Goal: Check status: Check status

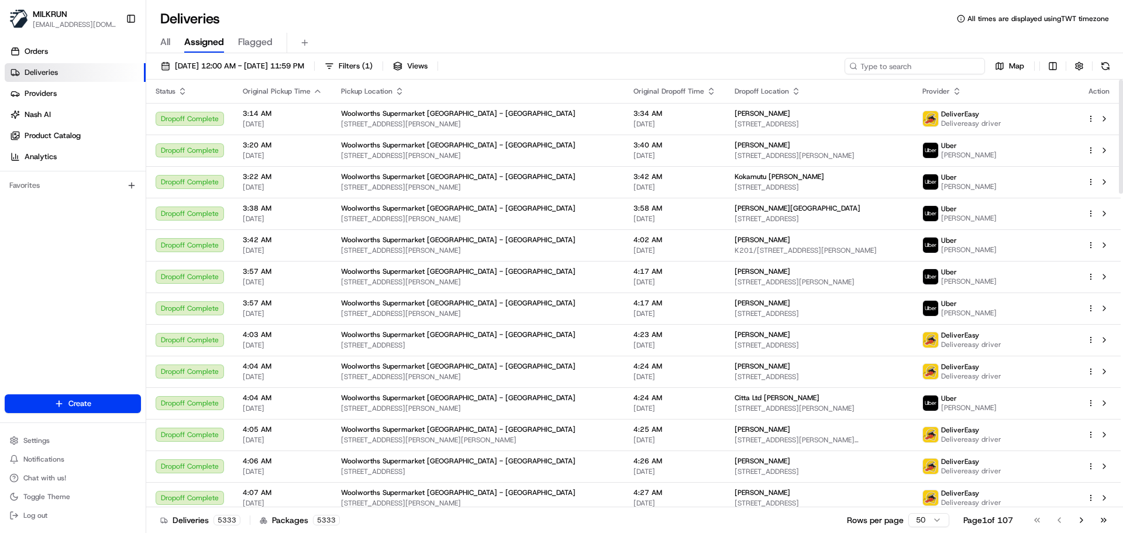
click at [913, 64] on input at bounding box center [914, 66] width 140 height 16
paste input "Nic Clancy"
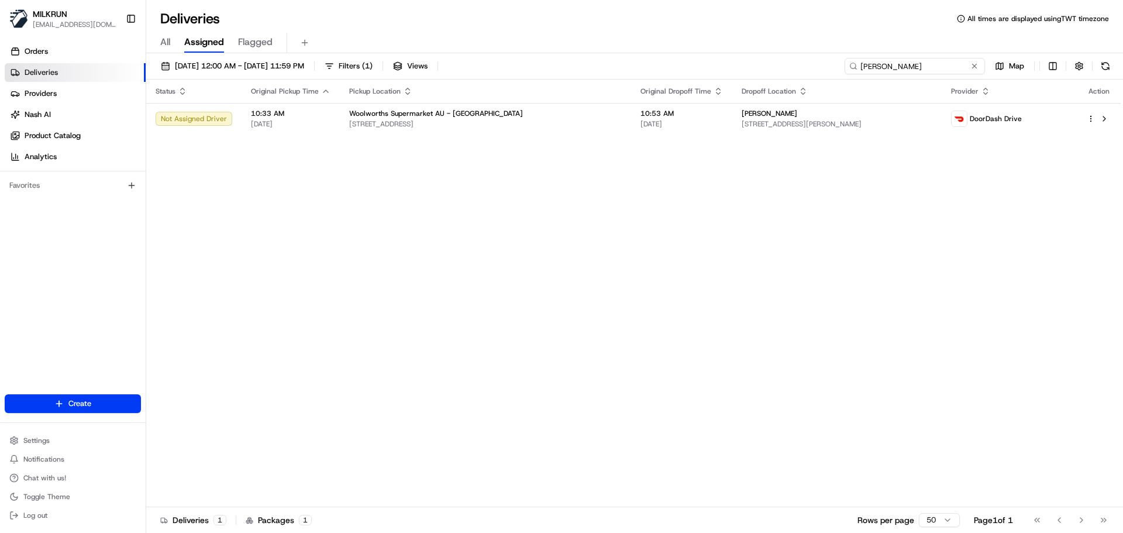
type input "Nic Clancy"
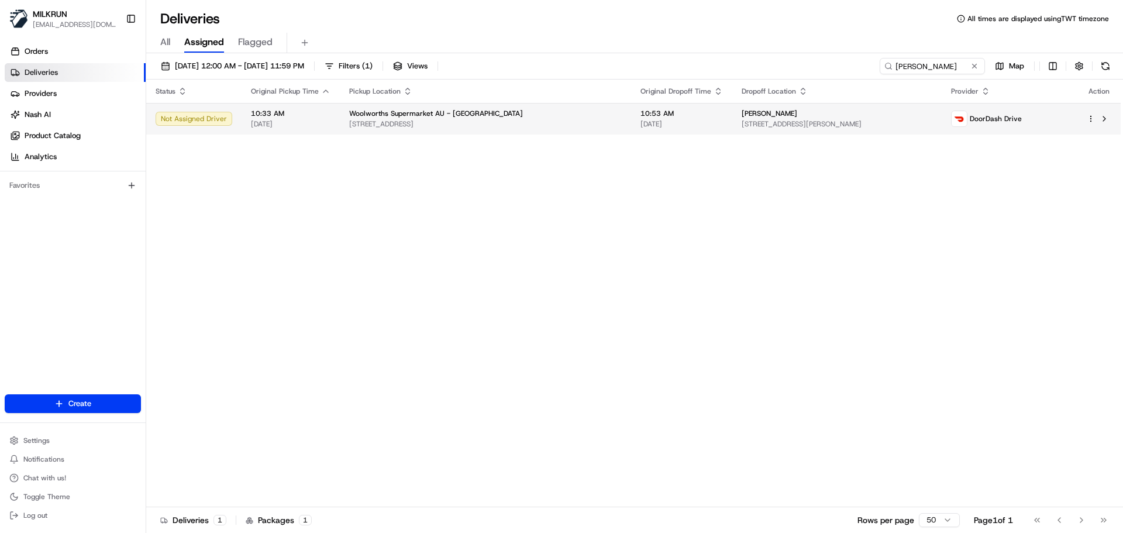
click at [529, 113] on div "Woolworths Supermarket AU - Neutral Bay Village" at bounding box center [485, 113] width 272 height 9
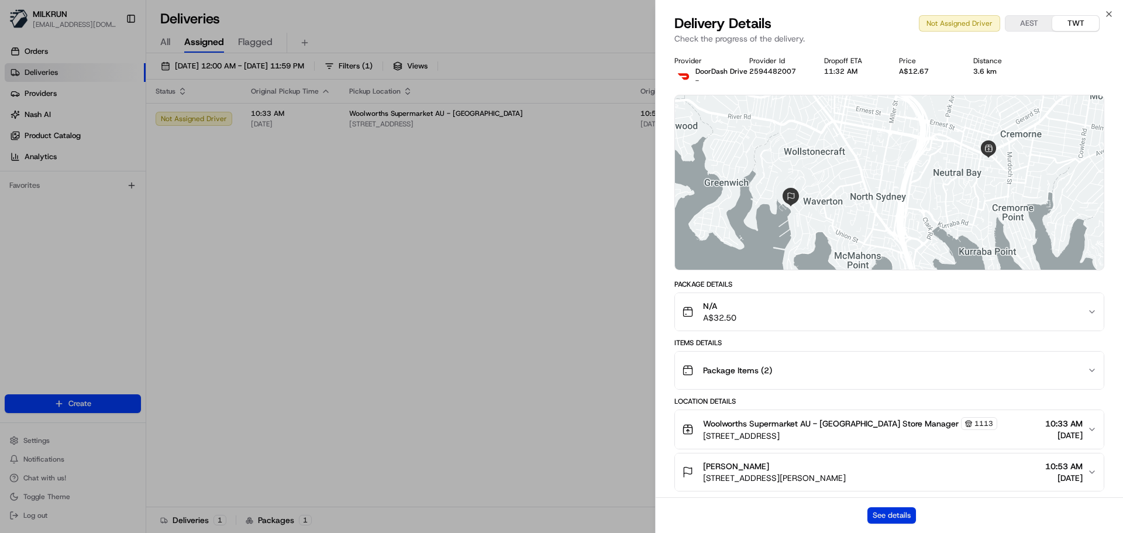
click at [893, 515] on button "See details" at bounding box center [891, 515] width 49 height 16
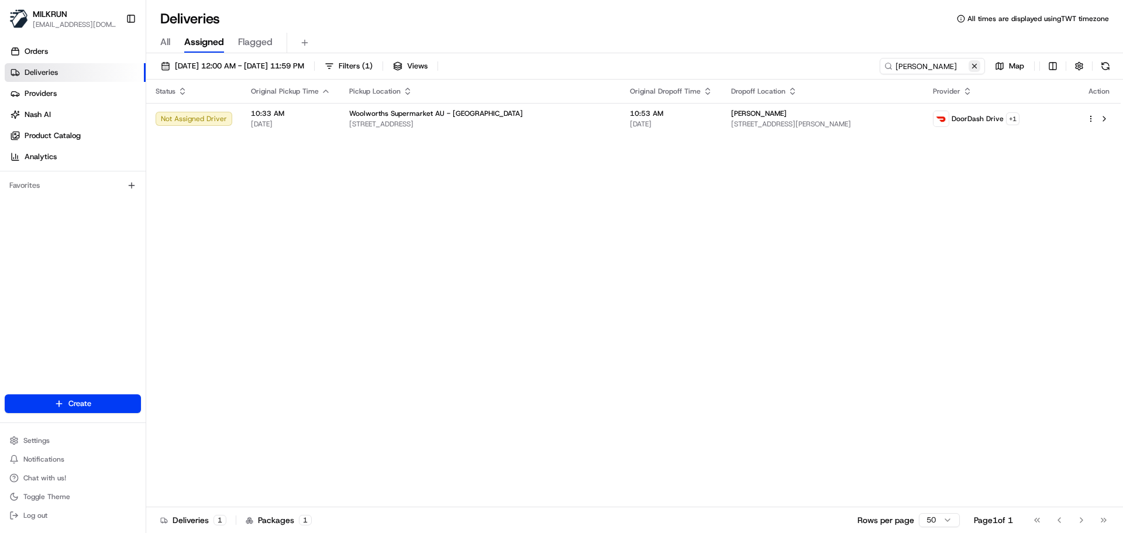
click at [974, 67] on button at bounding box center [974, 66] width 12 height 12
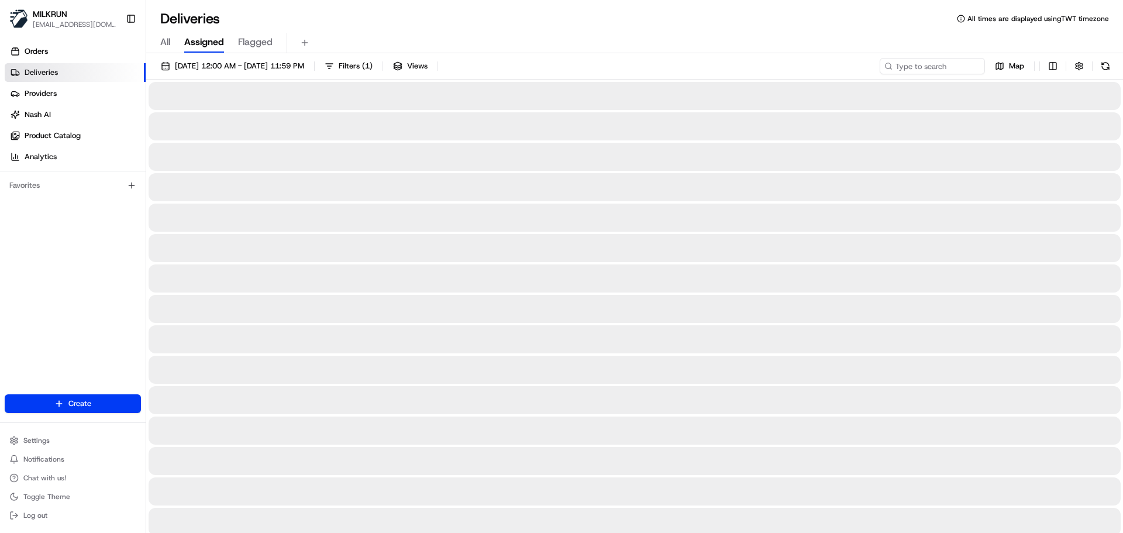
click at [606, 32] on div "All Assigned Flagged" at bounding box center [634, 40] width 976 height 25
drag, startPoint x: 606, startPoint y: 32, endPoint x: 610, endPoint y: 72, distance: 40.6
click at [610, 71] on div "Deliveries All times are displayed using TWT timezone All Assigned Flagged 20/0…" at bounding box center [634, 266] width 976 height 533
click at [608, 69] on div "20/08/2025 12:00 AM - 20/08/2025 11:59 PM Filters ( 1 ) Views Map" at bounding box center [634, 69] width 976 height 22
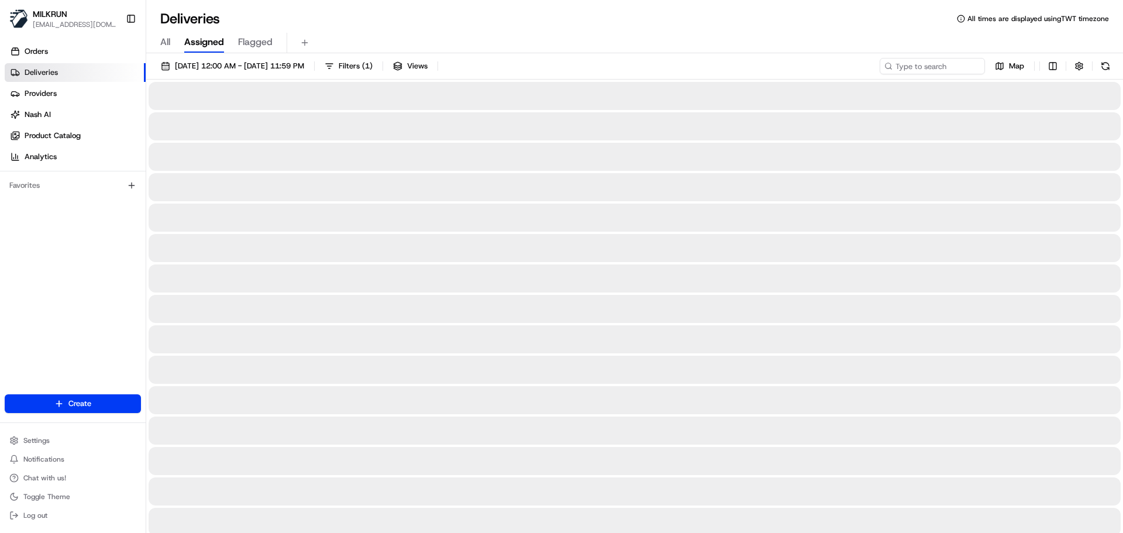
click at [608, 69] on div "20/08/2025 12:00 AM - 20/08/2025 11:59 PM Filters ( 1 ) Views Map" at bounding box center [634, 69] width 976 height 22
drag, startPoint x: 608, startPoint y: 69, endPoint x: 605, endPoint y: 63, distance: 7.1
click at [609, 13] on div "Deliveries All times are displayed using TWT timezone All Assigned Flagged 20/0…" at bounding box center [634, 266] width 976 height 533
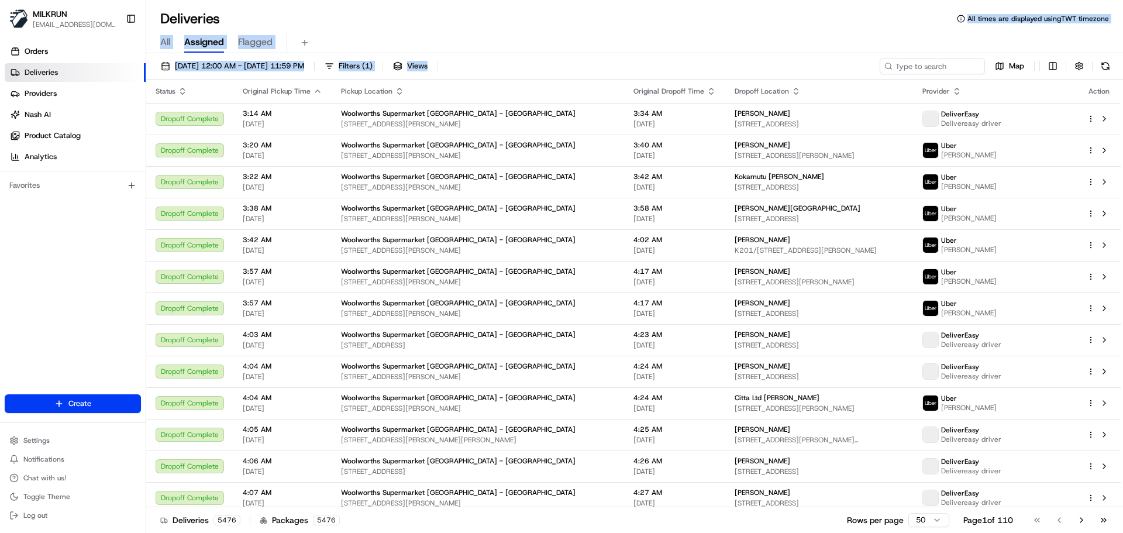
click at [605, 63] on div "20/08/2025 12:00 AM - 20/08/2025 11:59 PM Filters ( 1 ) Views Map" at bounding box center [634, 69] width 976 height 22
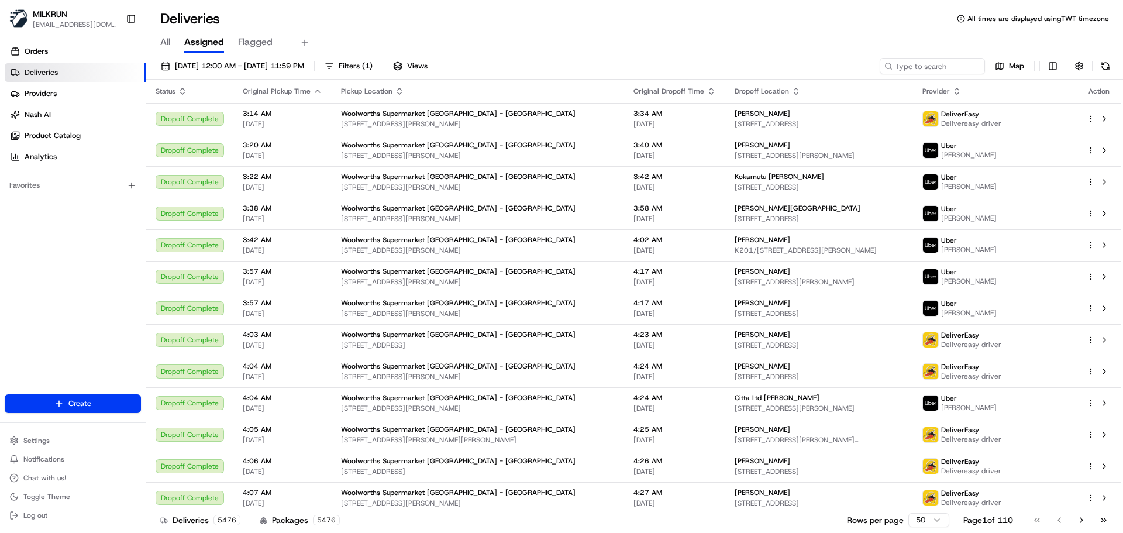
click at [600, 27] on div "Deliveries All times are displayed using TWT timezone" at bounding box center [634, 18] width 976 height 19
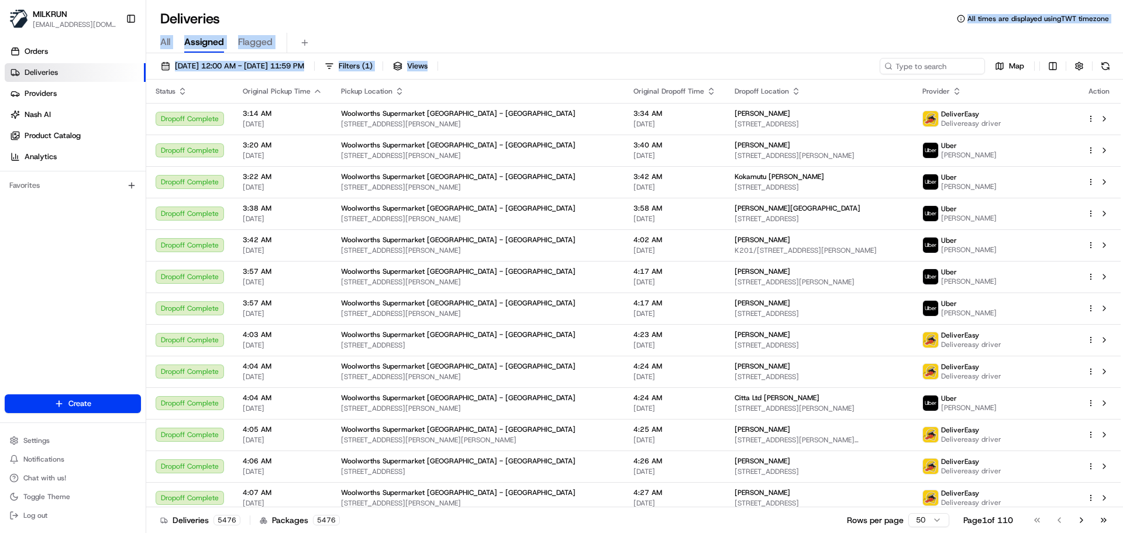
drag, startPoint x: 600, startPoint y: 27, endPoint x: 603, endPoint y: 59, distance: 31.7
click at [603, 59] on div "Deliveries All times are displayed using TWT timezone All Assigned Flagged 20/0…" at bounding box center [634, 266] width 976 height 533
click at [603, 59] on div "20/08/2025 12:00 AM - 20/08/2025 11:59 PM Filters ( 1 ) Views Map" at bounding box center [634, 69] width 976 height 22
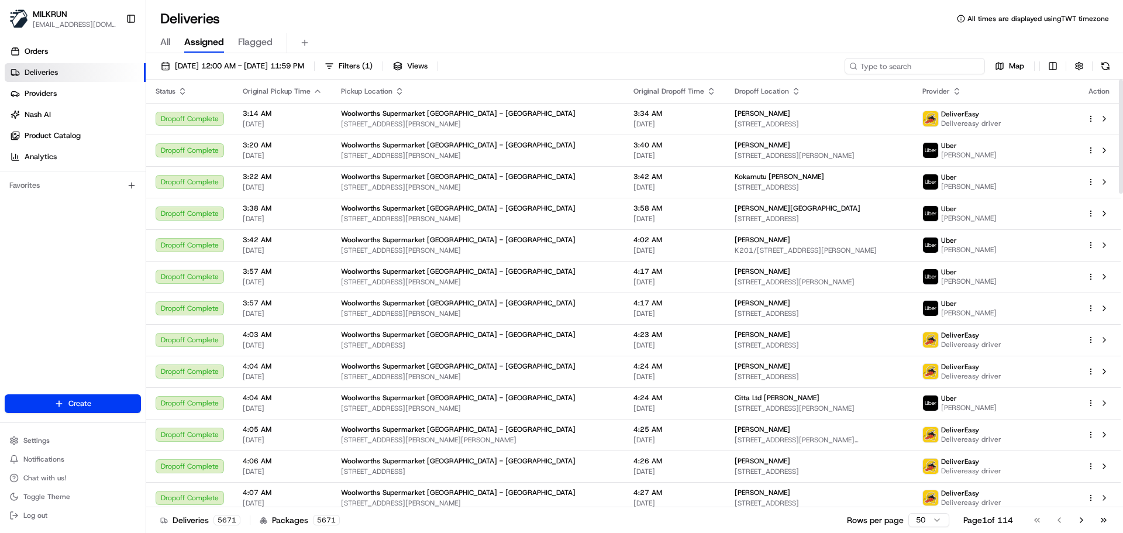
drag, startPoint x: 923, startPoint y: 63, endPoint x: 910, endPoint y: 47, distance: 19.9
click at [916, 58] on input at bounding box center [914, 66] width 140 height 16
paste input "Shane Hampson"
type input "Shane Hampson"
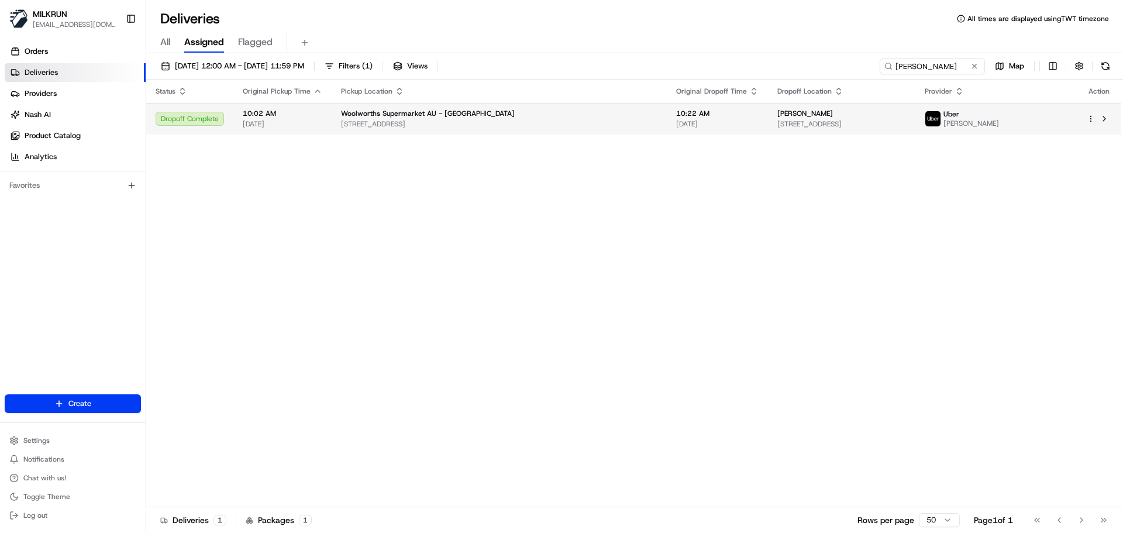
click at [676, 124] on span "[DATE]" at bounding box center [717, 123] width 82 height 9
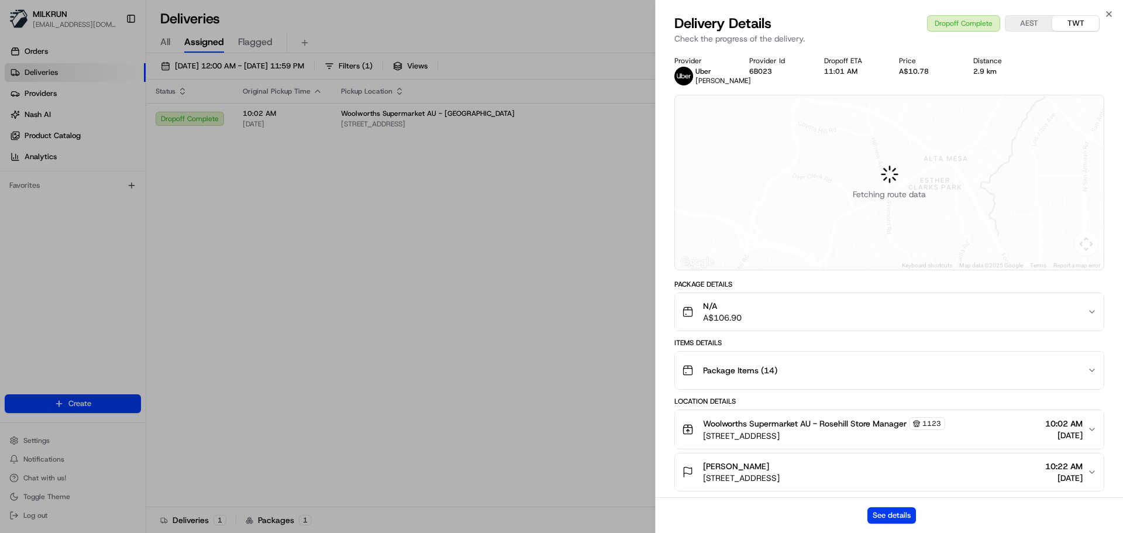
click at [891, 506] on div "See details" at bounding box center [888, 515] width 467 height 36
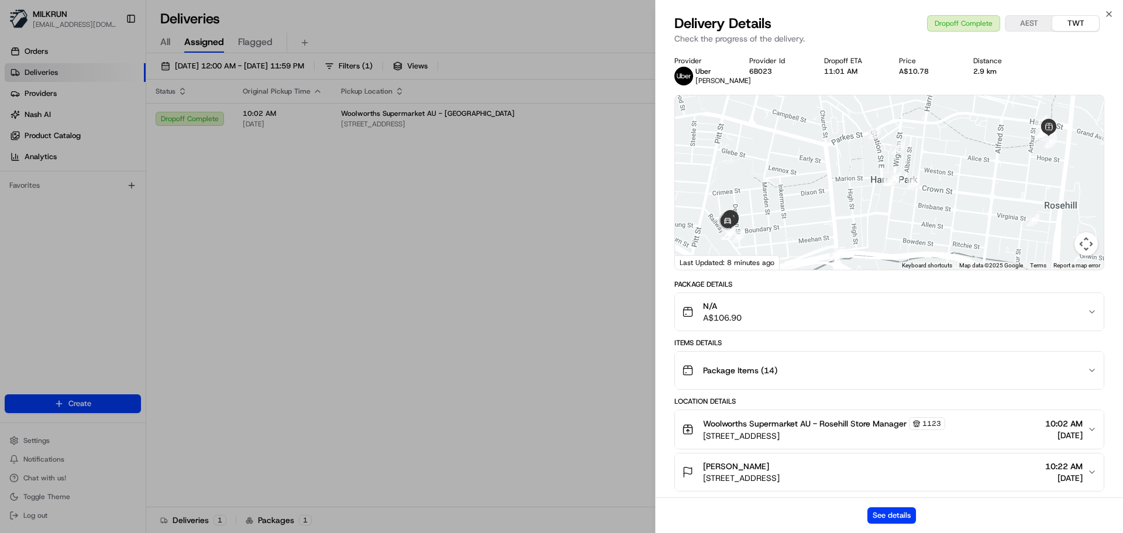
click at [878, 502] on div "See details" at bounding box center [888, 515] width 467 height 36
click at [881, 520] on button "See details" at bounding box center [891, 515] width 49 height 16
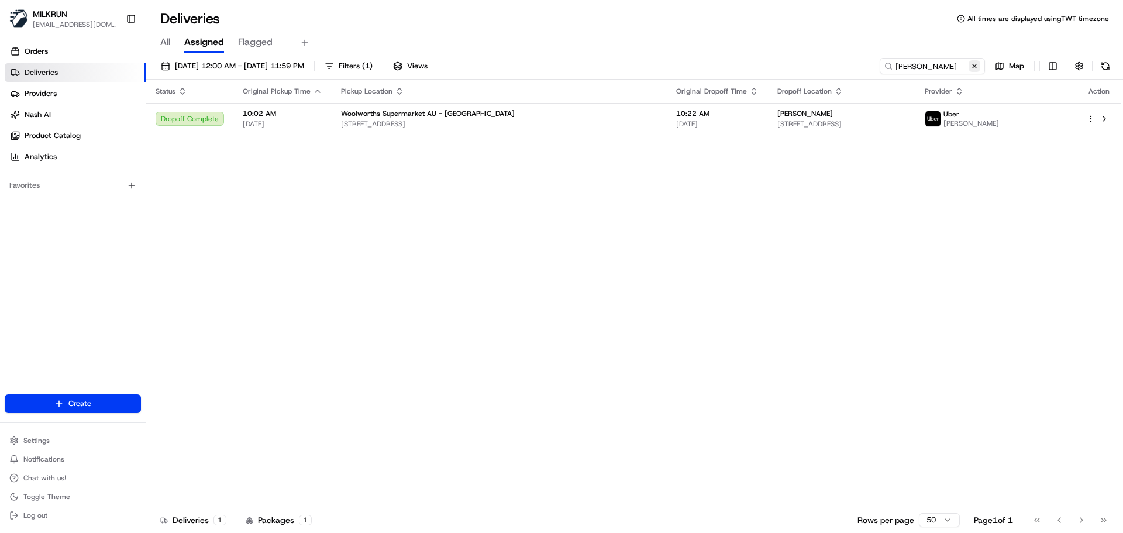
click at [976, 65] on button at bounding box center [974, 66] width 12 height 12
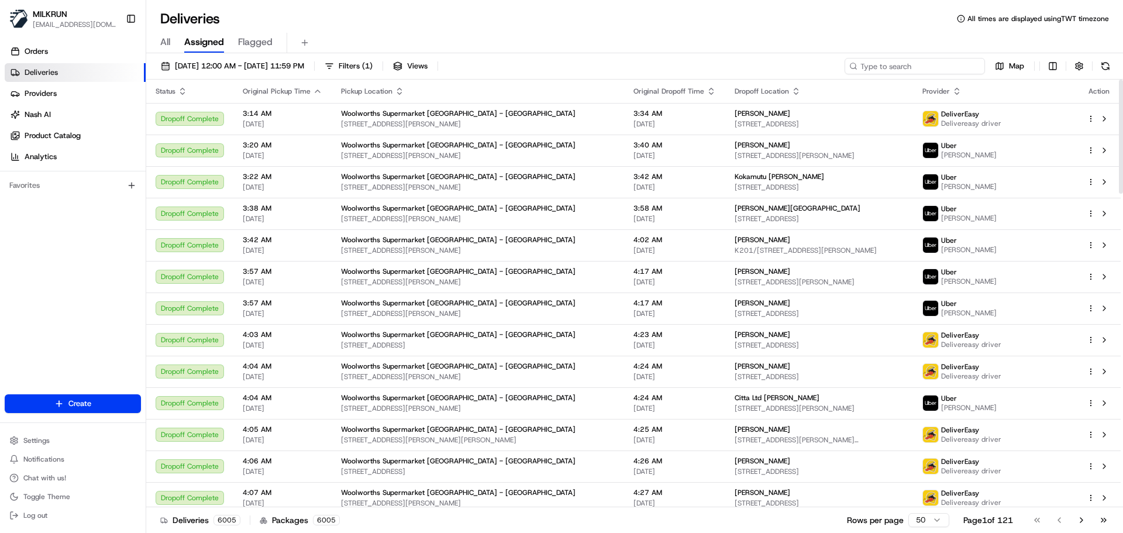
click at [965, 68] on input at bounding box center [914, 66] width 140 height 16
paste input "Sally Cassie"
type input "Sally Cassie"
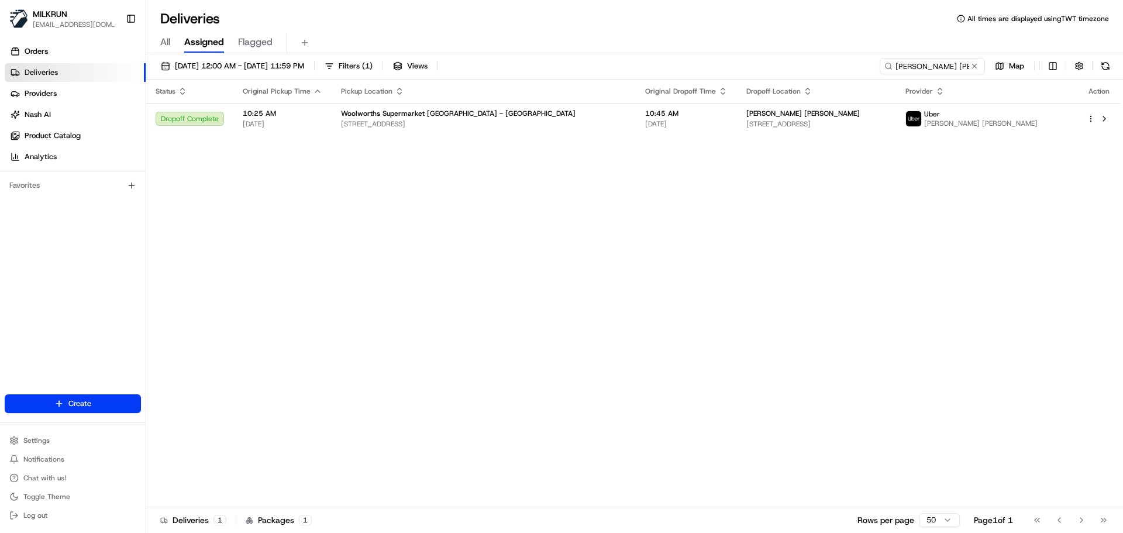
click at [393, 420] on div "Status Original Pickup Time Pickup Location Original Dropoff Time Dropoff Locat…" at bounding box center [633, 293] width 974 height 427
click at [496, 104] on td "Woolworths Supermarket NZ - Greenlane 326 Great South Rd, Auckland, Auckland 10…" at bounding box center [484, 119] width 304 height 32
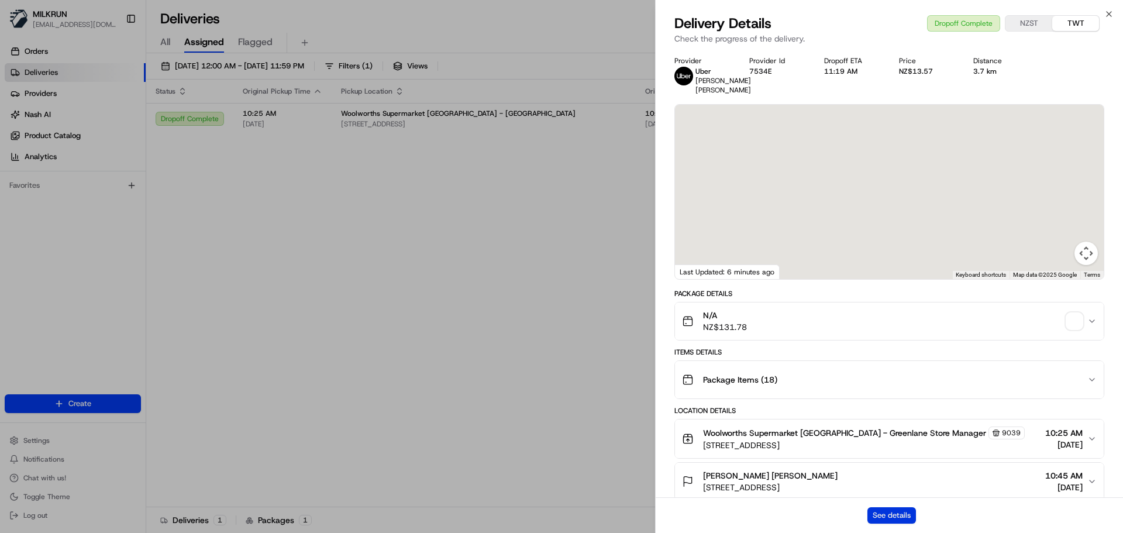
click at [902, 510] on button "See details" at bounding box center [891, 515] width 49 height 16
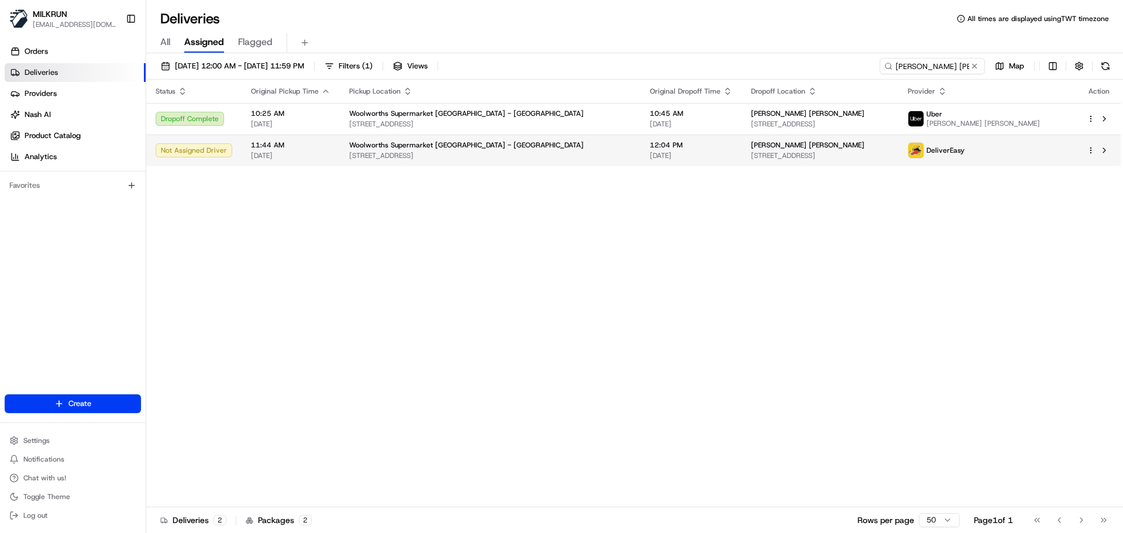
click at [417, 148] on span "Woolworths Supermarket NZ - Greenlane" at bounding box center [466, 144] width 234 height 9
click at [474, 163] on td "Woolworths Supermarket NZ - Greenlane 326 Great South Rd, Auckland, Auckland 10…" at bounding box center [490, 150] width 301 height 32
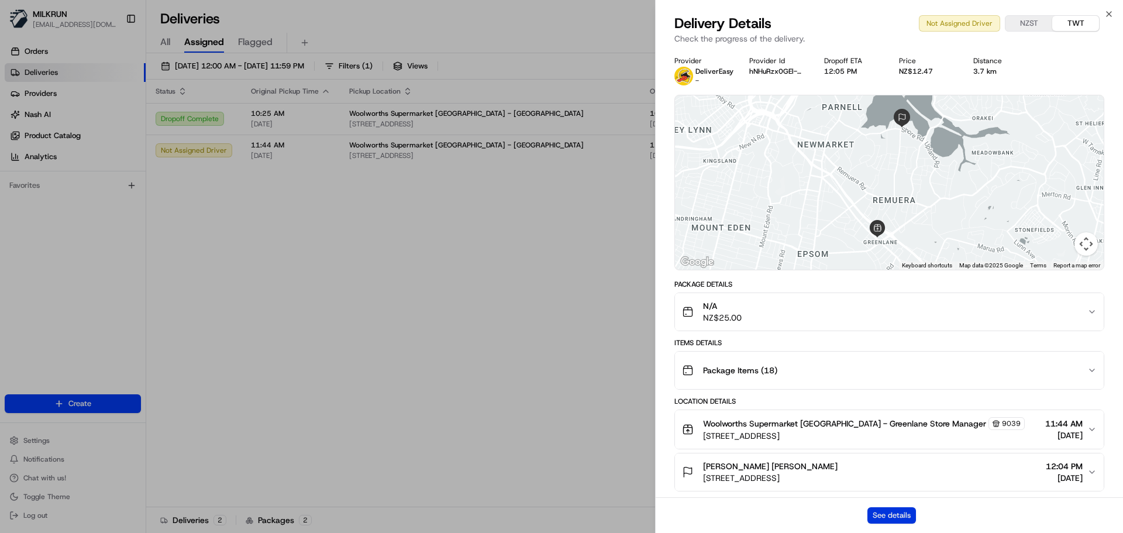
click at [883, 513] on button "See details" at bounding box center [891, 515] width 49 height 16
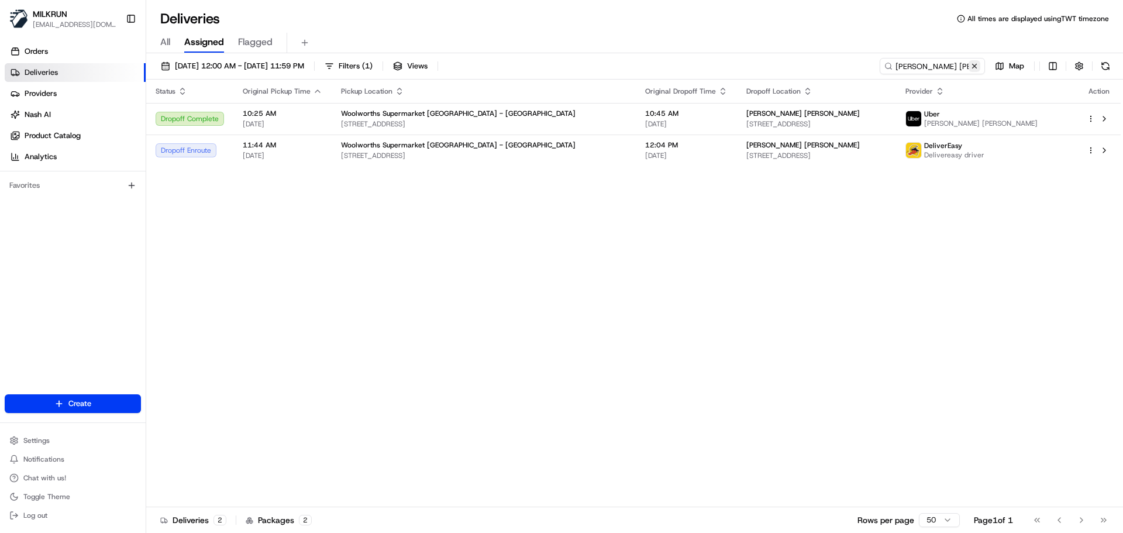
click at [973, 70] on button at bounding box center [974, 66] width 12 height 12
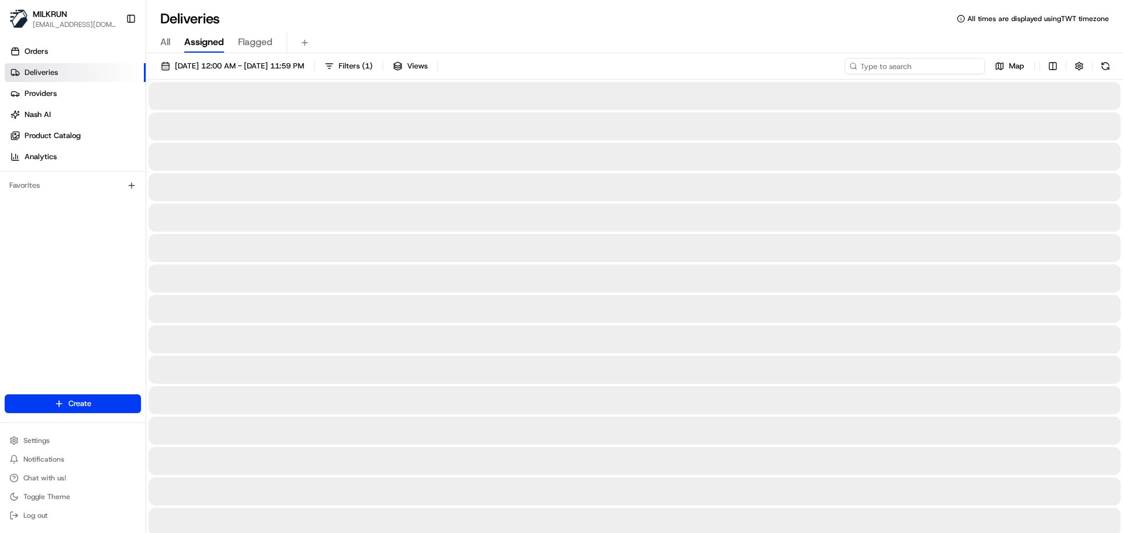
click at [938, 63] on input at bounding box center [914, 66] width 140 height 16
paste input "Ruth Illingworth"
type input "Ruth Illingworth"
click at [205, 67] on span "20/08/2025 12:00 AM - 20/08/2025 11:59 PM" at bounding box center [239, 66] width 129 height 11
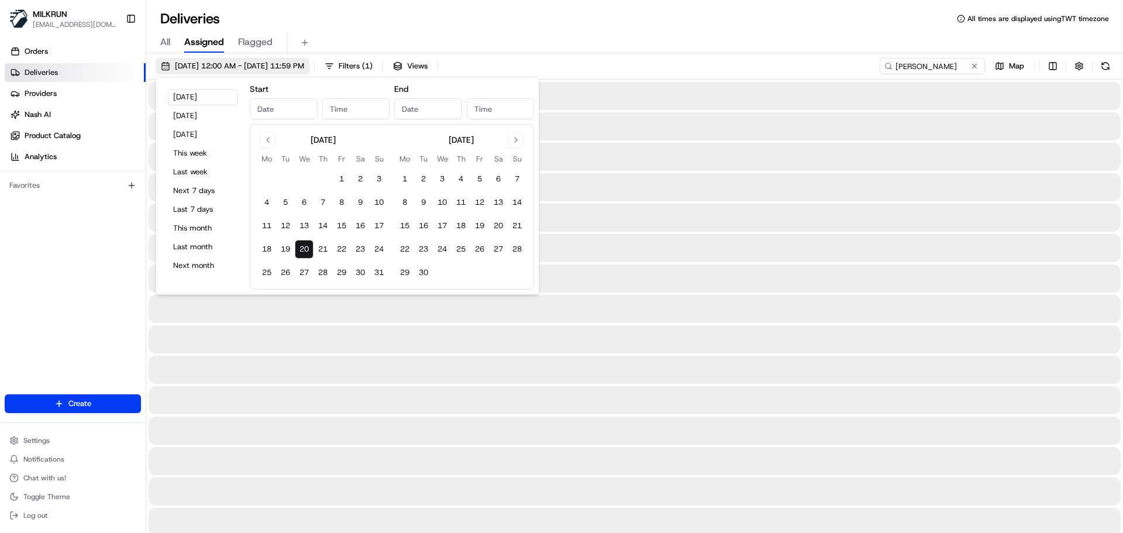
type input "Aug 20, 2025"
type input "12:00 AM"
type input "Aug 20, 2025"
type input "11:59 PM"
click at [200, 113] on button "Yesterday" at bounding box center [203, 116] width 70 height 16
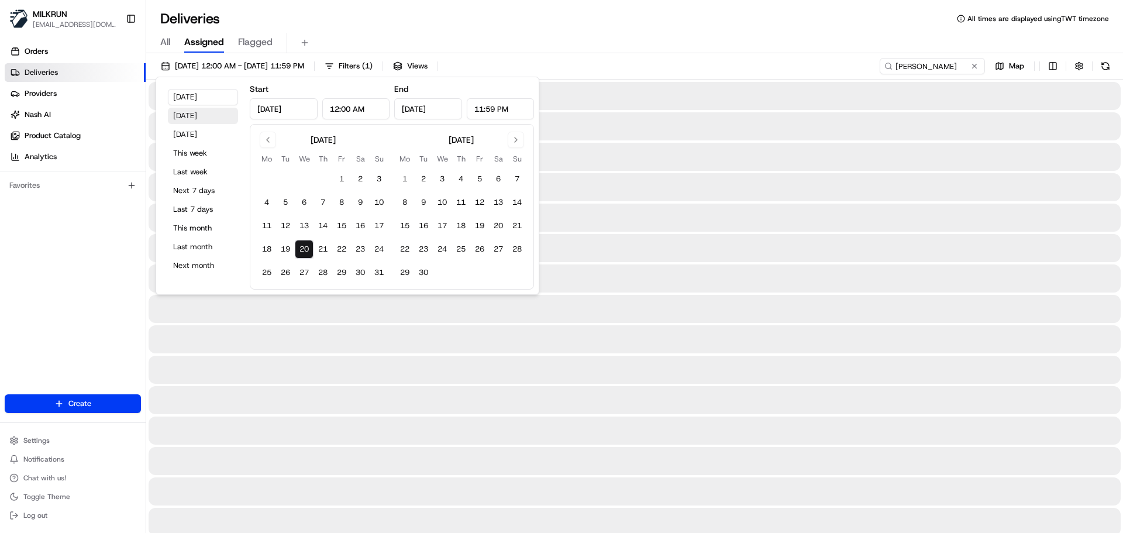
type input "Aug 19, 2025"
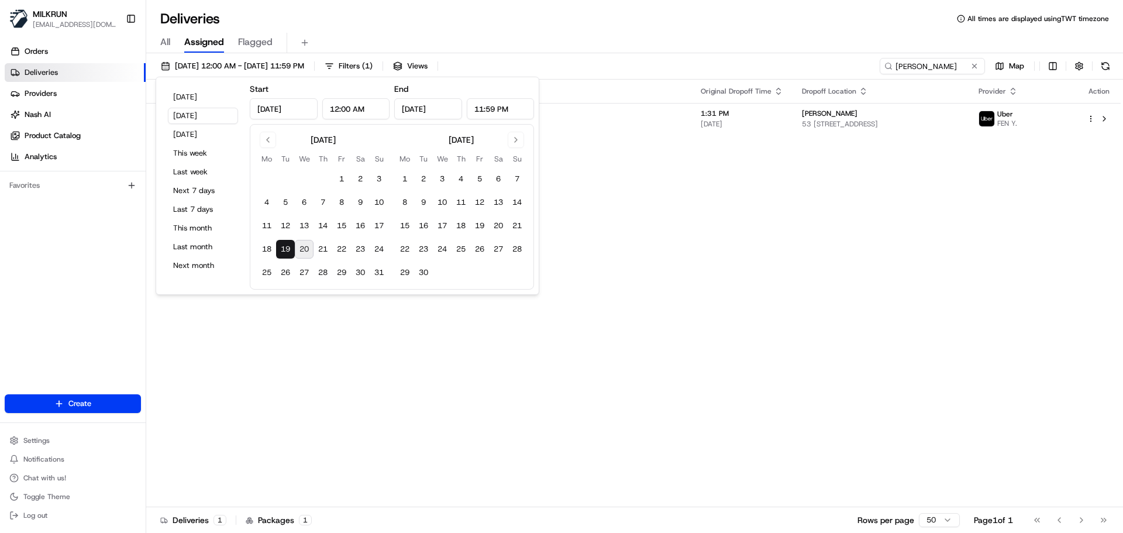
click at [724, 316] on div "Status Original Pickup Time Pickup Location Original Dropoff Time Dropoff Locat…" at bounding box center [633, 293] width 974 height 427
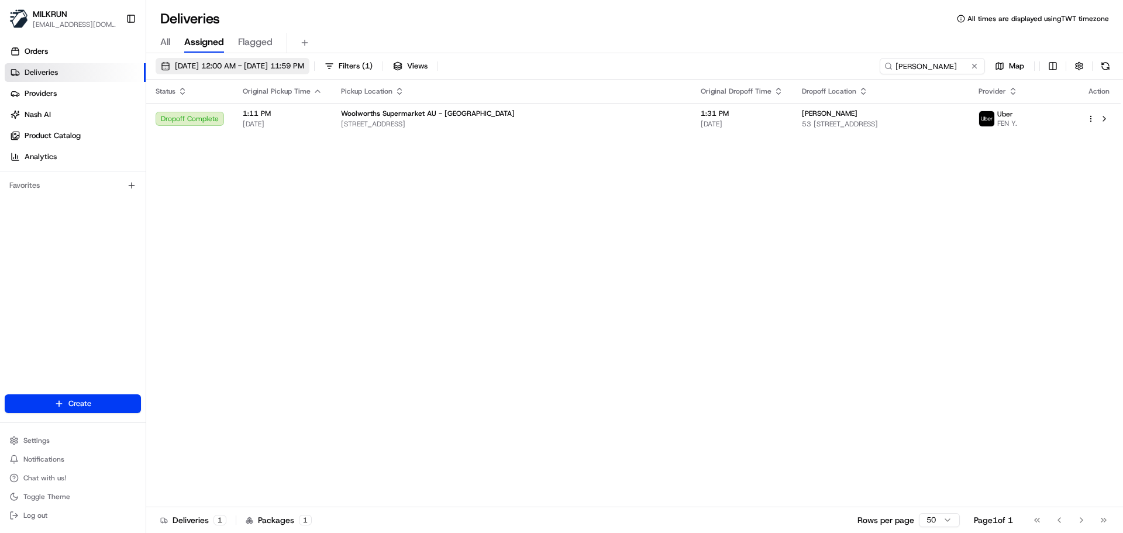
click at [210, 70] on span "19/08/2025 12:00 AM - 19/08/2025 11:59 PM" at bounding box center [239, 66] width 129 height 11
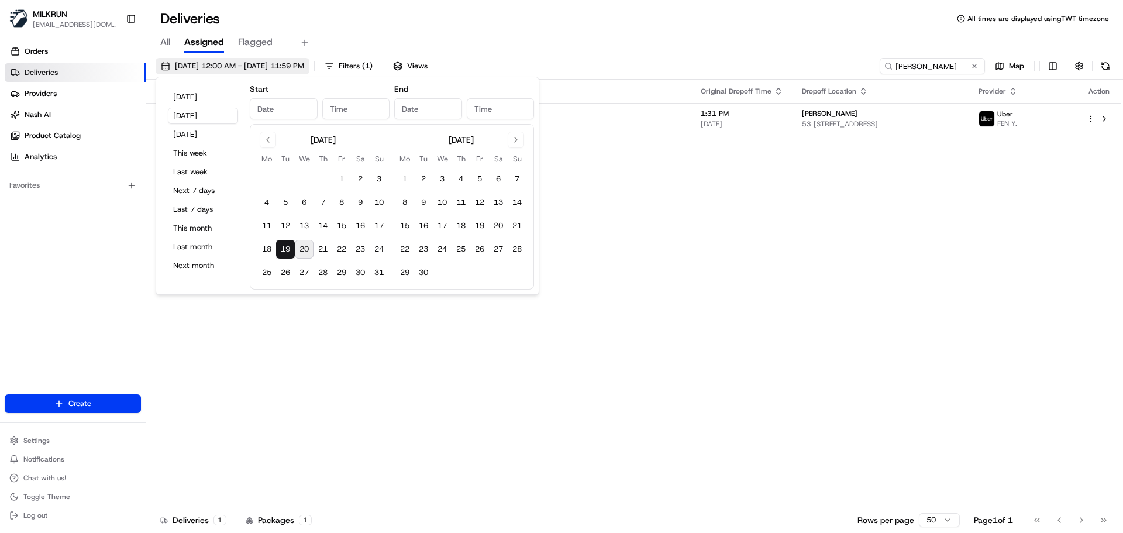
type input "Aug 19, 2025"
type input "12:00 AM"
type input "Aug 19, 2025"
type input "11:59 PM"
click at [195, 95] on button "Today" at bounding box center [203, 97] width 70 height 16
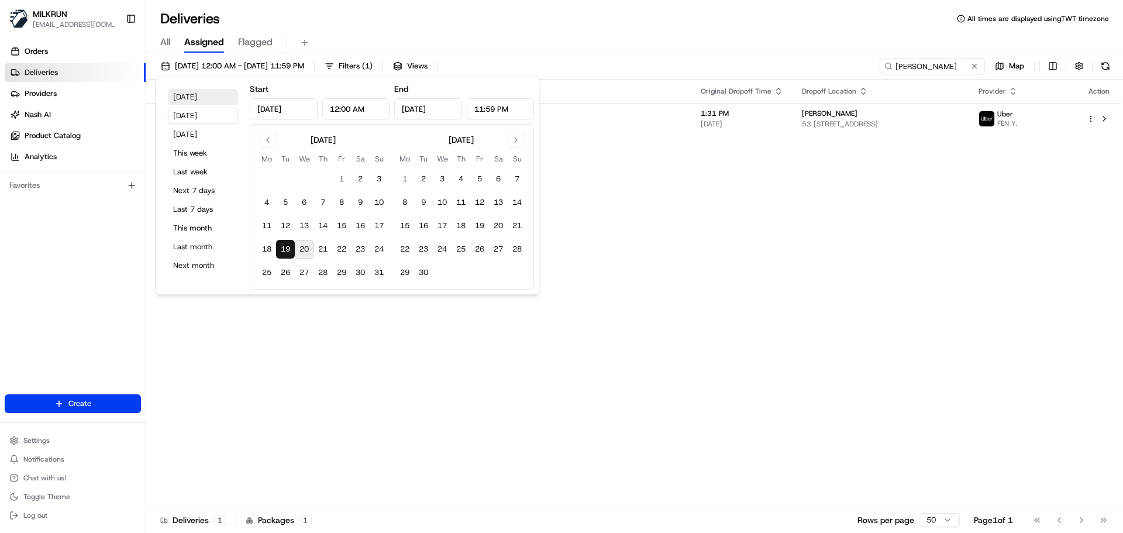
type input "Aug 20, 2025"
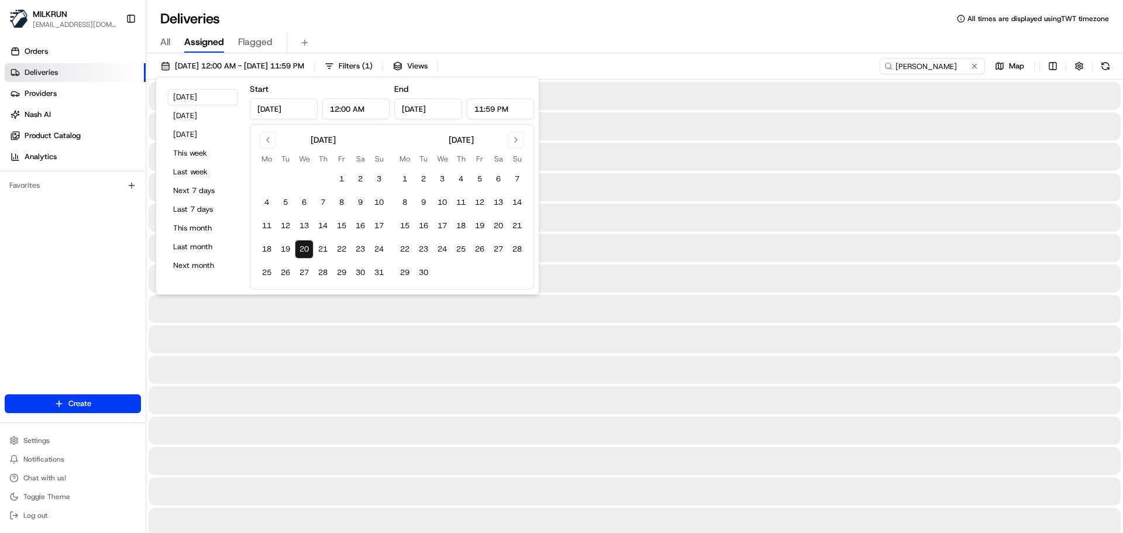
click at [709, 39] on div "All Assigned Flagged" at bounding box center [634, 43] width 976 height 20
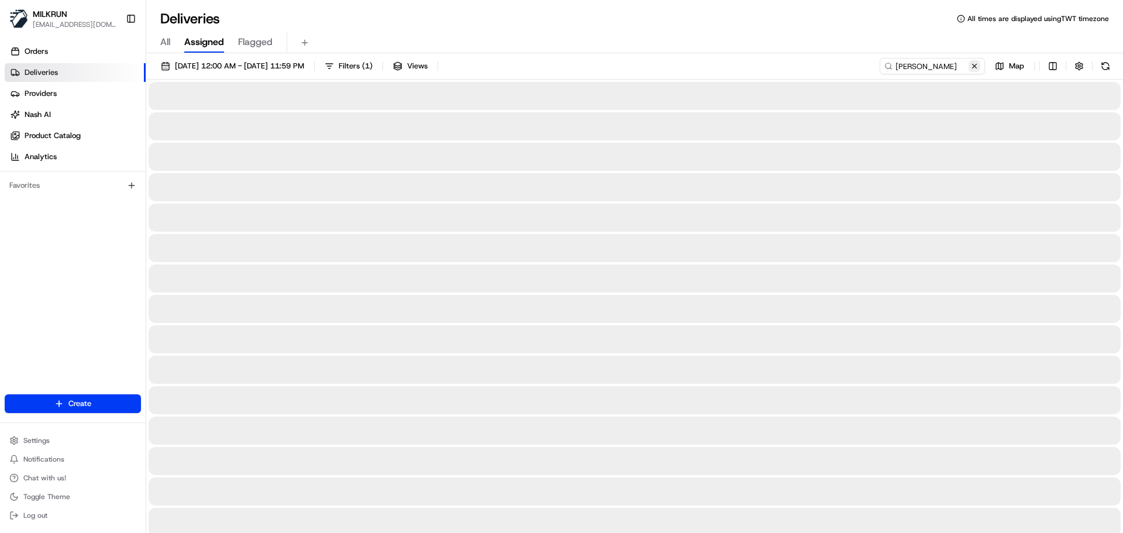
click at [968, 67] on button at bounding box center [974, 66] width 12 height 12
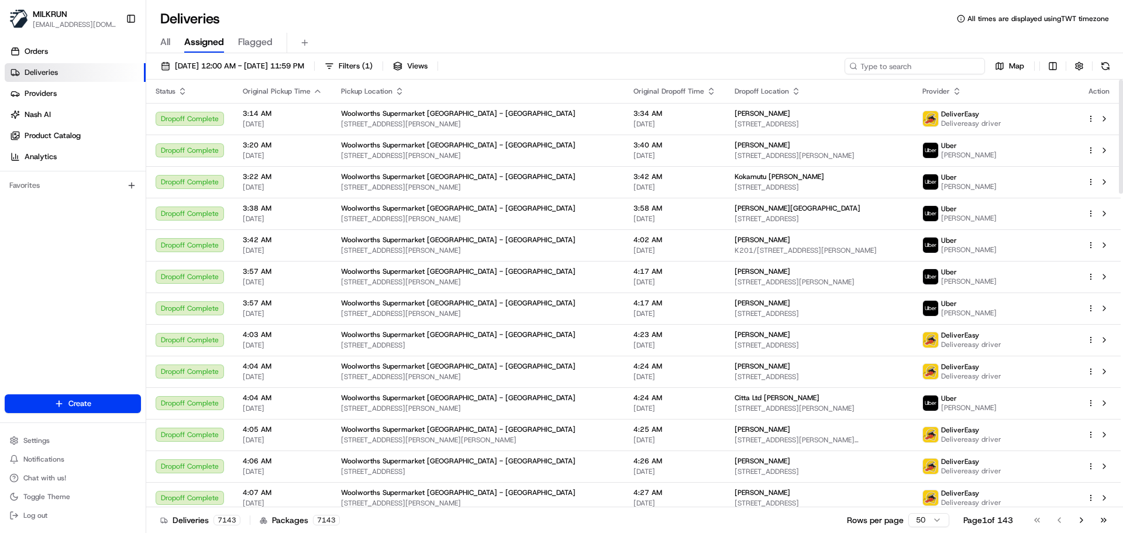
click at [907, 70] on input at bounding box center [914, 66] width 140 height 16
paste input "Aimee Lutomski"
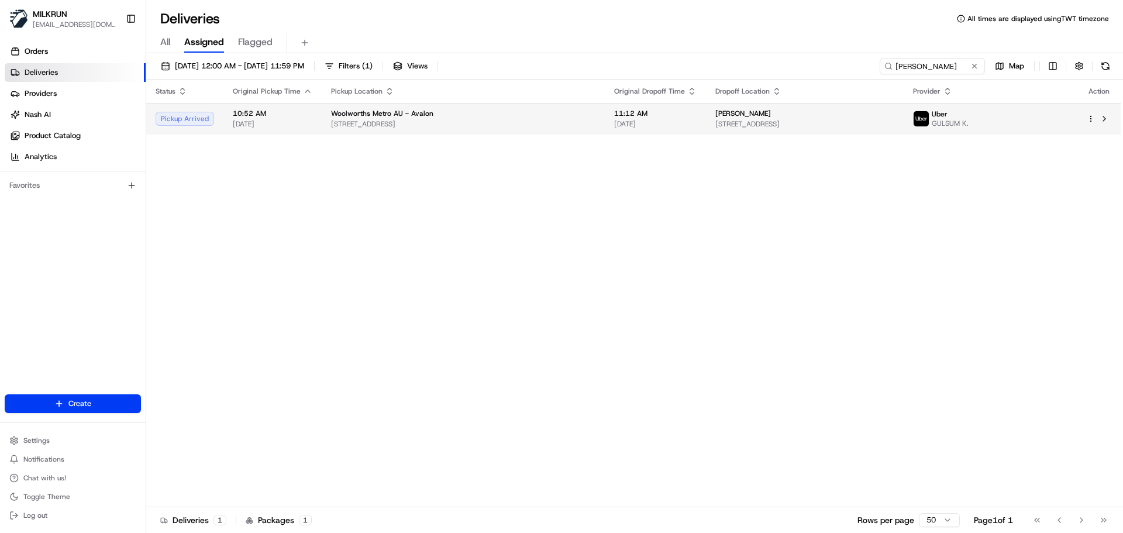
click at [387, 109] on span "Woolworths Metro AU - Avalon" at bounding box center [382, 113] width 102 height 9
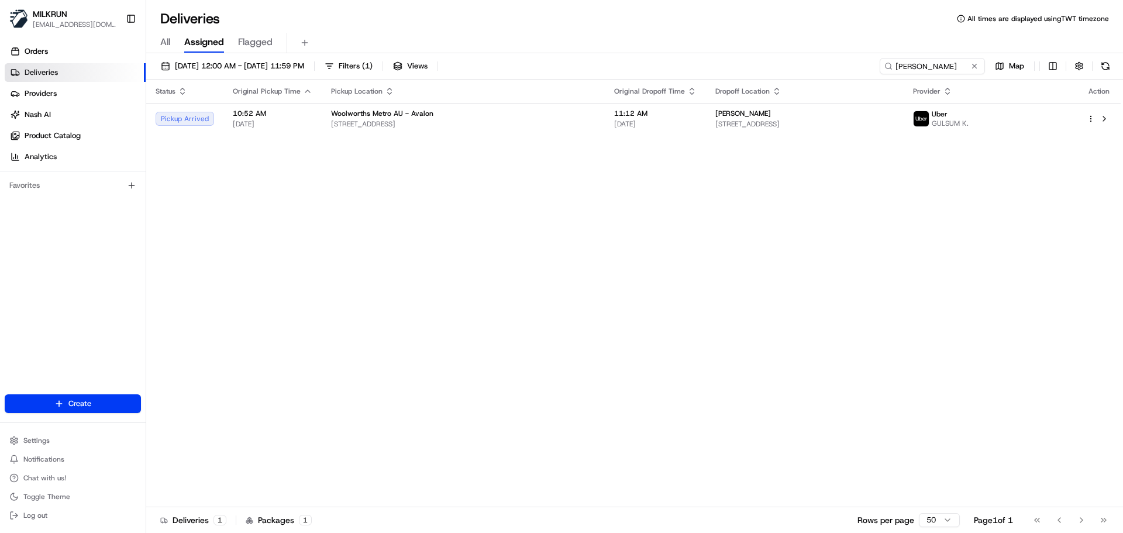
click at [395, 101] on th "Pickup Location" at bounding box center [463, 91] width 283 height 23
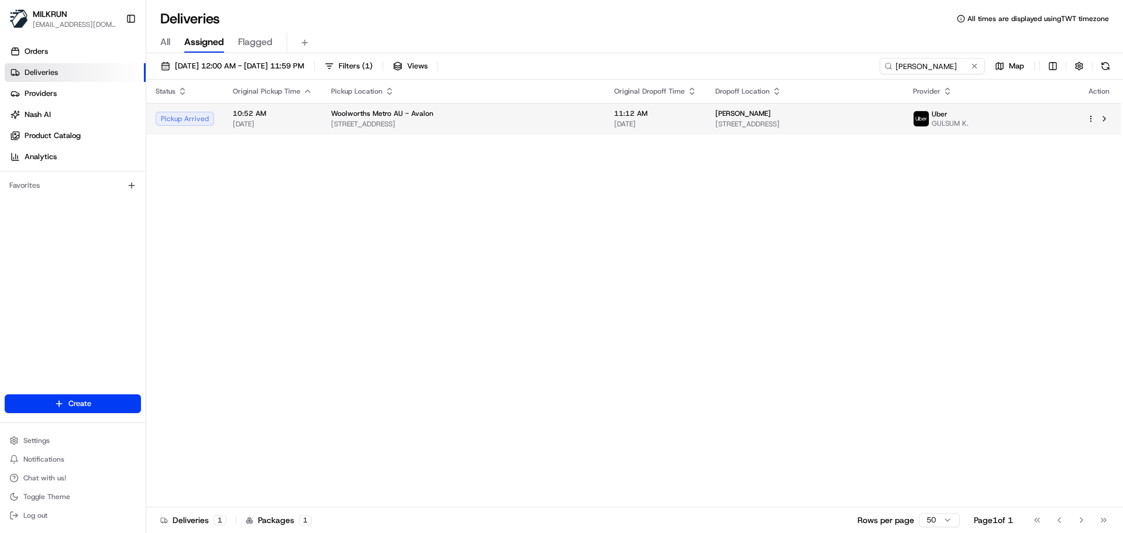
click at [401, 115] on span "Woolworths Metro AU - Avalon" at bounding box center [382, 113] width 102 height 9
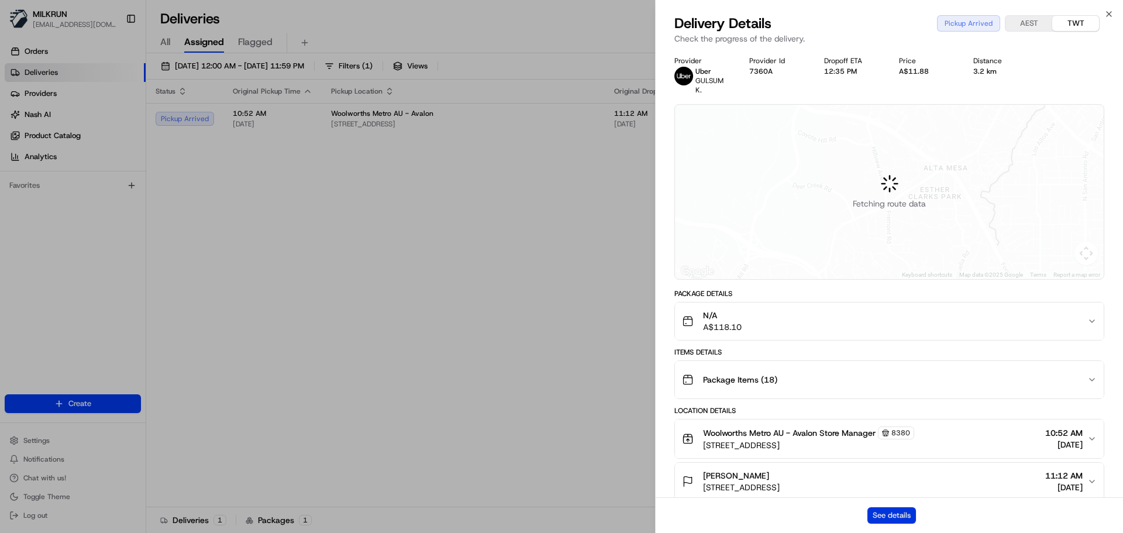
click at [900, 515] on button "See details" at bounding box center [891, 515] width 49 height 16
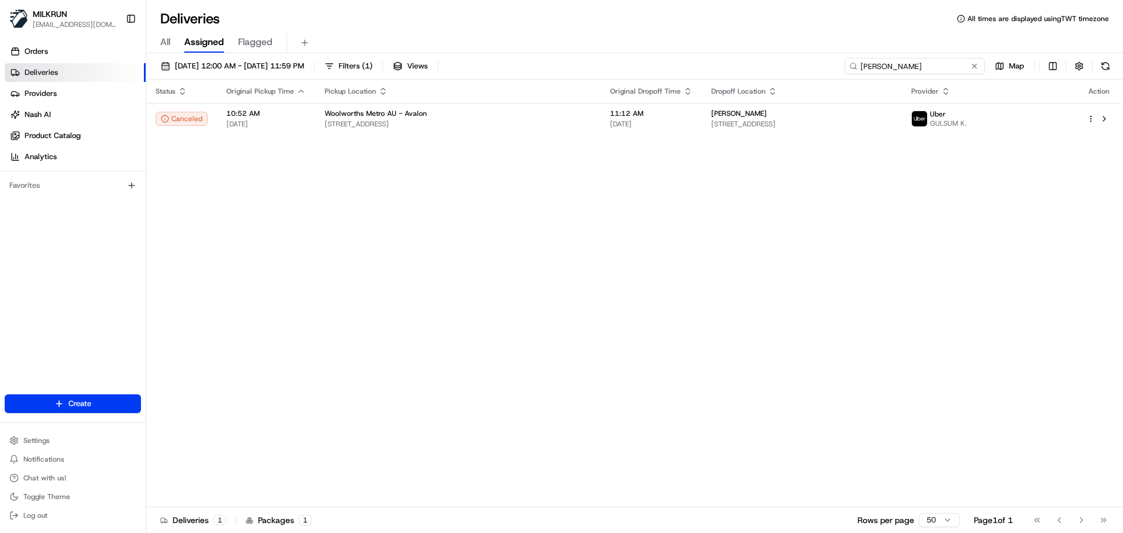
click at [933, 67] on input "Aimee Lutomski" at bounding box center [914, 66] width 140 height 16
paste input "Jacinda Patterson"
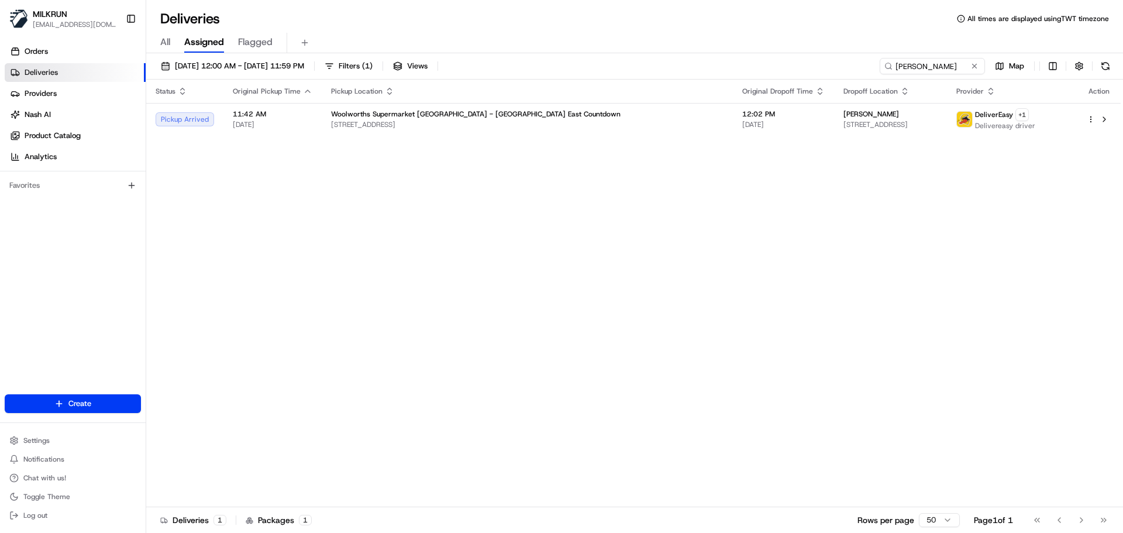
click at [271, 330] on div "Status Original Pickup Time Pickup Location Original Dropoff Time Dropoff Locat…" at bounding box center [633, 293] width 974 height 427
click at [940, 69] on input "Jacinda Patterson" at bounding box center [914, 66] width 140 height 16
paste input "Moira Cleghor"
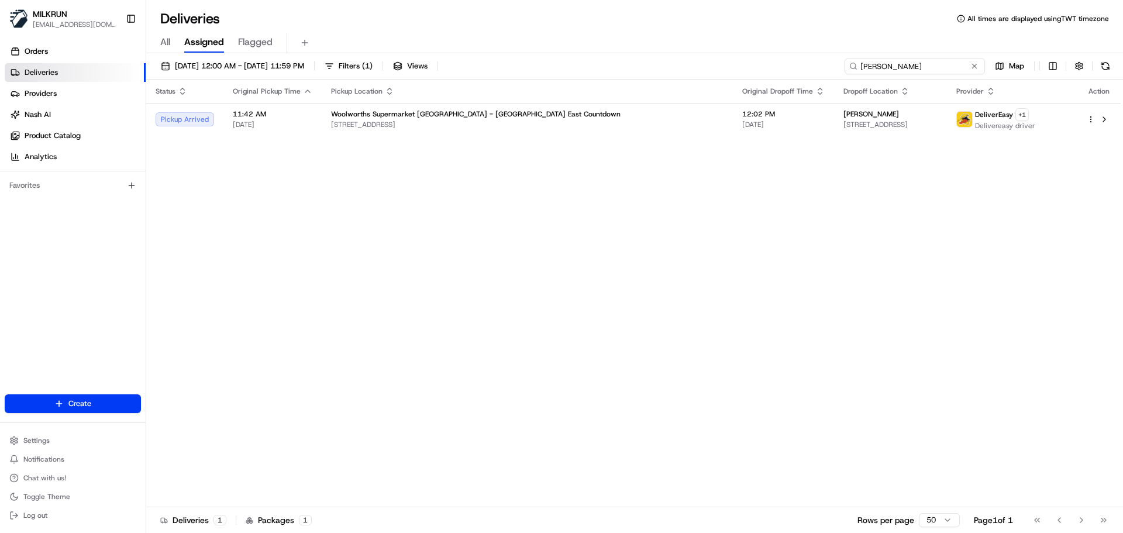
type input "Moira Cleghorn"
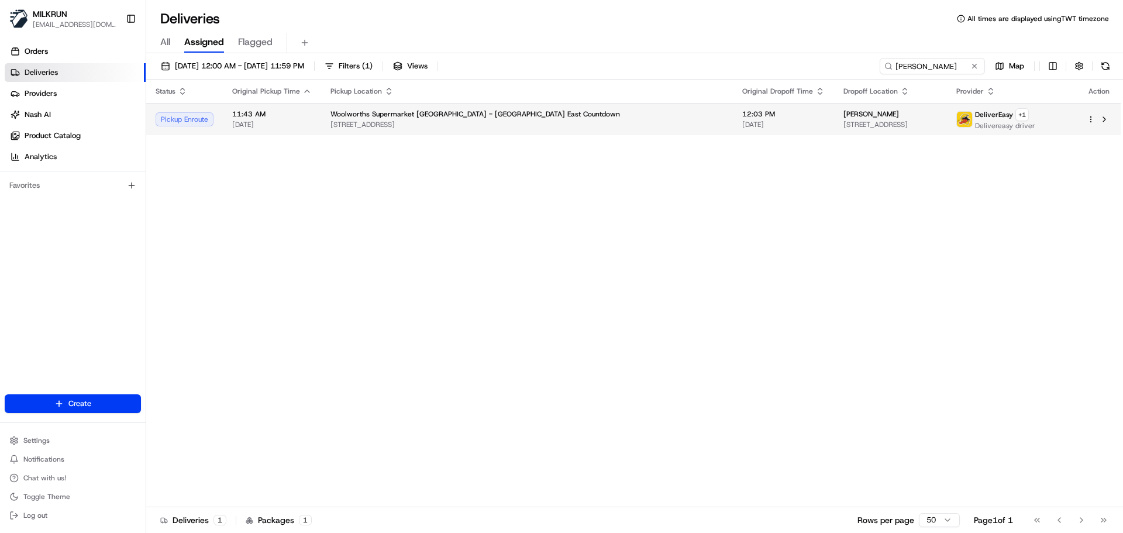
click at [414, 127] on span "40-54 Ivory St, Rangiora, Canterbury 7400, NZ" at bounding box center [526, 124] width 393 height 9
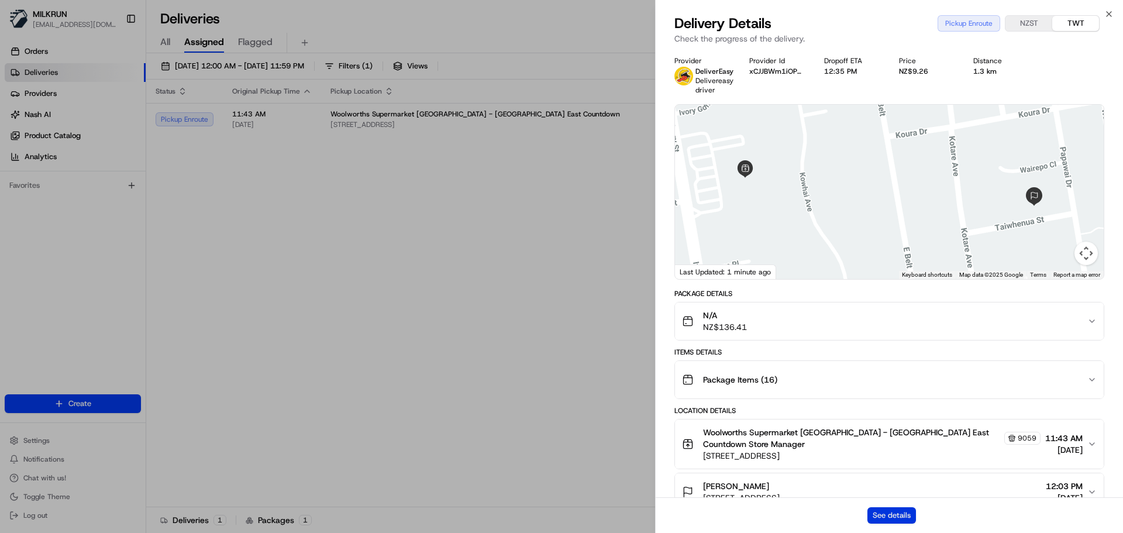
click at [872, 520] on button "See details" at bounding box center [891, 515] width 49 height 16
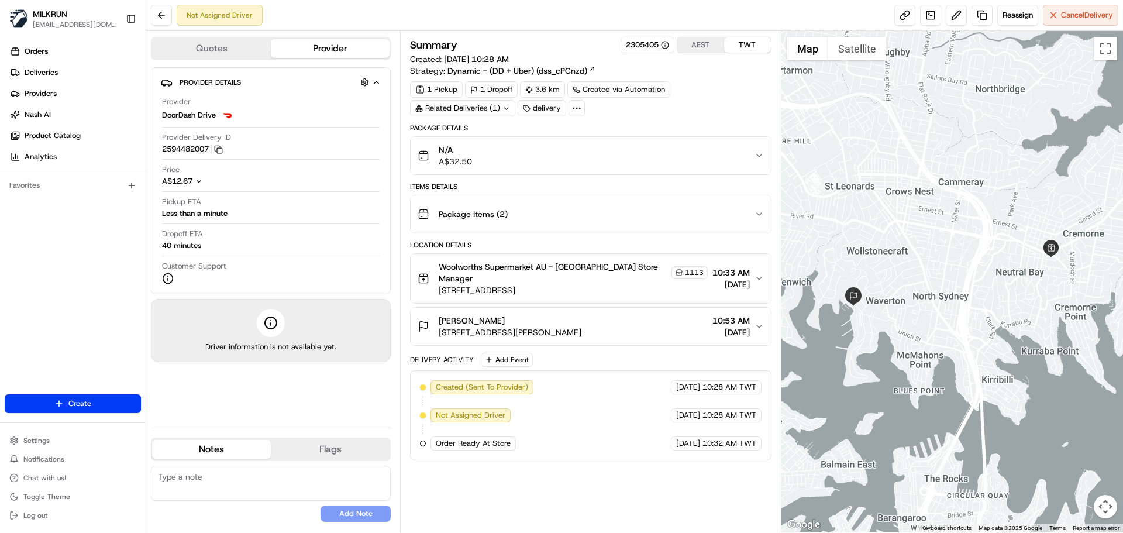
click at [690, 399] on div "Created (Sent To Provider) DoorDash Drive 20/08/2025 10:28 AM TWT Not Assigned …" at bounding box center [590, 415] width 341 height 70
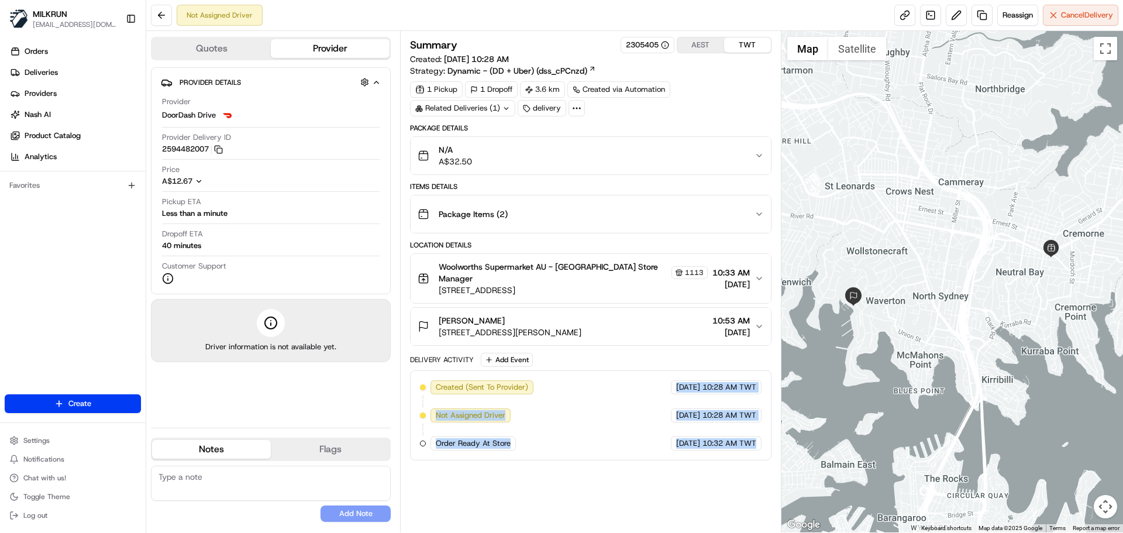
drag, startPoint x: 690, startPoint y: 399, endPoint x: 705, endPoint y: 456, distance: 59.1
click at [705, 456] on div "Created (Sent To Provider) DoorDash Drive 20/08/2025 10:28 AM TWT Not Assigned …" at bounding box center [590, 415] width 361 height 90
drag, startPoint x: 705, startPoint y: 456, endPoint x: 703, endPoint y: 401, distance: 55.0
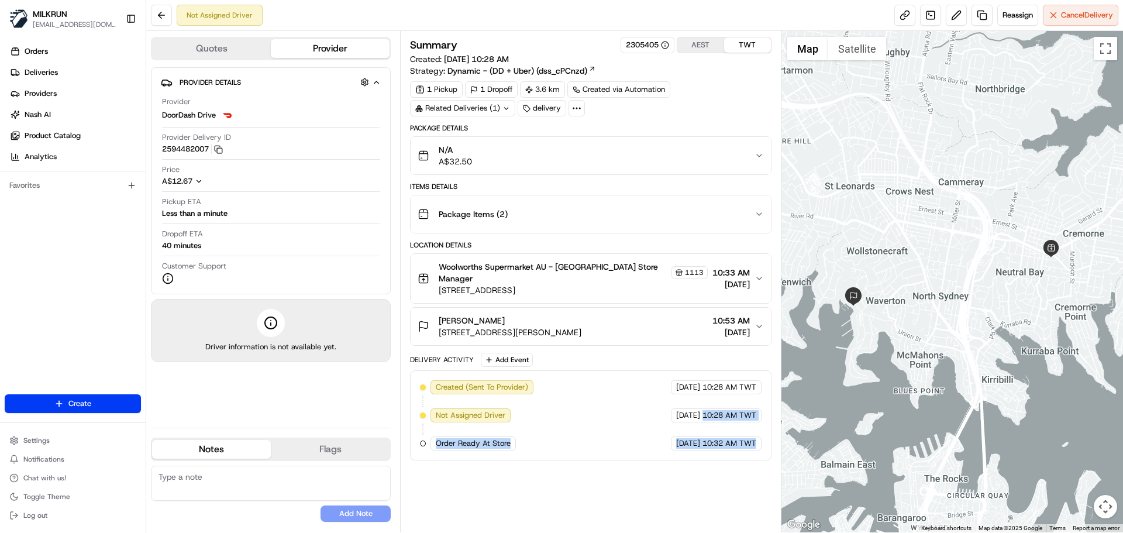
click at [700, 370] on div "Created (Sent To Provider) DoorDash Drive 20/08/2025 10:28 AM TWT Not Assigned …" at bounding box center [590, 415] width 361 height 90
click at [705, 437] on div "20/08/2025 10:32 AM TWT" at bounding box center [716, 443] width 91 height 14
click at [1020, 17] on span "Reassign" at bounding box center [1017, 15] width 30 height 11
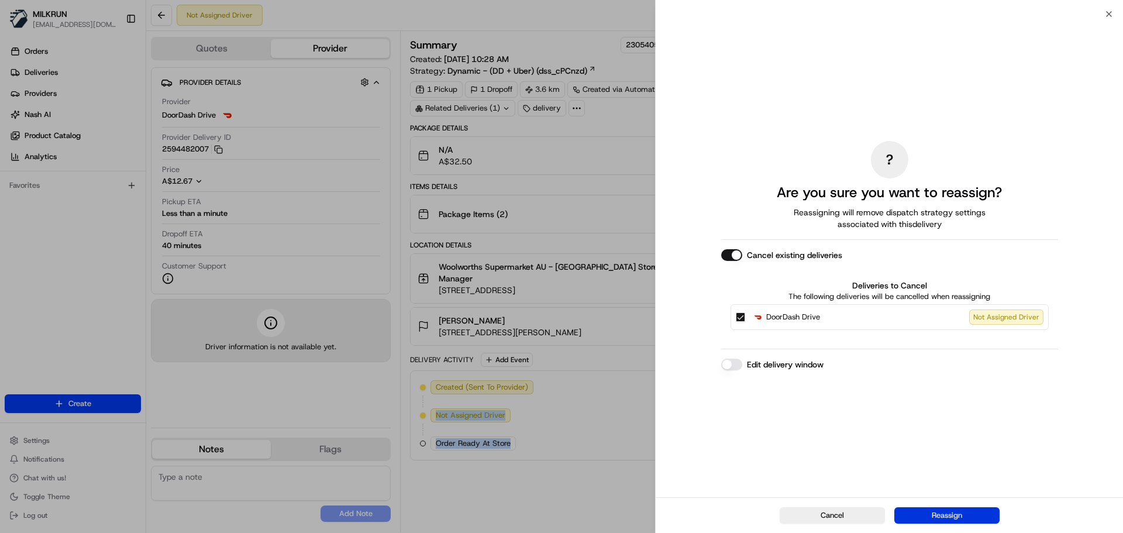
click at [957, 517] on button "Reassign" at bounding box center [946, 515] width 105 height 16
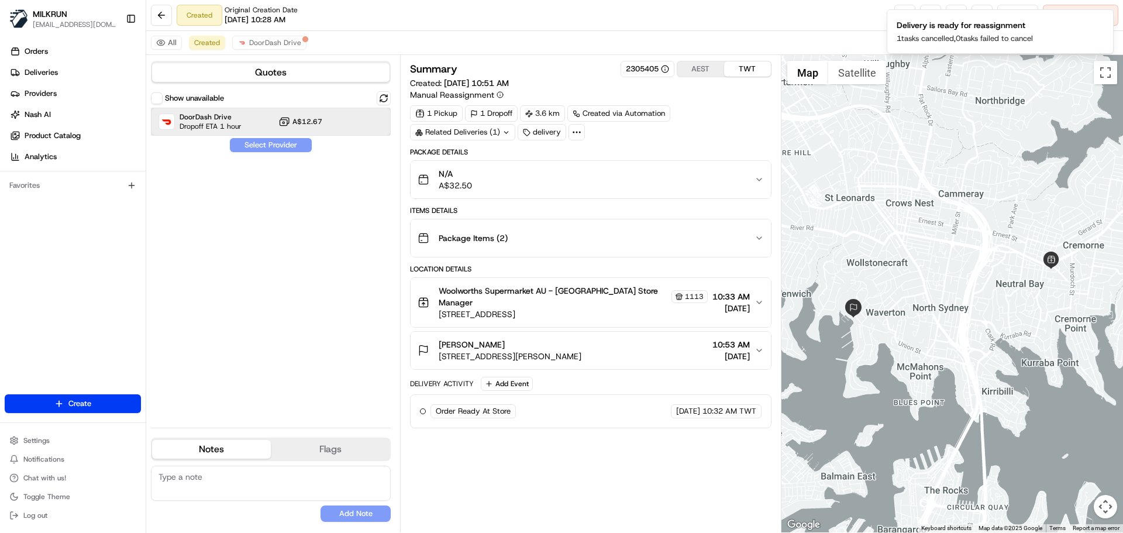
click at [247, 123] on div "DoorDash Drive Dropoff ETA 1 hour A$12.67" at bounding box center [271, 122] width 240 height 28
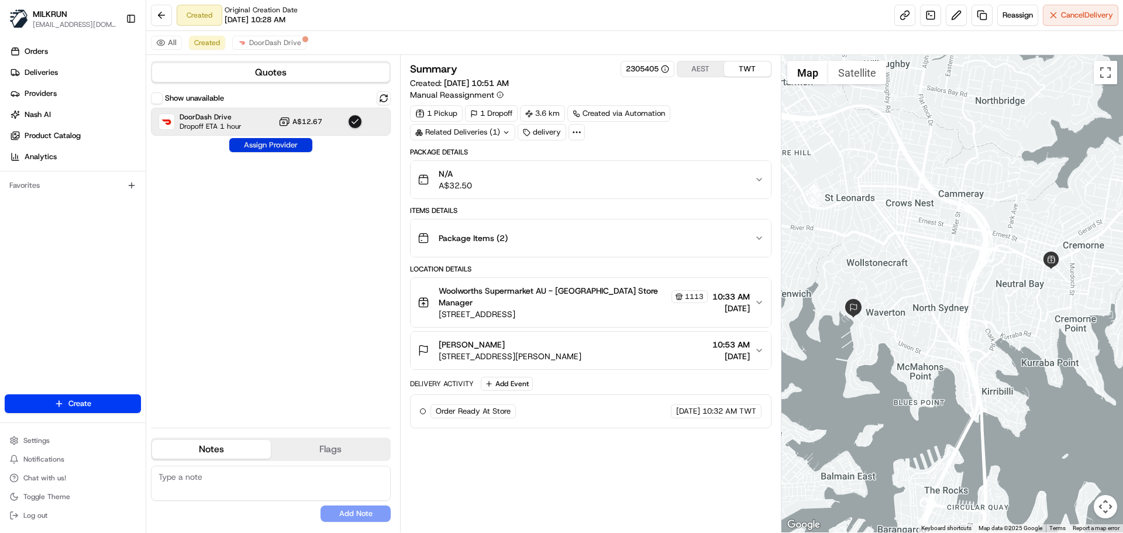
click at [291, 147] on button "Assign Provider" at bounding box center [270, 145] width 83 height 14
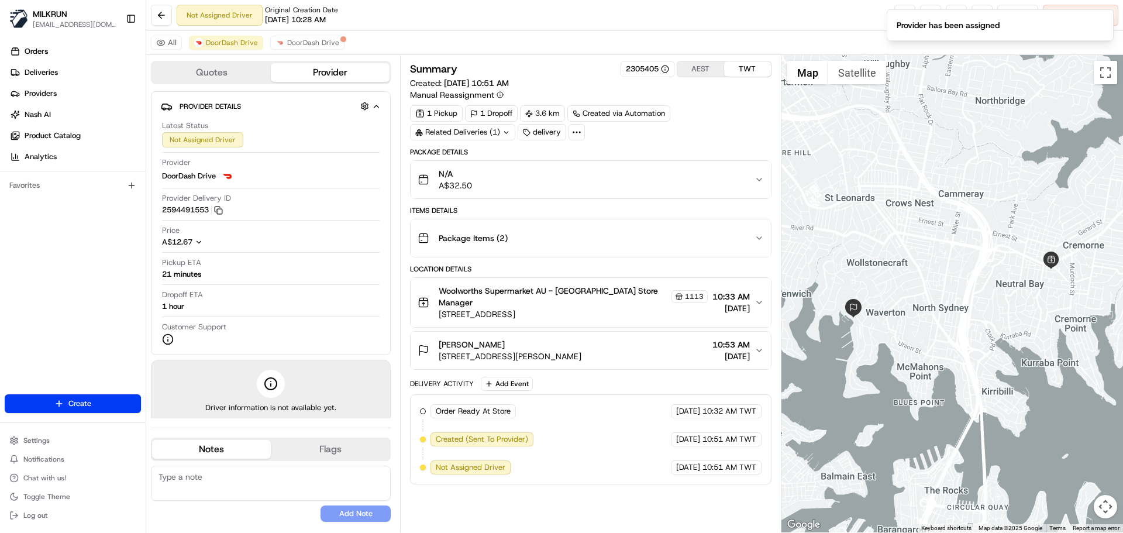
click at [729, 471] on span "10:51 AM TWT" at bounding box center [729, 467] width 54 height 11
click at [726, 474] on div "Order Ready At Store MILKRUN 20/08/2025 10:32 AM TWT Created (Sent To Provider)…" at bounding box center [590, 439] width 361 height 90
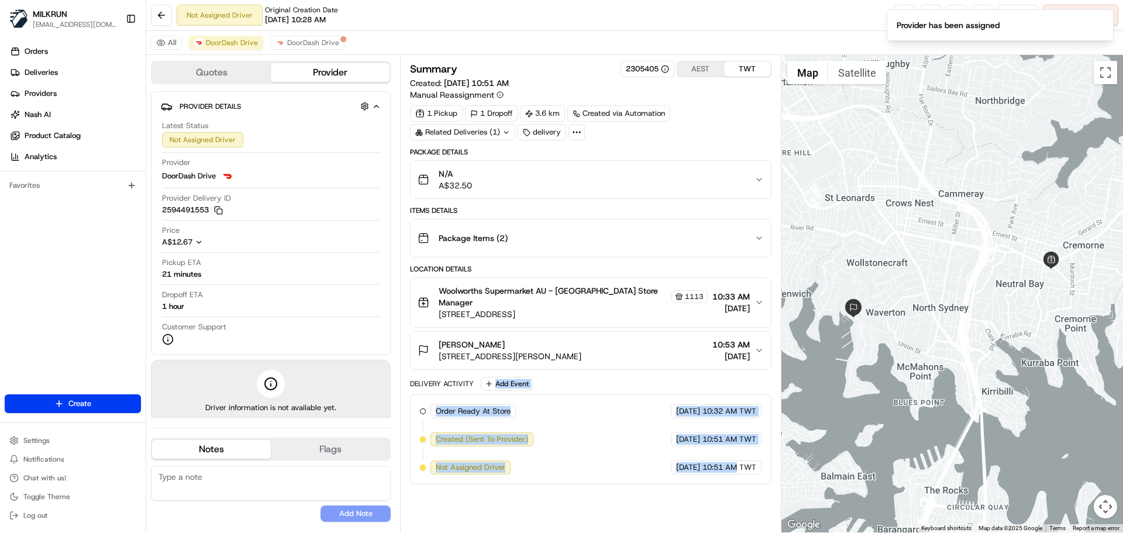
drag, startPoint x: 726, startPoint y: 474, endPoint x: 491, endPoint y: 374, distance: 255.1
click at [491, 374] on div "Package Details N/A A$32.50 Items Details Package Items ( 2 ) Location Details …" at bounding box center [590, 315] width 361 height 337
click at [707, 479] on div "Order Ready At Store MILKRUN 20/08/2025 10:32 AM TWT Created (Sent To Provider)…" at bounding box center [590, 439] width 361 height 90
drag, startPoint x: 707, startPoint y: 479, endPoint x: 724, endPoint y: 370, distance: 110.6
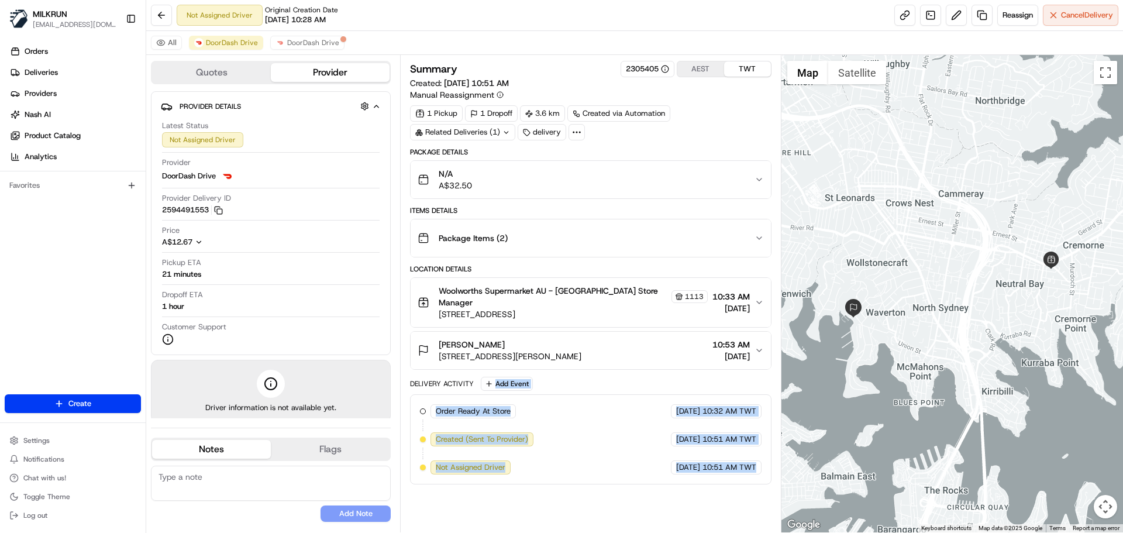
click at [721, 371] on div "Package Details N/A A$32.50 Items Details Package Items ( 2 ) Location Details …" at bounding box center [590, 315] width 361 height 337
click at [733, 479] on div "Order Ready At Store MILKRUN 20/08/2025 10:32 AM TWT Created (Sent To Provider)…" at bounding box center [590, 439] width 361 height 90
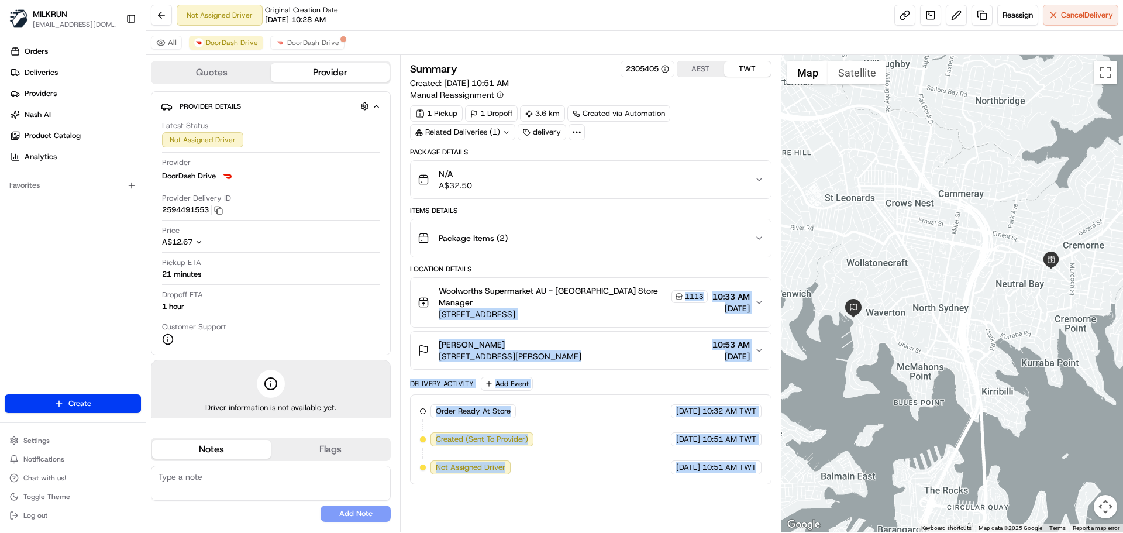
drag, startPoint x: 733, startPoint y: 479, endPoint x: 696, endPoint y: 238, distance: 244.2
click at [694, 230] on div "Package Details N/A A$32.50 Items Details Package Items ( 2 ) Location Details …" at bounding box center [590, 315] width 361 height 337
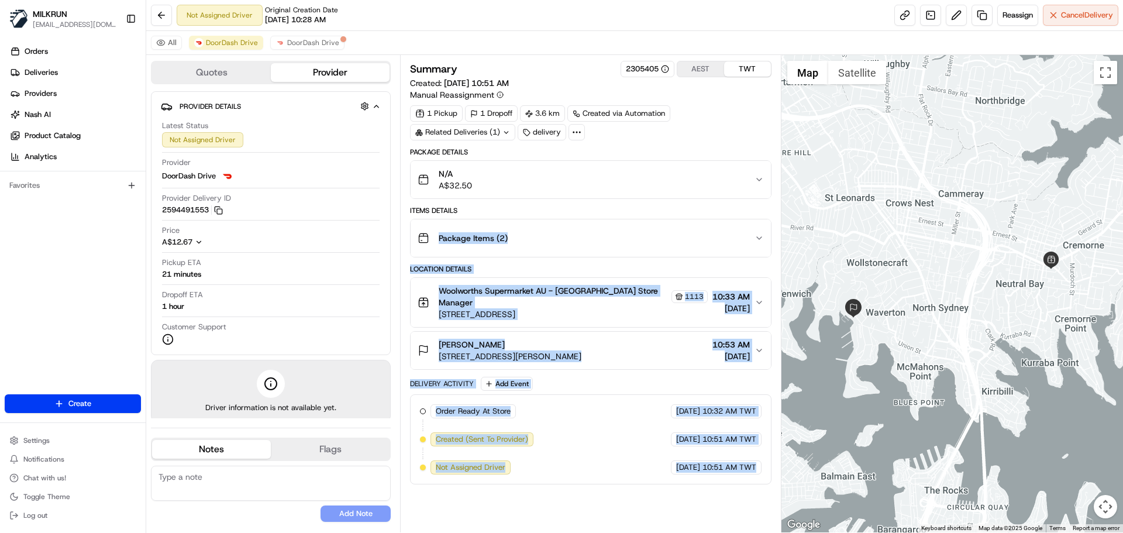
click at [676, 523] on div "Summary 2305405 AEST TWT Created: 20/08/2025 10:51 AM Manual Reassignment 1 Pic…" at bounding box center [590, 293] width 361 height 465
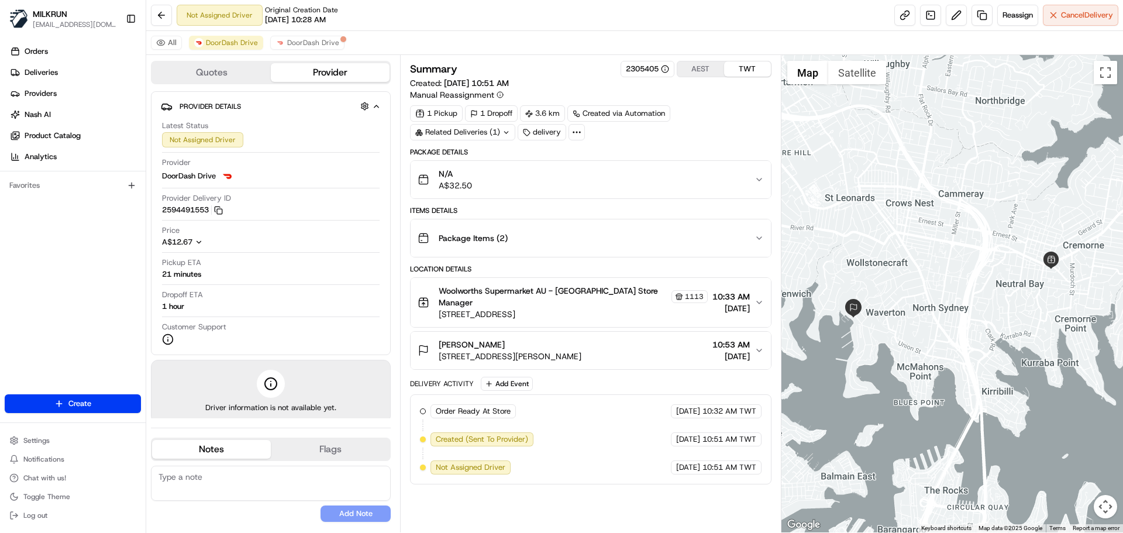
click at [676, 523] on div "Summary 2305405 AEST TWT Created: 20/08/2025 10:51 AM Manual Reassignment 1 Pic…" at bounding box center [590, 293] width 361 height 465
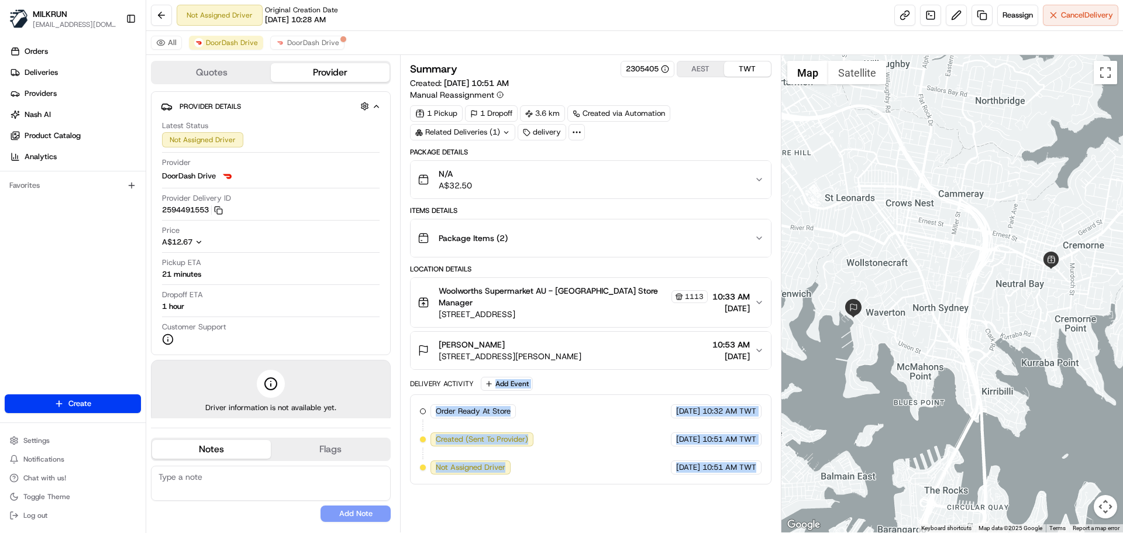
drag, startPoint x: 678, startPoint y: 523, endPoint x: 679, endPoint y: 340, distance: 183.6
click at [679, 339] on div "Summary 2305405 AEST TWT Created: 20/08/2025 10:51 AM Manual Reassignment 1 Pic…" at bounding box center [590, 293] width 361 height 465
click at [716, 492] on div "Summary 2305405 AEST TWT Created: 20/08/2025 10:51 AM Manual Reassignment 1 Pic…" at bounding box center [590, 293] width 361 height 465
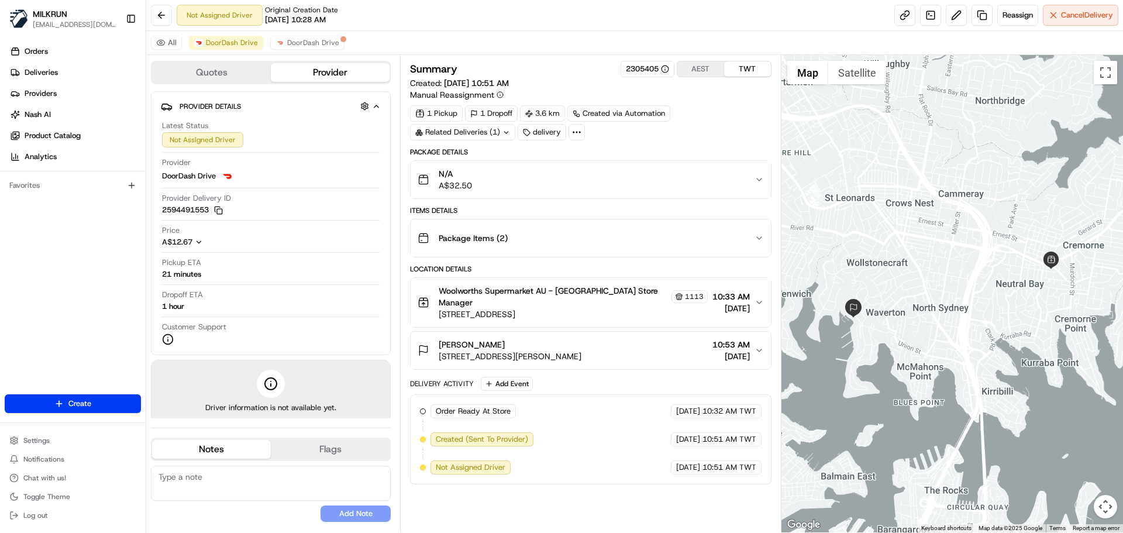
click at [716, 492] on div "Summary 2305405 AEST TWT Created: 20/08/2025 10:51 AM Manual Reassignment 1 Pic…" at bounding box center [590, 293] width 361 height 465
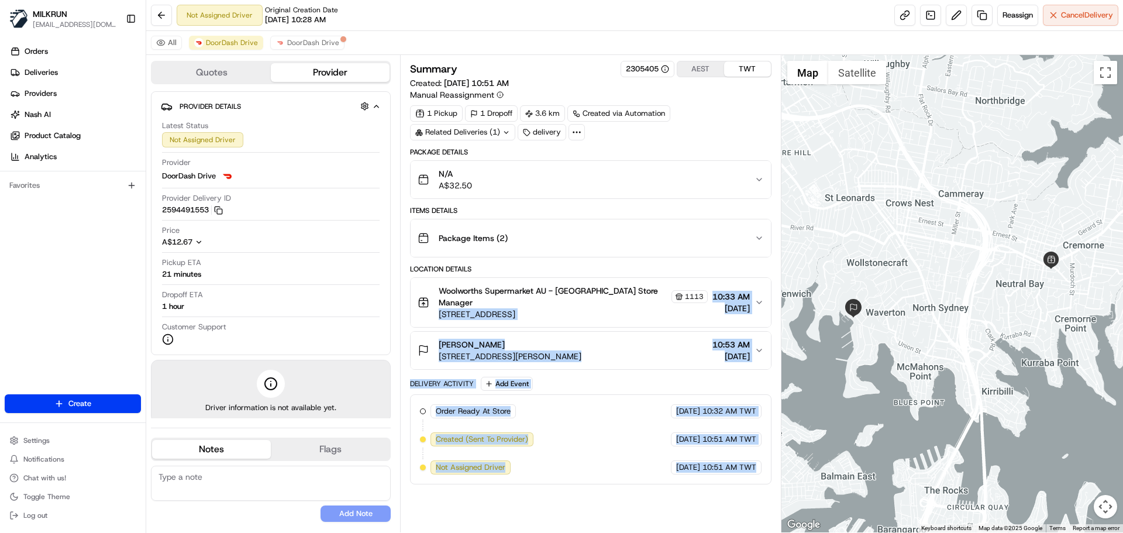
drag, startPoint x: 716, startPoint y: 492, endPoint x: 626, endPoint y: 284, distance: 227.1
click at [626, 284] on div "Summary 2305405 AEST TWT Created: 20/08/2025 10:51 AM Manual Reassignment 1 Pic…" at bounding box center [590, 293] width 361 height 465
click at [682, 486] on div "Summary 2305405 AEST TWT Created: 20/08/2025 10:51 AM Manual Reassignment 1 Pic…" at bounding box center [590, 293] width 361 height 465
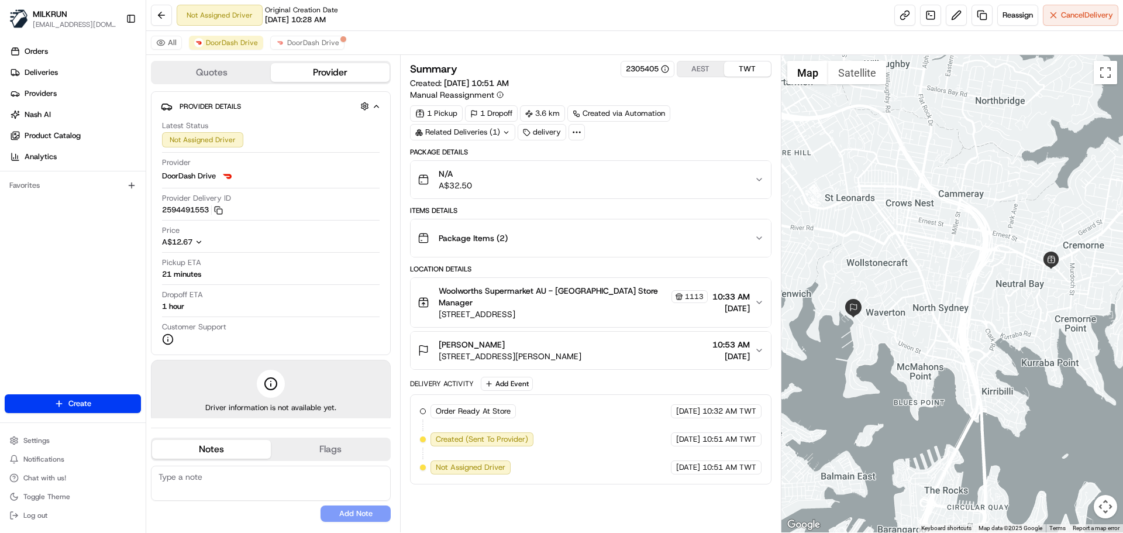
click at [738, 461] on div "20/08/2025 10:51 AM TWT" at bounding box center [716, 467] width 91 height 14
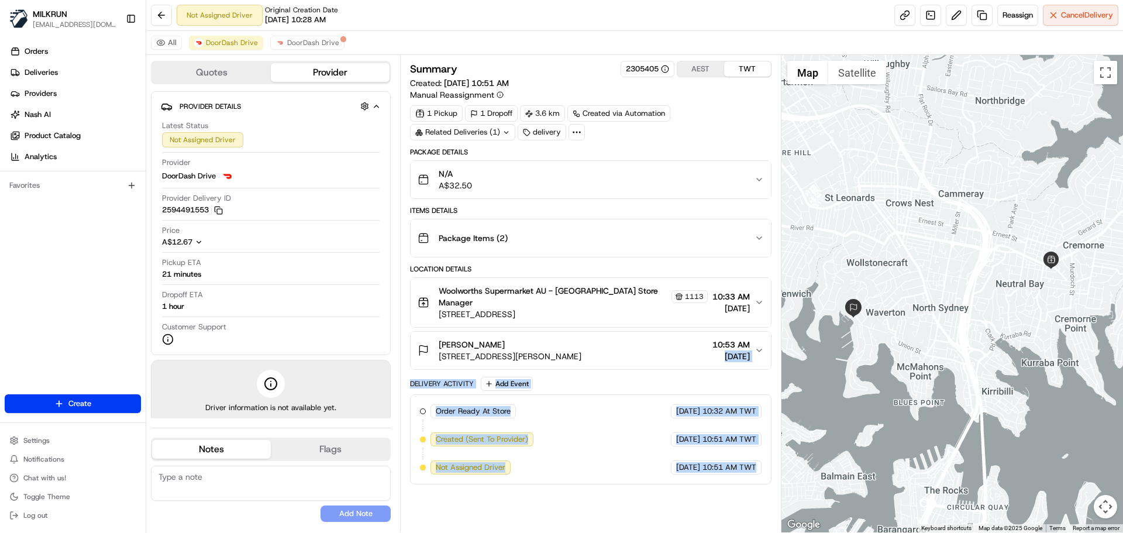
drag, startPoint x: 738, startPoint y: 461, endPoint x: 712, endPoint y: 350, distance: 114.0
click at [712, 350] on div "Package Details N/A A$32.50 Items Details Package Items ( 2 ) Location Details …" at bounding box center [590, 315] width 361 height 337
click at [695, 504] on div "Summary 2305405 AEST TWT Created: 20/08/2025 10:51 AM Manual Reassignment 1 Pic…" at bounding box center [590, 293] width 361 height 465
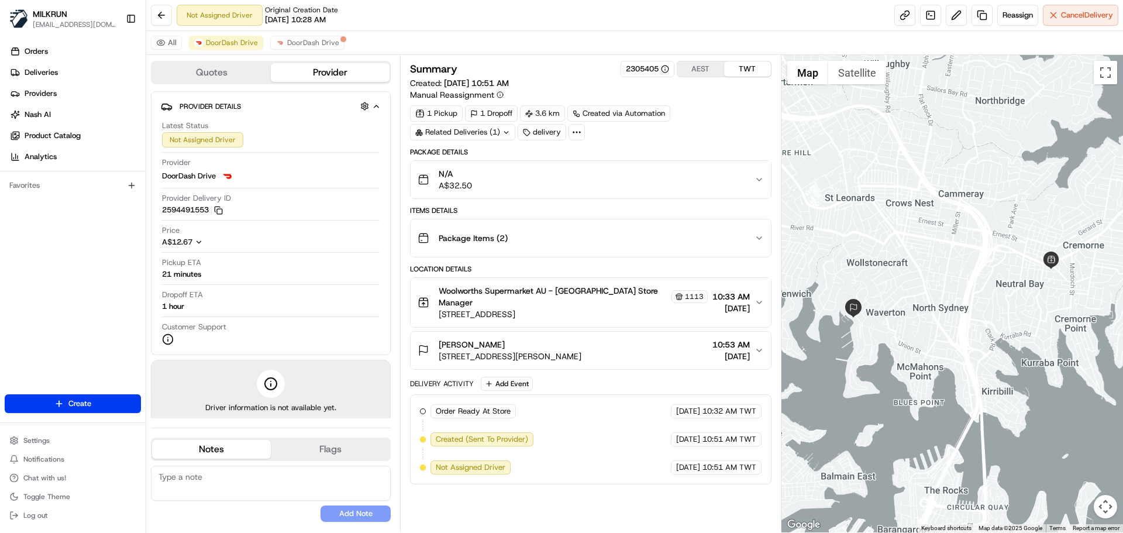
click at [695, 504] on div "Summary 2305405 AEST TWT Created: 20/08/2025 10:51 AM Manual Reassignment 1 Pic…" at bounding box center [590, 293] width 361 height 465
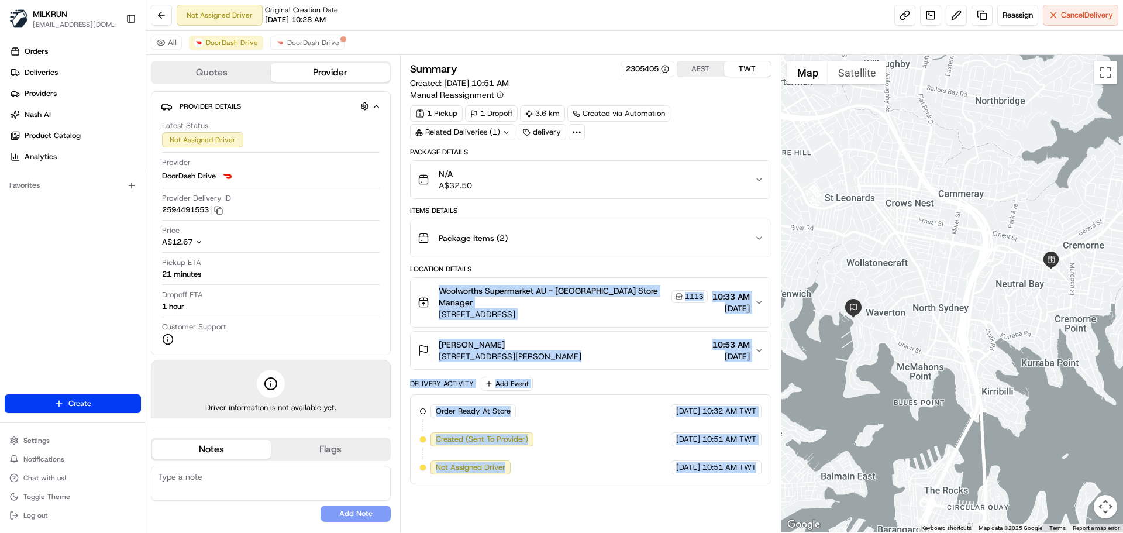
drag, startPoint x: 695, startPoint y: 504, endPoint x: 476, endPoint y: 210, distance: 366.0
click at [476, 211] on div "Summary 2305405 AEST TWT Created: 20/08/2025 10:51 AM Manual Reassignment 1 Pic…" at bounding box center [590, 293] width 361 height 465
click at [529, 432] on div "Created (Sent To Provider)" at bounding box center [481, 439] width 103 height 14
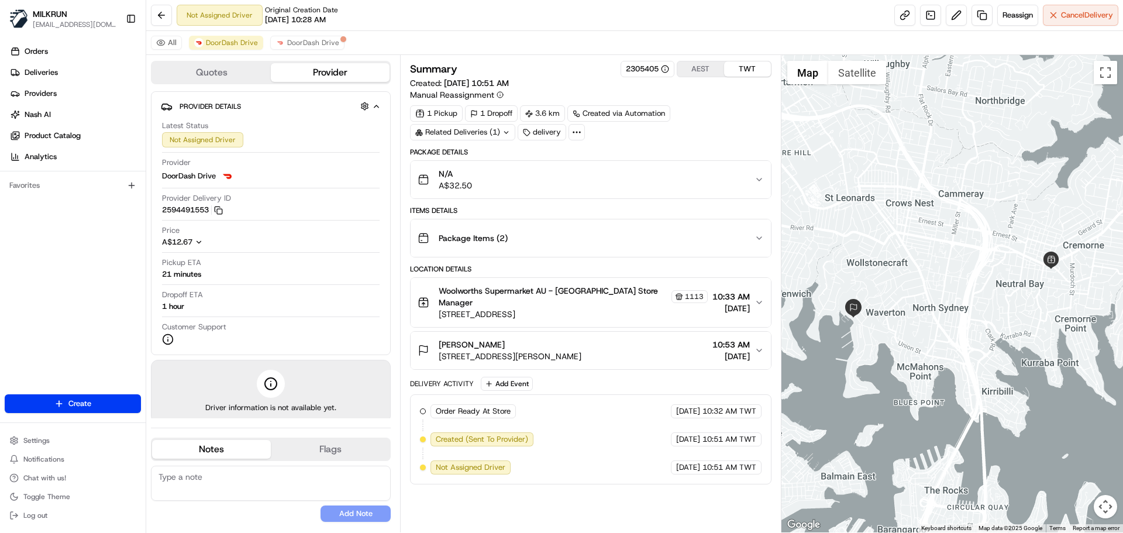
click at [529, 432] on div "Created (Sent To Provider)" at bounding box center [481, 439] width 103 height 14
drag, startPoint x: 529, startPoint y: 432, endPoint x: 710, endPoint y: 466, distance: 184.4
click at [695, 464] on div "Order Ready At Store MILKRUN 20/08/2025 10:32 AM TWT Created (Sent To Provider)…" at bounding box center [590, 439] width 341 height 70
click at [721, 469] on span "10:51 AM TWT" at bounding box center [729, 467] width 54 height 11
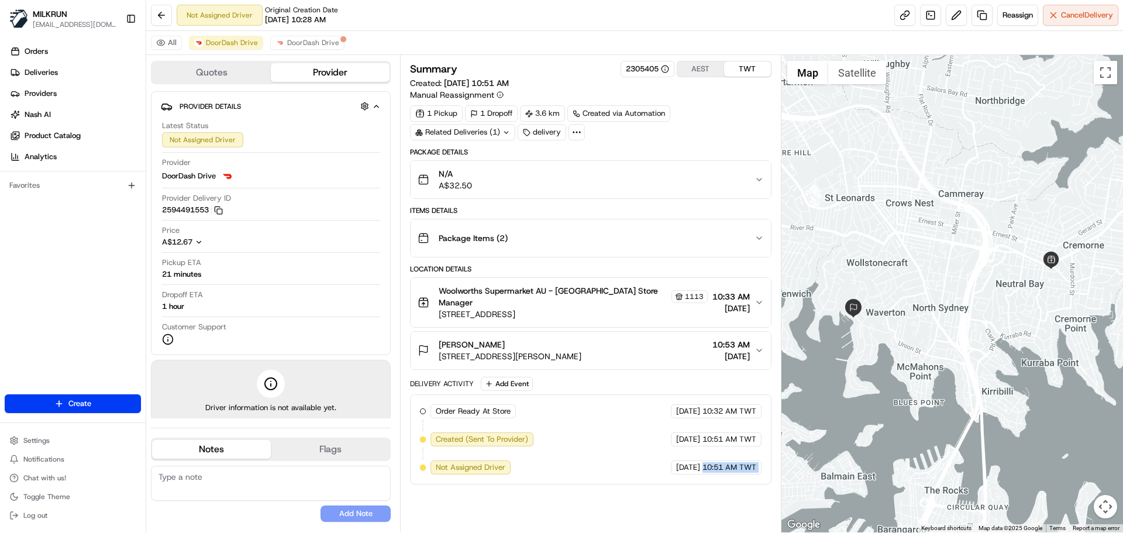
click at [646, 86] on body "MILKRUN snatividad@woolworths.com.au Toggle Sidebar Orders Deliveries Providers…" at bounding box center [561, 266] width 1123 height 533
click at [701, 457] on div "Order Ready At Store MILKRUN 20/08/2025 10:32 AM TWT Created (Sent To Provider)…" at bounding box center [590, 439] width 341 height 70
drag, startPoint x: 701, startPoint y: 457, endPoint x: 717, endPoint y: 464, distance: 17.6
click at [710, 462] on div "Order Ready At Store MILKRUN 20/08/2025 10:32 AM TWT Created (Sent To Provider)…" at bounding box center [590, 439] width 341 height 70
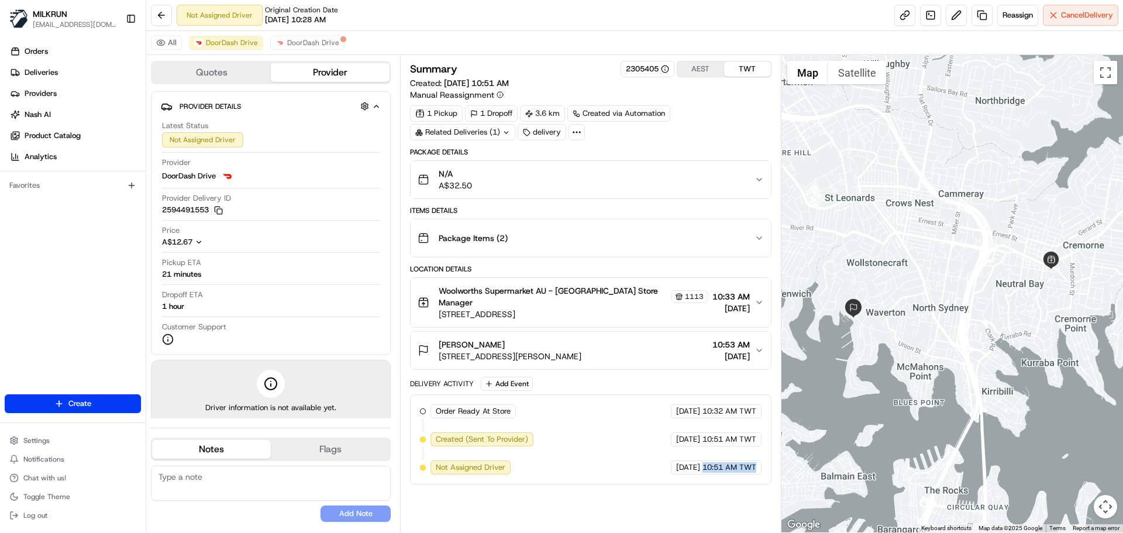
click at [733, 467] on span "10:51 AM TWT" at bounding box center [729, 467] width 54 height 11
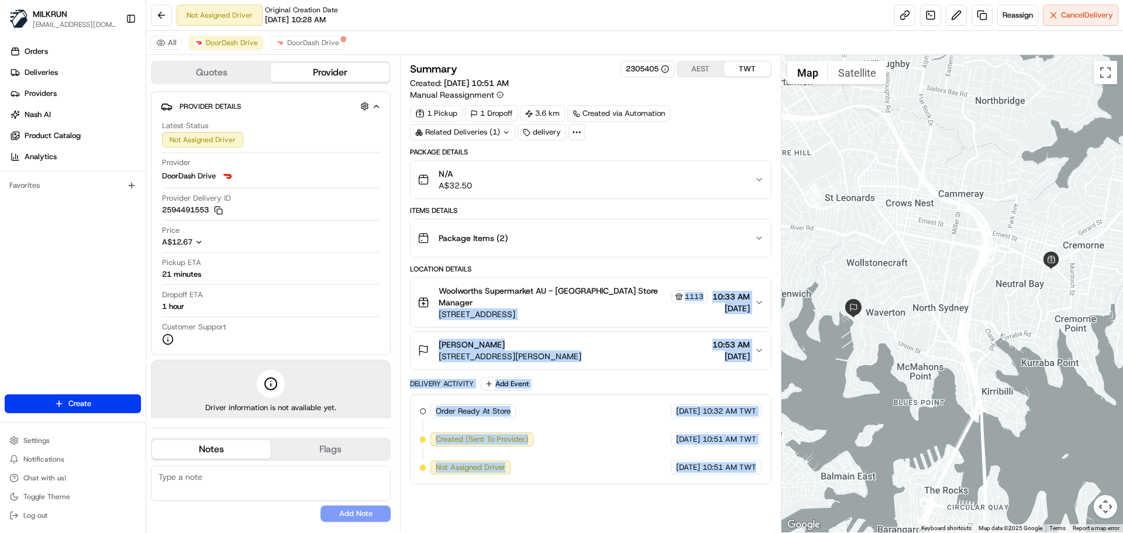
drag, startPoint x: 733, startPoint y: 467, endPoint x: 643, endPoint y: 229, distance: 255.0
click at [643, 229] on div "Package Details N/A A$32.50 Items Details Package Items ( 2 ) Location Details …" at bounding box center [590, 315] width 361 height 337
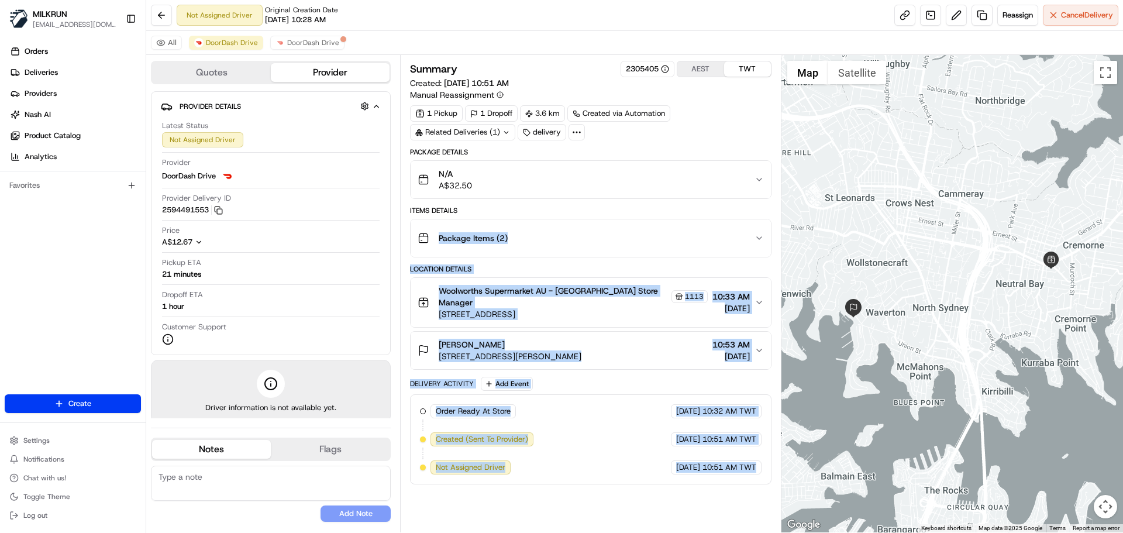
click at [582, 467] on div "Order Ready At Store MILKRUN 20/08/2025 10:32 AM TWT Created (Sent To Provider)…" at bounding box center [590, 439] width 341 height 70
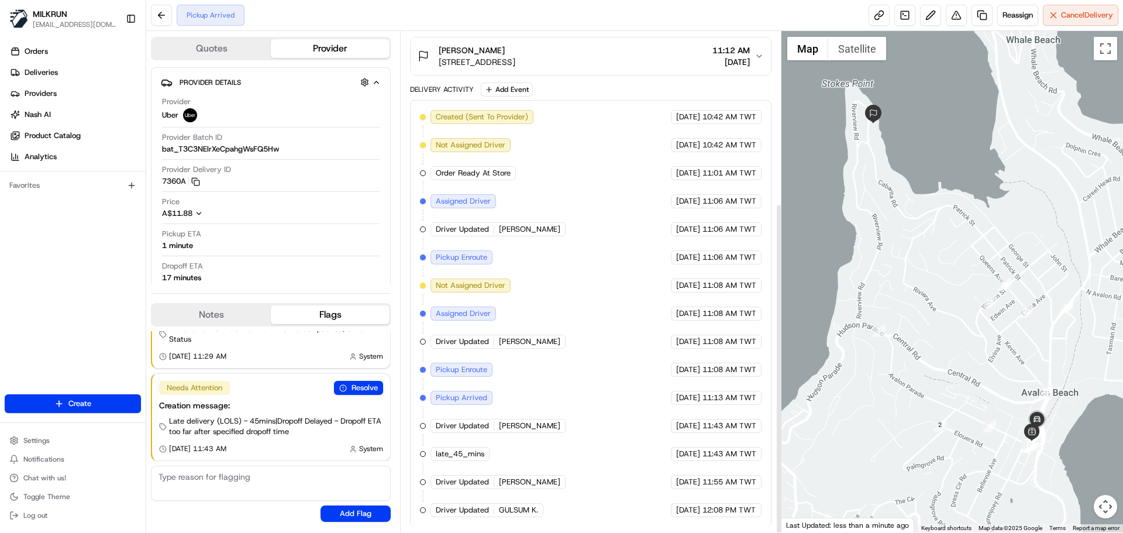
scroll to position [260, 0]
click at [560, 516] on div "Created (Sent To Provider) Uber 20/08/2025 10:42 AM TWT Not Assigned Driver Ube…" at bounding box center [590, 312] width 341 height 407
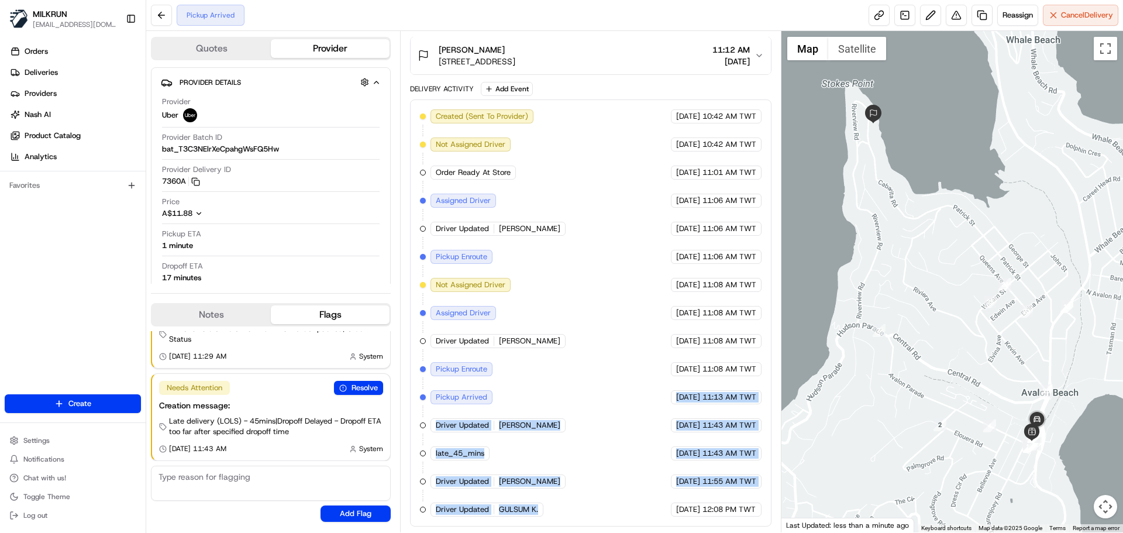
drag, startPoint x: 560, startPoint y: 516, endPoint x: 626, endPoint y: 257, distance: 267.4
click at [623, 251] on div "Created (Sent To Provider) Uber 20/08/2025 10:42 AM TWT Not Assigned Driver Ube…" at bounding box center [590, 312] width 341 height 407
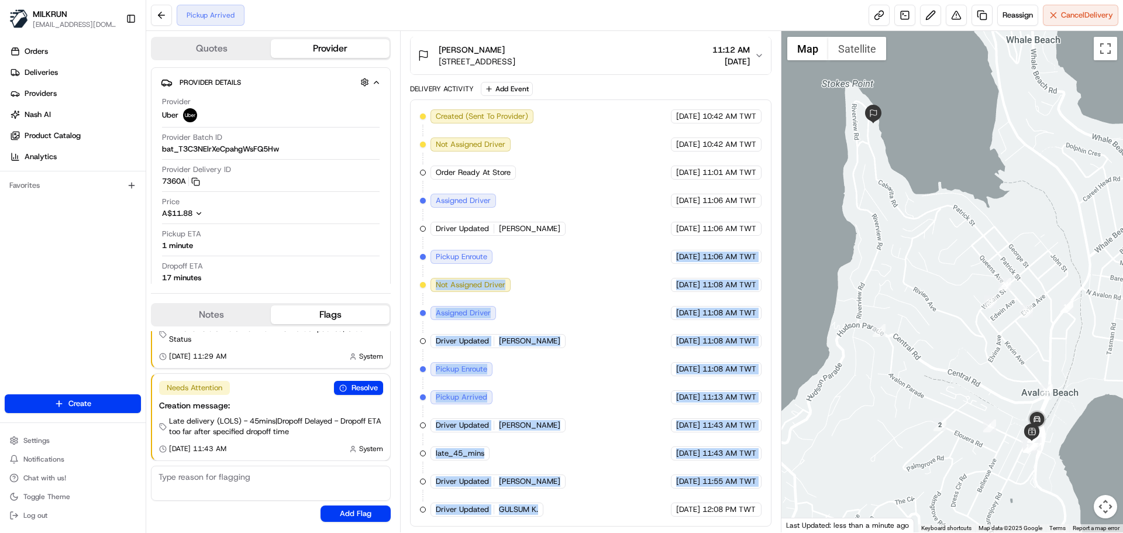
click at [653, 488] on div "Created (Sent To Provider) Uber 20/08/2025 10:42 AM TWT Not Assigned Driver Ube…" at bounding box center [590, 312] width 341 height 407
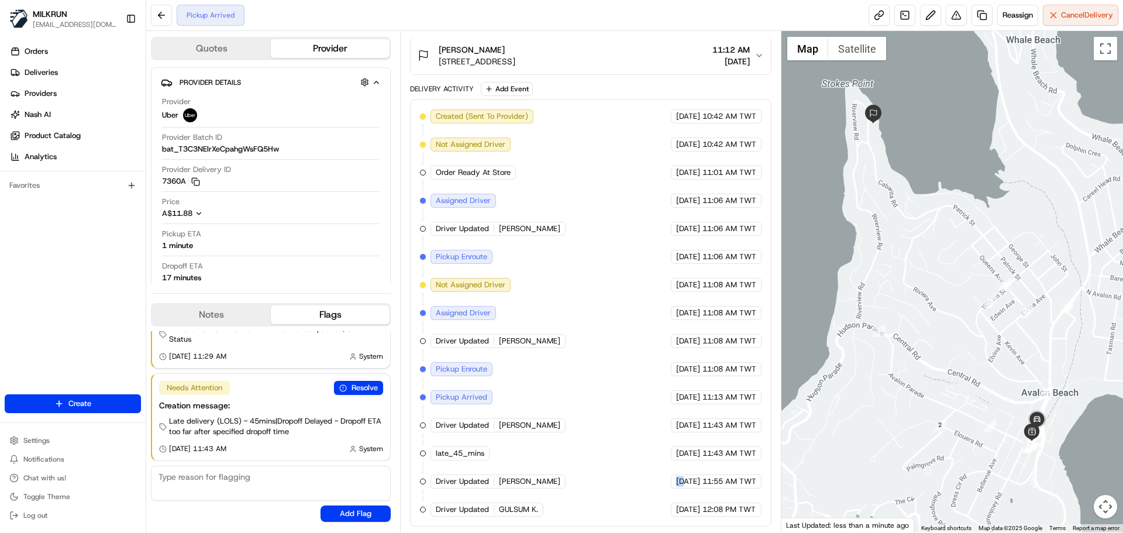
click at [653, 488] on div "Created (Sent To Provider) Uber 20/08/2025 10:42 AM TWT Not Assigned Driver Ube…" at bounding box center [590, 312] width 341 height 407
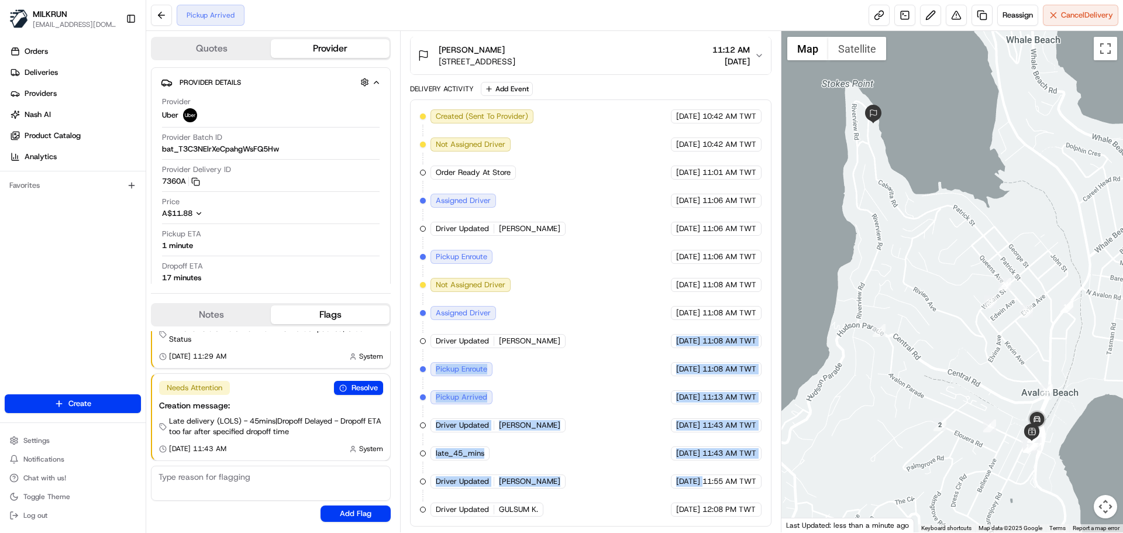
click at [598, 177] on div "Created (Sent To Provider) Uber 20/08/2025 10:42 AM TWT Not Assigned Driver Ube…" at bounding box center [590, 312] width 341 height 407
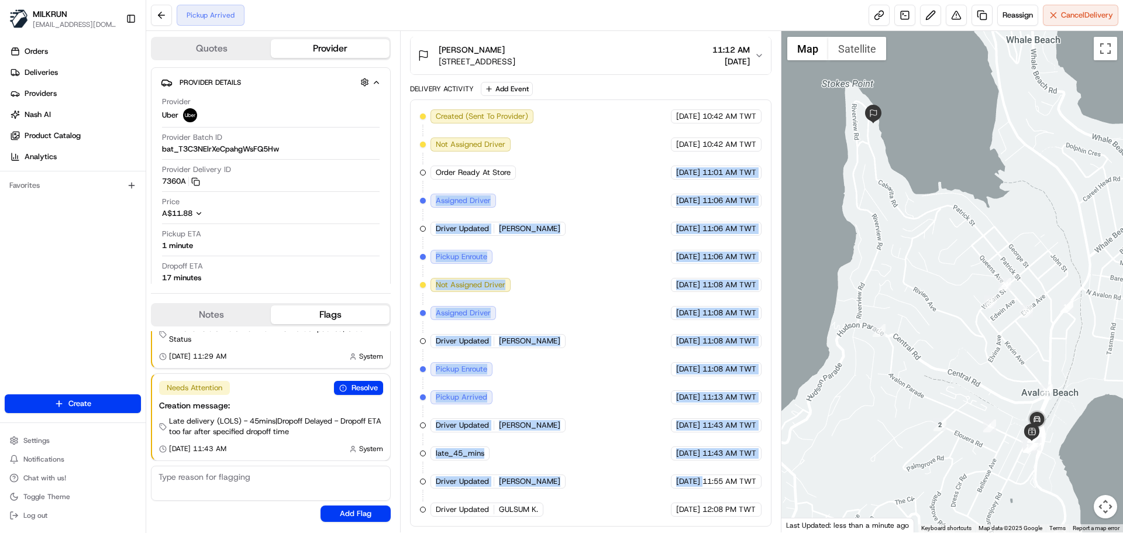
click at [616, 325] on div "Created (Sent To Provider) Uber 20/08/2025 10:42 AM TWT Not Assigned Driver Ube…" at bounding box center [590, 312] width 341 height 407
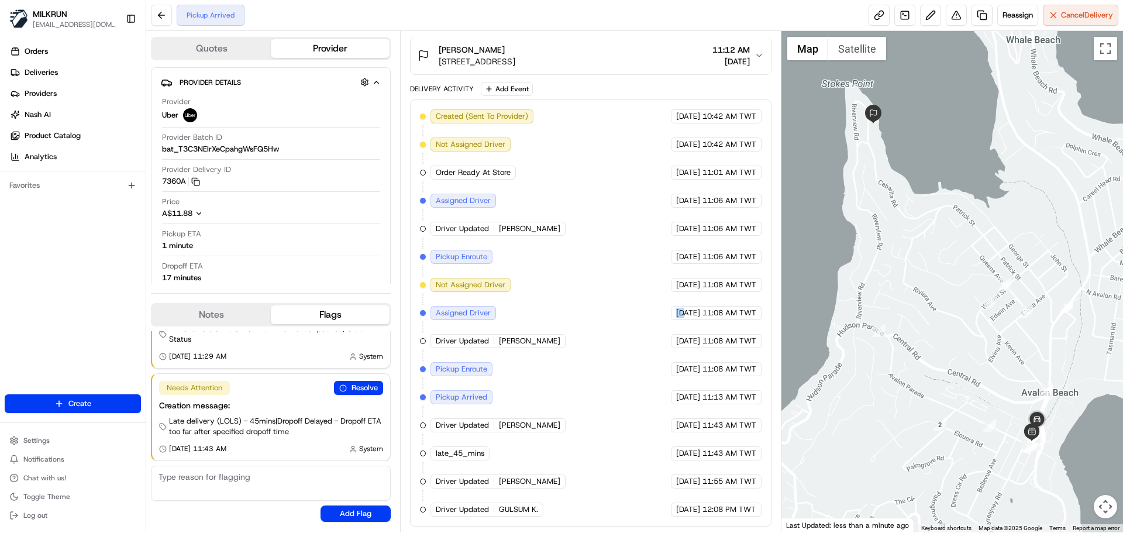
click at [616, 325] on div "Created (Sent To Provider) Uber 20/08/2025 10:42 AM TWT Not Assigned Driver Ube…" at bounding box center [590, 312] width 341 height 407
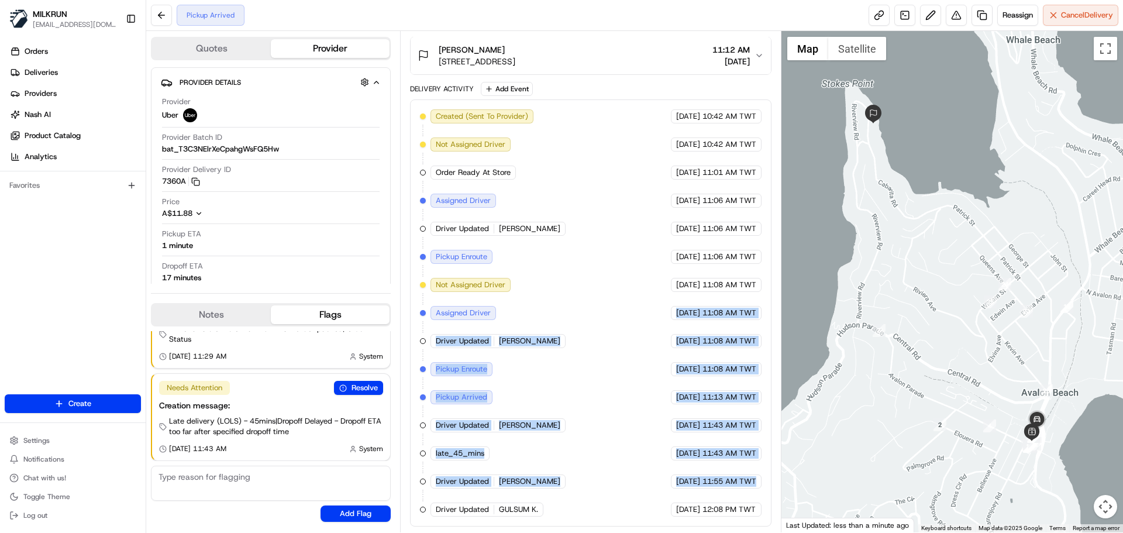
drag, startPoint x: 616, startPoint y: 325, endPoint x: 703, endPoint y: 482, distance: 179.0
click at [703, 482] on div "Created (Sent To Provider) Uber 20/08/2025 10:42 AM TWT Not Assigned Driver Ube…" at bounding box center [590, 312] width 341 height 407
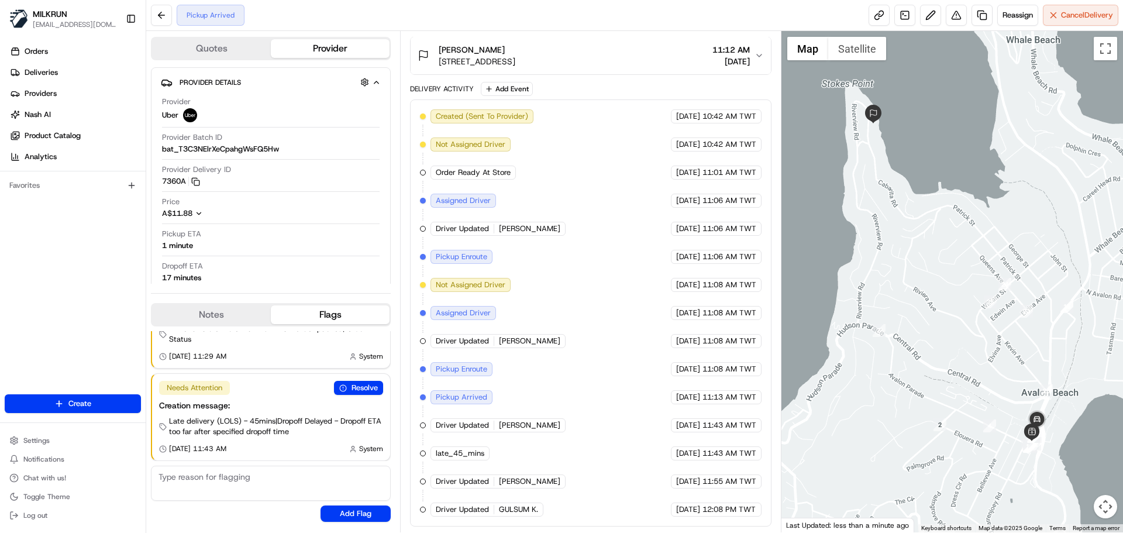
click at [744, 524] on div "Created (Sent To Provider) Uber 20/08/2025 10:42 AM TWT Not Assigned Driver Ube…" at bounding box center [590, 312] width 361 height 427
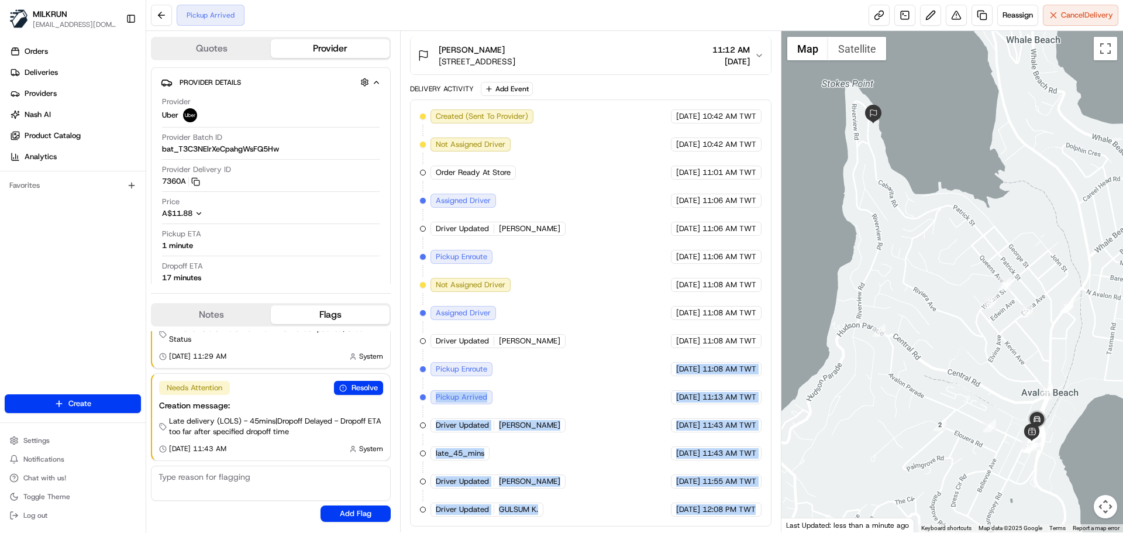
drag, startPoint x: 744, startPoint y: 524, endPoint x: 645, endPoint y: 301, distance: 244.2
click at [649, 309] on div "Created (Sent To Provider) Uber 20/08/2025 10:42 AM TWT Not Assigned Driver Ube…" at bounding box center [590, 312] width 361 height 427
click at [576, 419] on div "Created (Sent To Provider) Uber 20/08/2025 10:42 AM TWT Not Assigned Driver Ube…" at bounding box center [590, 312] width 341 height 407
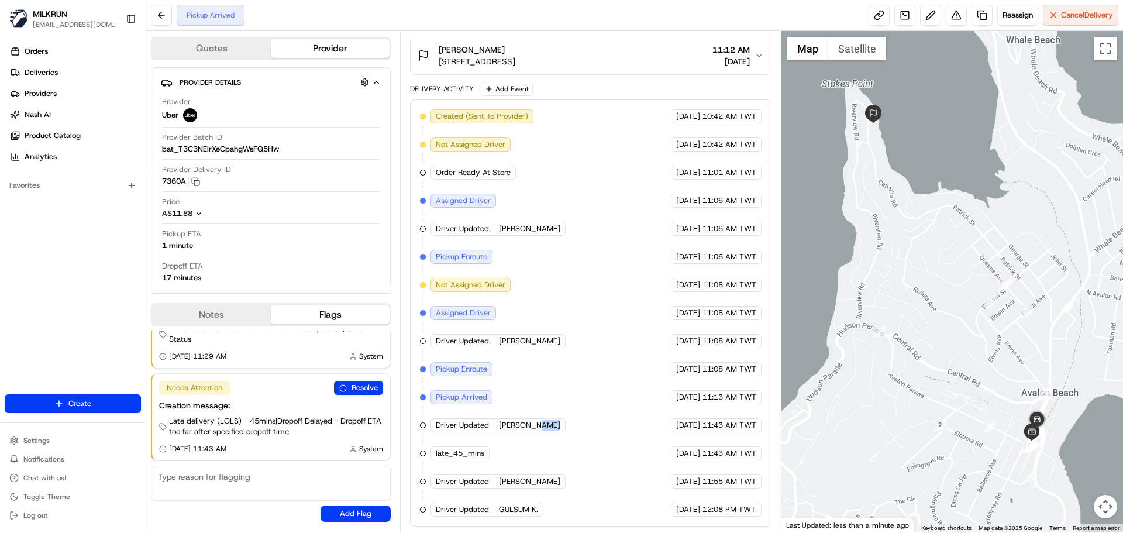
click at [576, 419] on div "Created (Sent To Provider) Uber 20/08/2025 10:42 AM TWT Not Assigned Driver Ube…" at bounding box center [590, 312] width 341 height 407
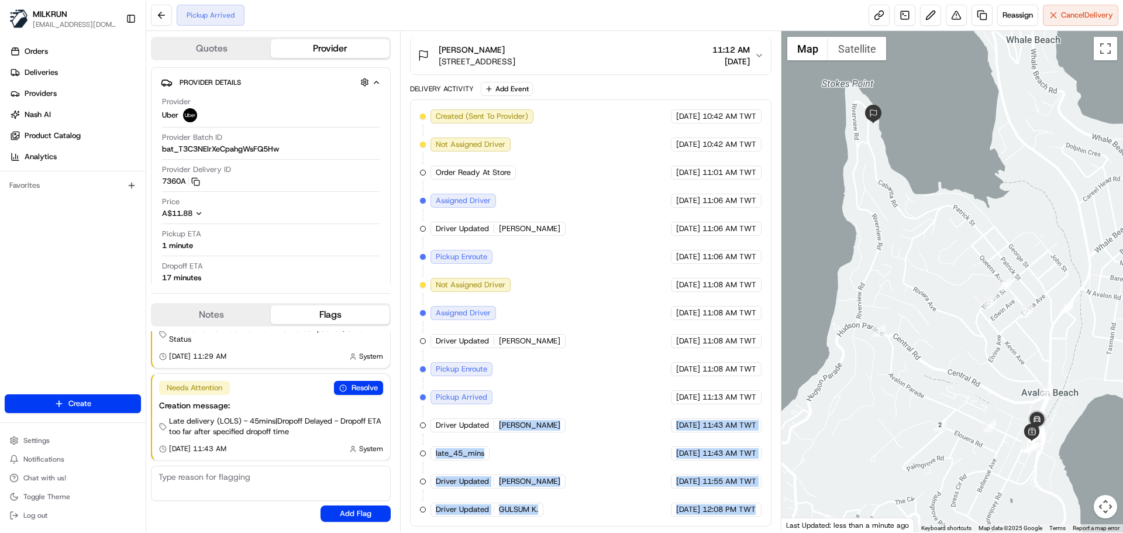
drag, startPoint x: 576, startPoint y: 419, endPoint x: 730, endPoint y: 507, distance: 176.8
click at [730, 507] on div "Created (Sent To Provider) Uber 20/08/2025 10:42 AM TWT Not Assigned Driver Ube…" at bounding box center [590, 312] width 341 height 407
click at [730, 507] on span "12:08 PM TWT" at bounding box center [728, 509] width 53 height 11
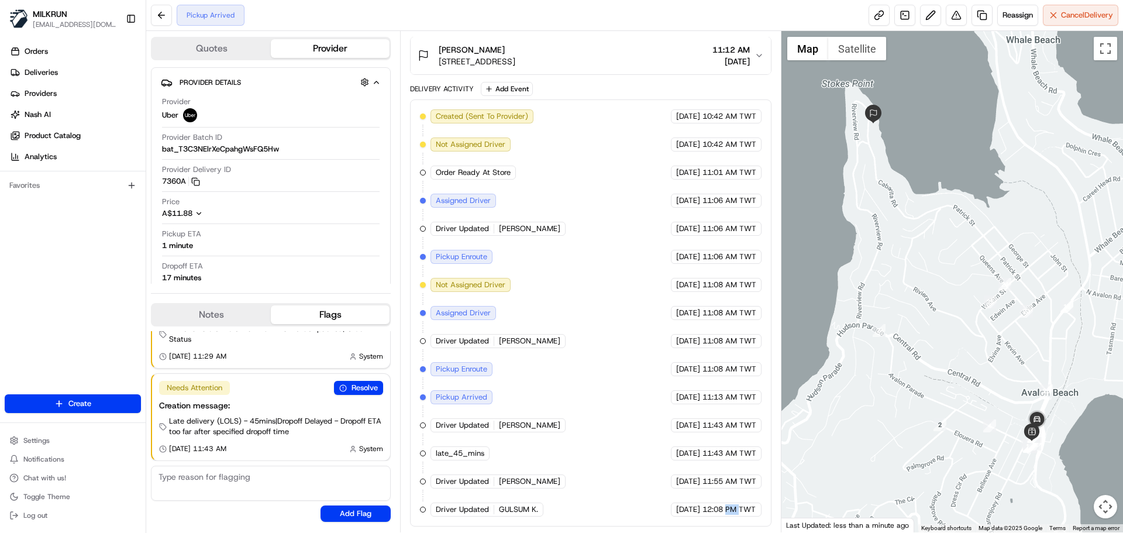
click at [730, 507] on span "12:08 PM TWT" at bounding box center [728, 509] width 53 height 11
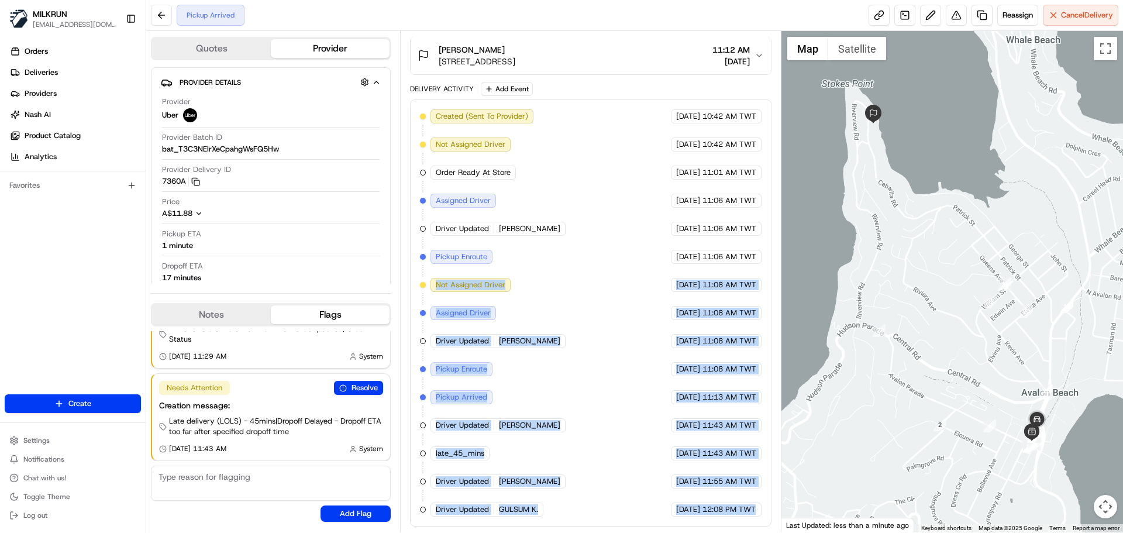
drag, startPoint x: 730, startPoint y: 507, endPoint x: 453, endPoint y: 256, distance: 373.4
click at [441, 243] on div "Created (Sent To Provider) Uber 20/08/2025 10:42 AM TWT Not Assigned Driver Ube…" at bounding box center [590, 312] width 341 height 407
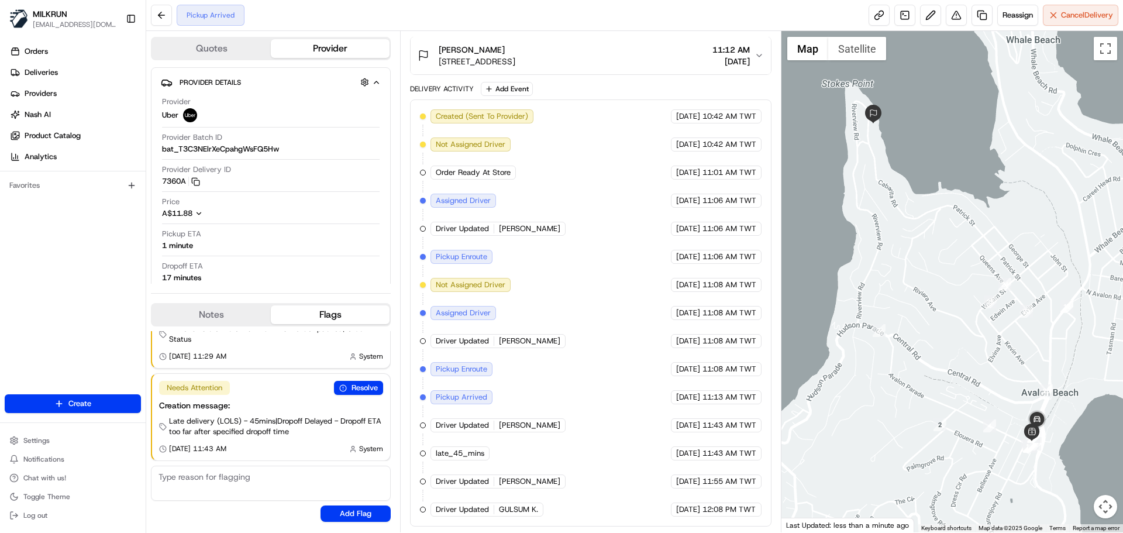
click at [533, 236] on div "Created (Sent To Provider) Uber 20/08/2025 10:42 AM TWT Not Assigned Driver Ube…" at bounding box center [590, 312] width 341 height 407
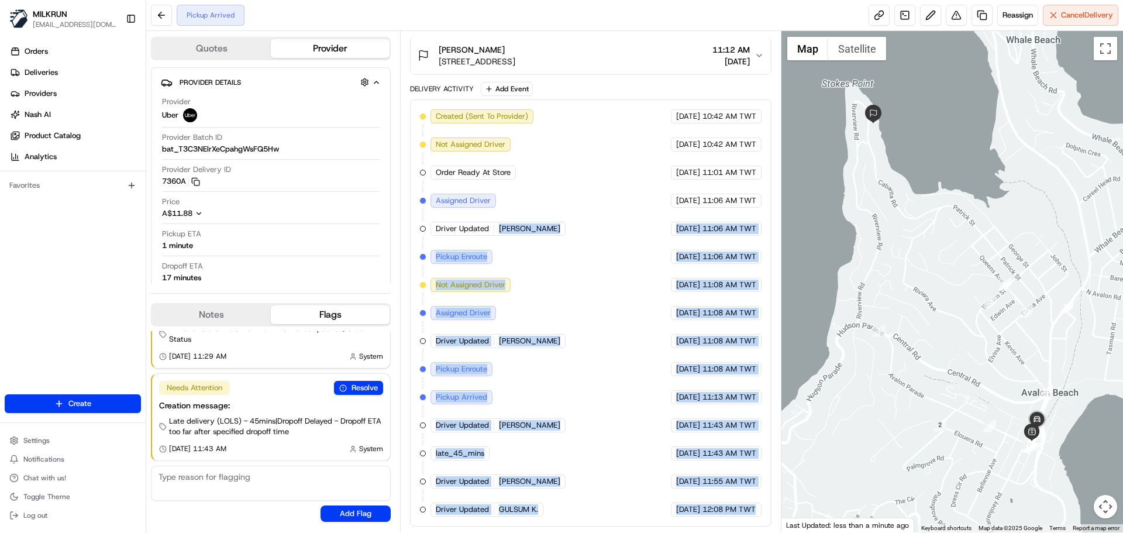
drag, startPoint x: 533, startPoint y: 236, endPoint x: 651, endPoint y: 560, distance: 345.5
click at [651, 532] on html "MILKRUN snatividad@woolworths.com.au Toggle Sidebar Orders Deliveries Providers…" at bounding box center [561, 266] width 1123 height 533
click at [735, 532] on div "Pickup Arrived Reassign Cancel Delivery Quotes Provider Provider Details Hidden…" at bounding box center [634, 266] width 976 height 533
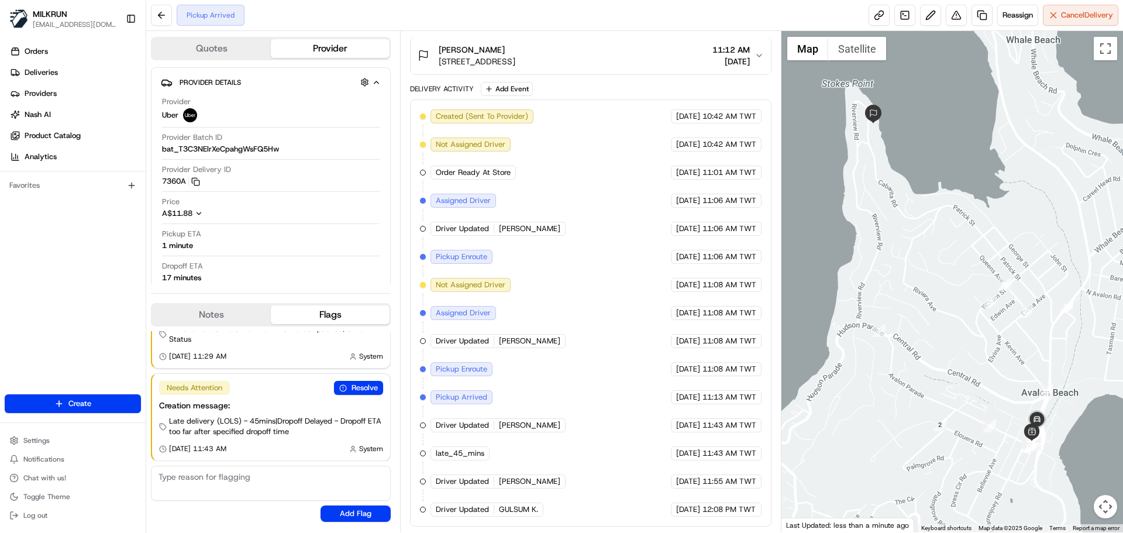
click at [735, 532] on div "Pickup Arrived Reassign Cancel Delivery Quotes Provider Provider Details Hidden…" at bounding box center [634, 266] width 976 height 533
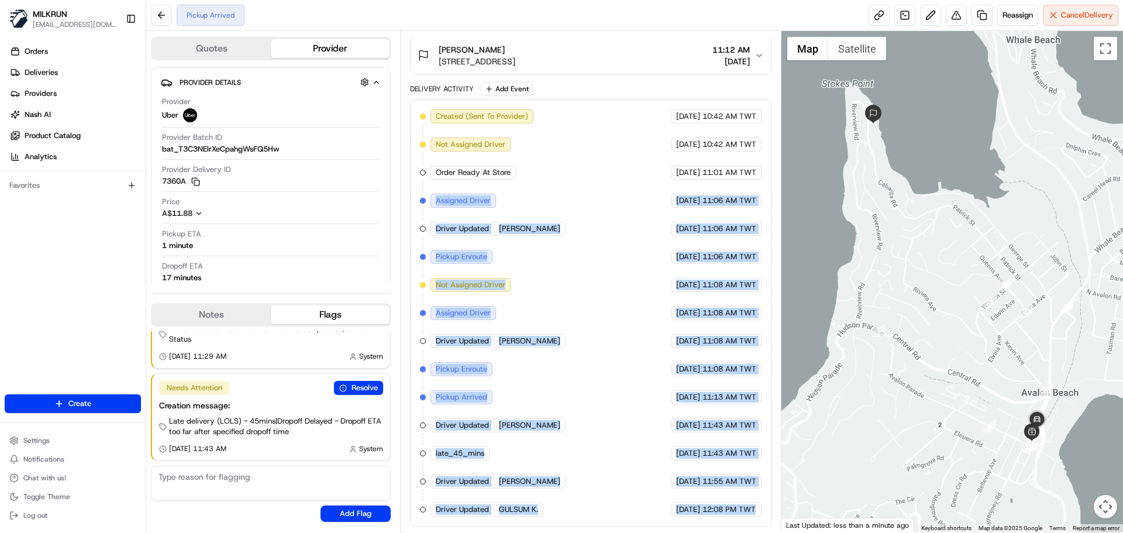
drag, startPoint x: 735, startPoint y: 532, endPoint x: 475, endPoint y: 191, distance: 429.3
click at [475, 191] on div "Pickup Arrived Reassign Cancel Delivery Quotes Provider Provider Details Hidden…" at bounding box center [634, 266] width 976 height 533
click at [605, 500] on div "Created (Sent To Provider) Uber 20/08/2025 10:42 AM TWT Not Assigned Driver Ube…" at bounding box center [590, 312] width 341 height 407
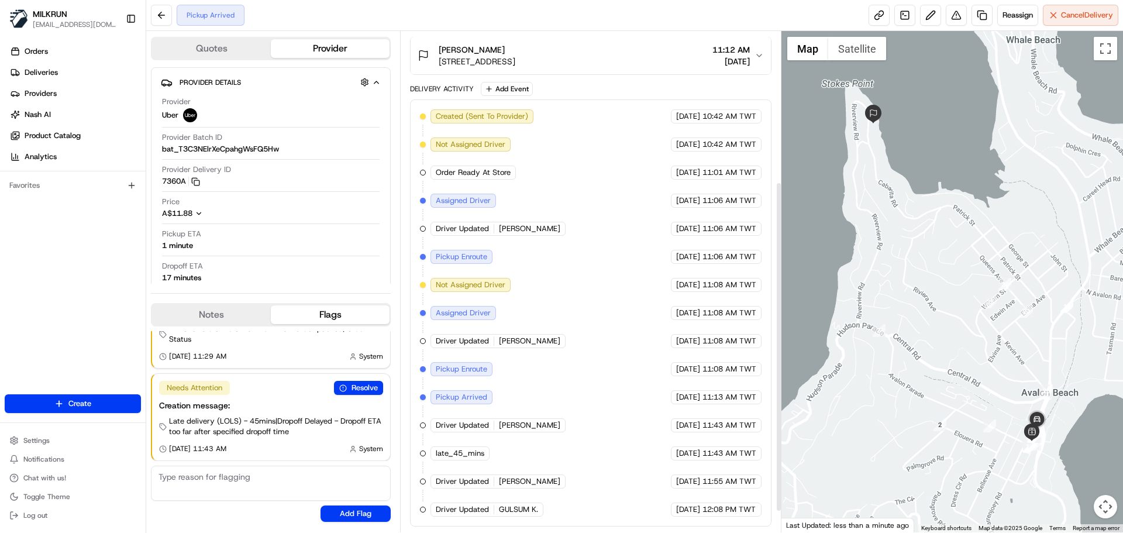
scroll to position [143, 0]
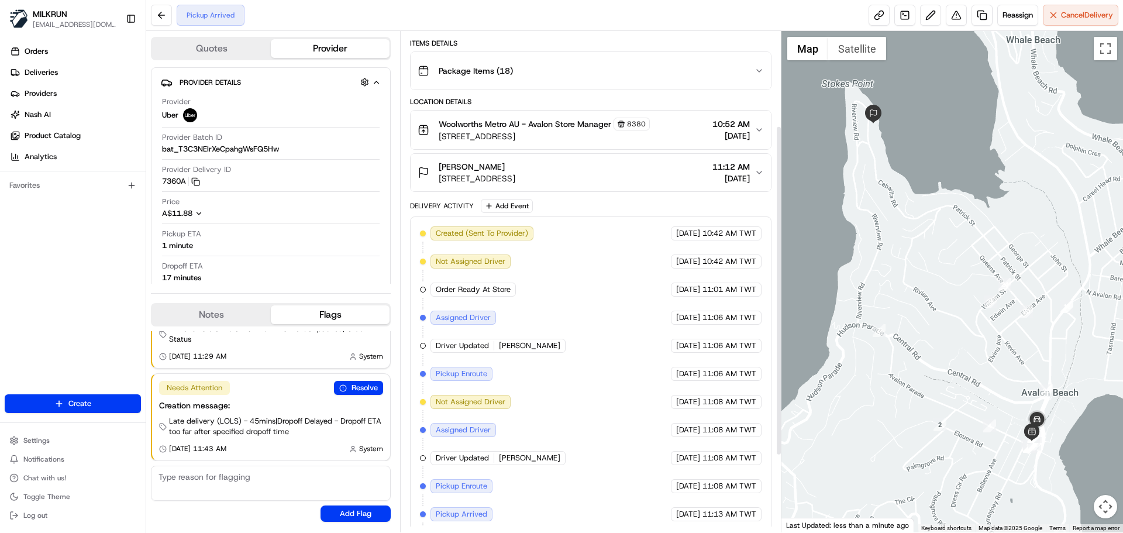
click at [529, 239] on div "Created (Sent To Provider)" at bounding box center [481, 233] width 103 height 14
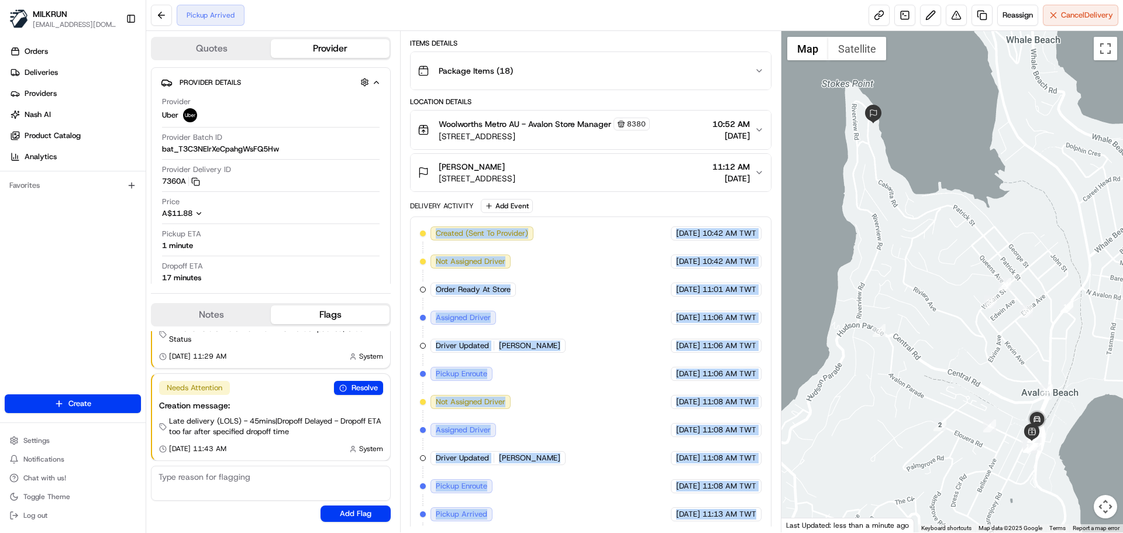
scroll to position [260, 0]
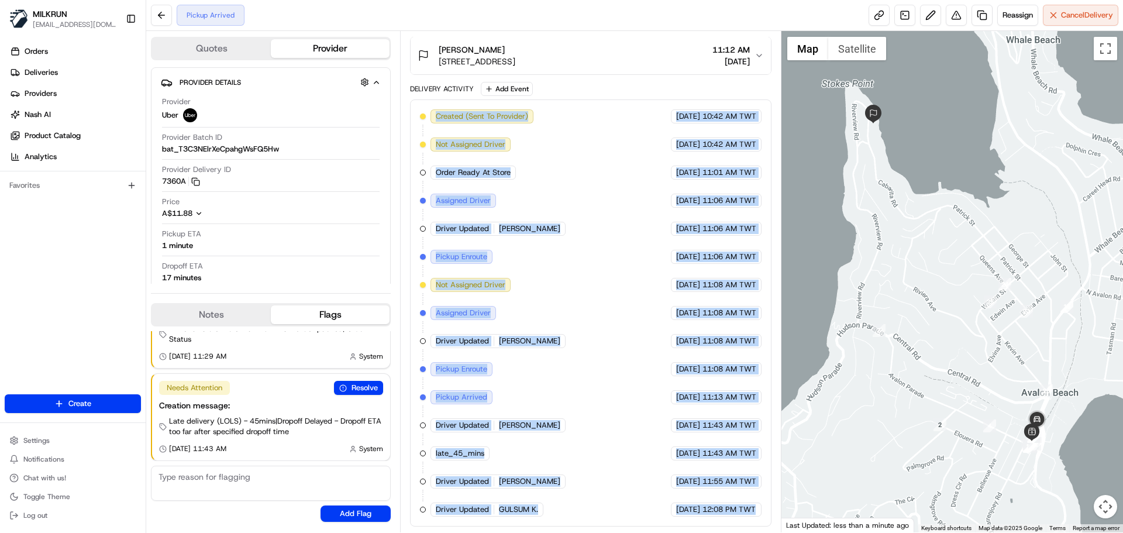
drag, startPoint x: 529, startPoint y: 239, endPoint x: 759, endPoint y: 524, distance: 366.7
click at [759, 524] on div "Created (Sent To Provider) Uber 20/08/2025 10:42 AM TWT Not Assigned Driver Ube…" at bounding box center [590, 312] width 361 height 427
click at [757, 515] on div "20/08/2025 12:08 PM TWT" at bounding box center [716, 509] width 91 height 14
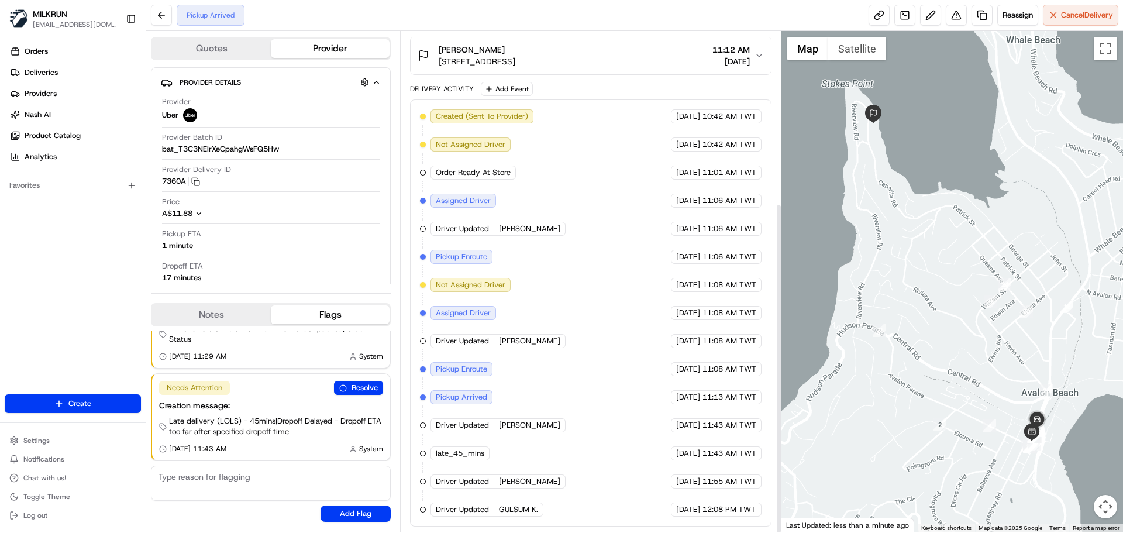
click at [757, 515] on div "20/08/2025 12:08 PM TWT" at bounding box center [716, 509] width 91 height 14
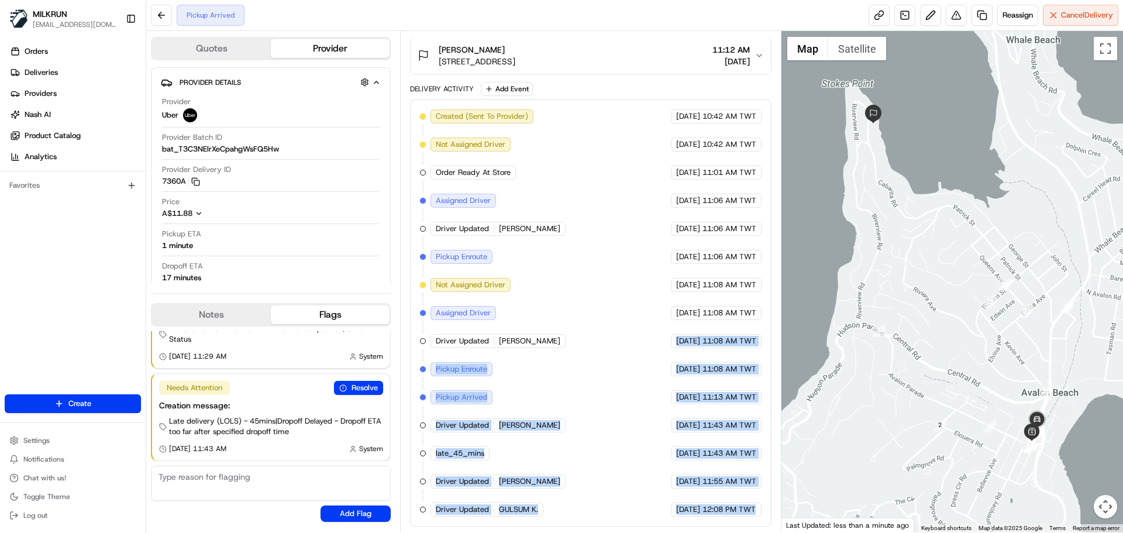
drag, startPoint x: 757, startPoint y: 515, endPoint x: 538, endPoint y: 198, distance: 384.7
click at [538, 199] on div "Created (Sent To Provider) Uber 20/08/2025 10:42 AM TWT Not Assigned Driver Ube…" at bounding box center [590, 312] width 341 height 407
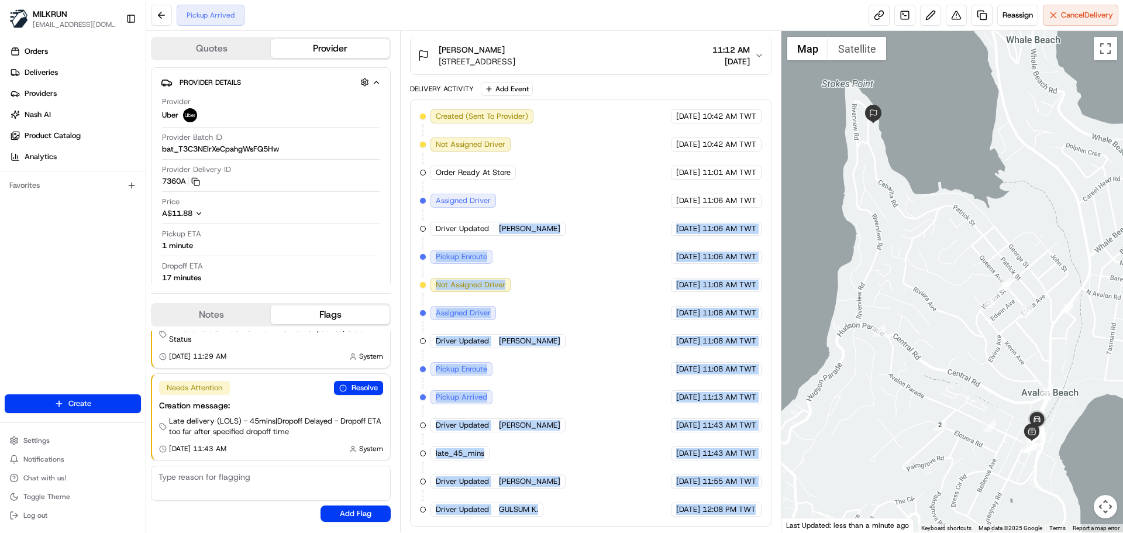
click at [554, 246] on div "Created (Sent To Provider) Uber 20/08/2025 10:42 AM TWT Not Assigned Driver Ube…" at bounding box center [590, 312] width 341 height 407
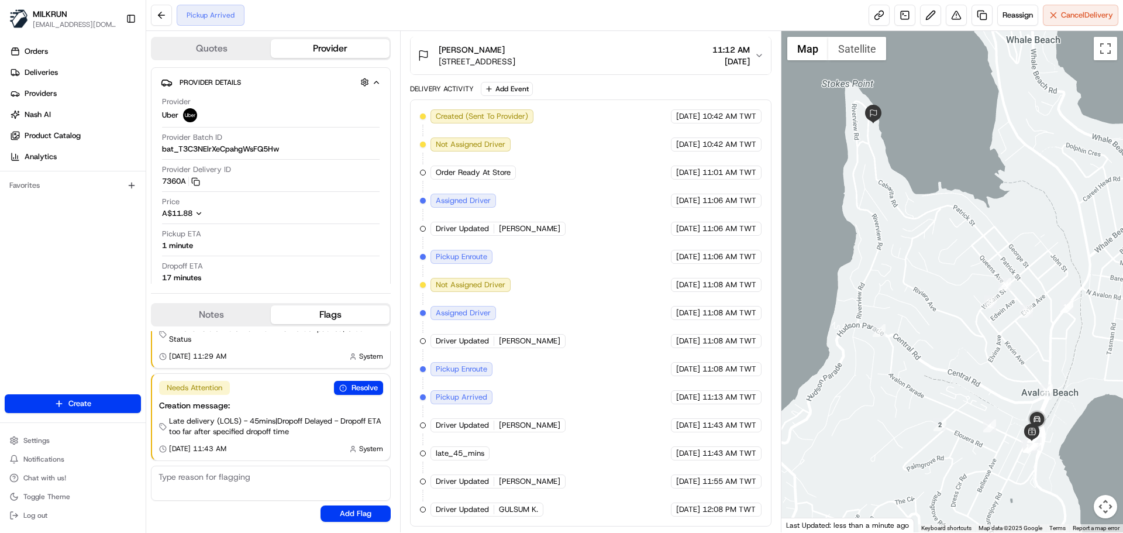
click at [554, 246] on div "Created (Sent To Provider) Uber 20/08/2025 10:42 AM TWT Not Assigned Driver Ube…" at bounding box center [590, 312] width 341 height 407
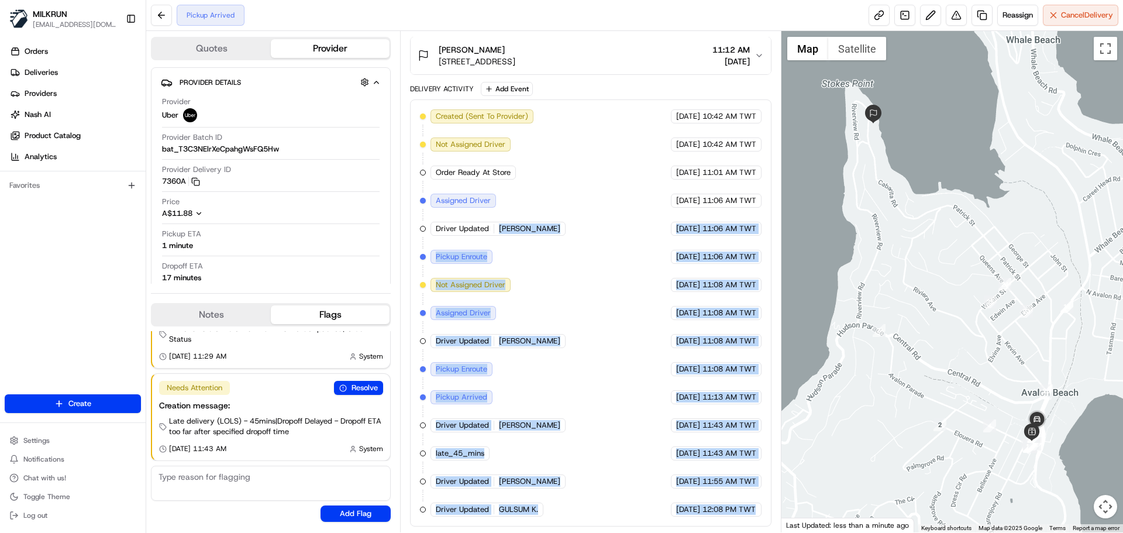
drag, startPoint x: 554, startPoint y: 246, endPoint x: 775, endPoint y: 521, distance: 353.1
click at [778, 523] on div "Summary 2056474 AEST TWT Created: 20/08/2025 10:42 AM Strategy: Dynamic - (DD +…" at bounding box center [590, 281] width 381 height 501
click at [738, 497] on div "Created (Sent To Provider) Uber 20/08/2025 10:42 AM TWT Not Assigned Driver Ube…" at bounding box center [590, 312] width 341 height 407
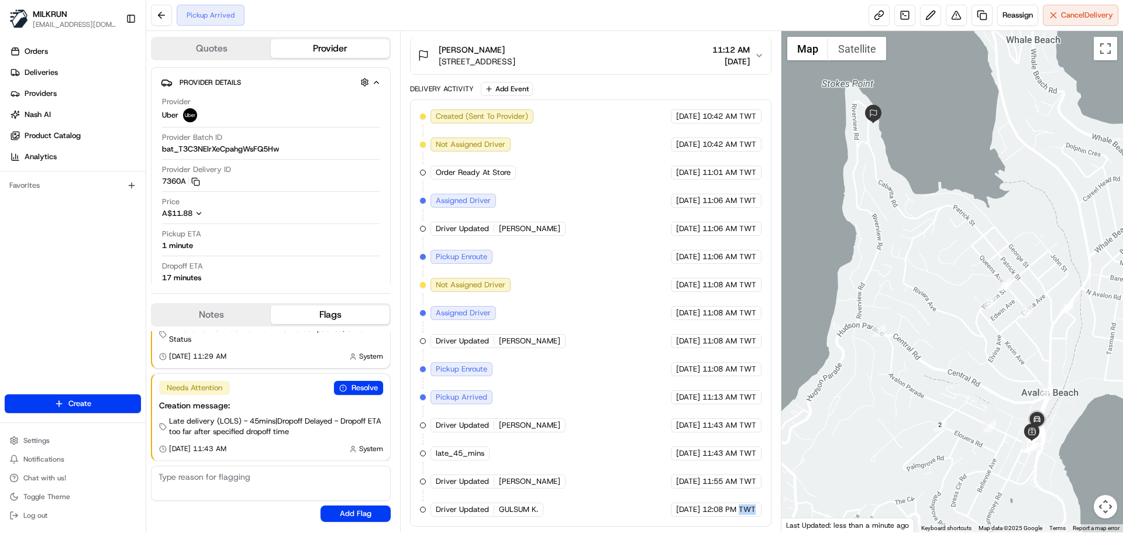
click at [738, 497] on div "Created (Sent To Provider) Uber 20/08/2025 10:42 AM TWT Not Assigned Driver Ube…" at bounding box center [590, 312] width 341 height 407
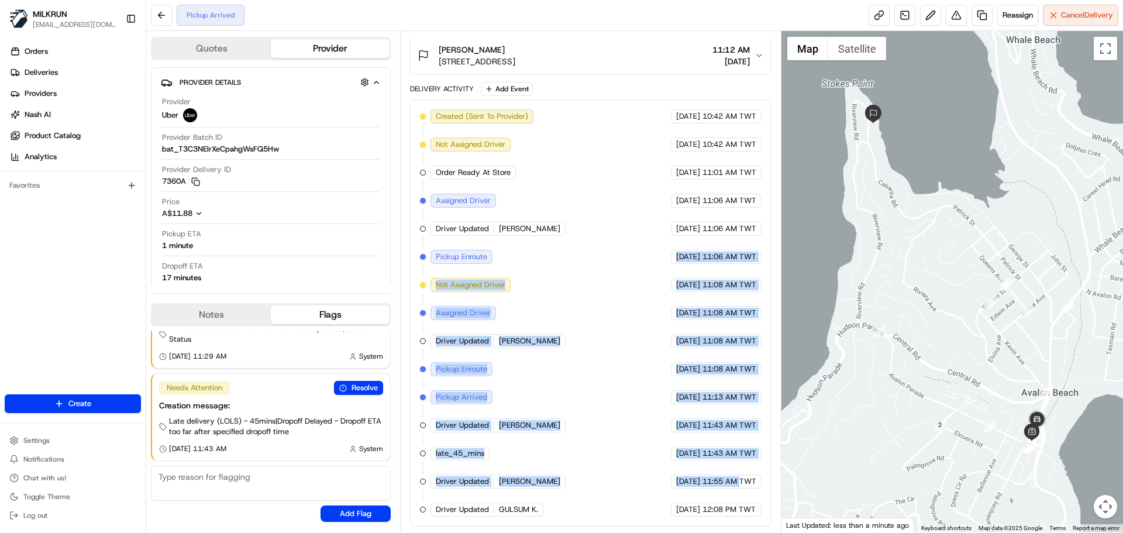
drag, startPoint x: 634, startPoint y: 248, endPoint x: 603, endPoint y: 195, distance: 62.4
click at [603, 195] on div "Created (Sent To Provider) Uber 20/08/2025 10:42 AM TWT Not Assigned Driver Ube…" at bounding box center [590, 312] width 341 height 407
click at [516, 237] on div "Created (Sent To Provider) Uber 20/08/2025 10:42 AM TWT Not Assigned Driver Ube…" at bounding box center [590, 312] width 341 height 407
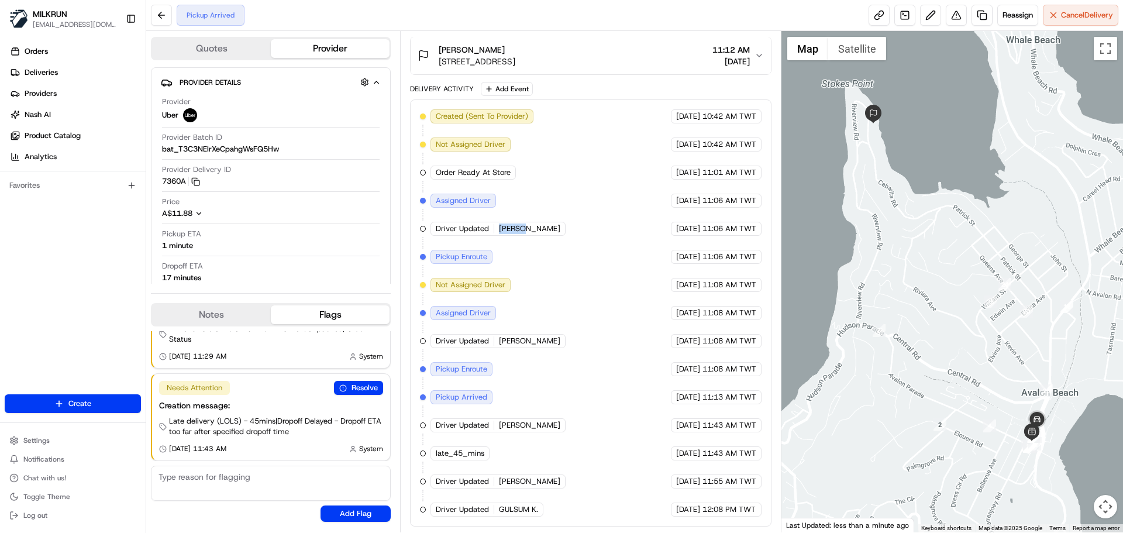
click at [516, 237] on div "Created (Sent To Provider) Uber 20/08/2025 10:42 AM TWT Not Assigned Driver Ube…" at bounding box center [590, 312] width 341 height 407
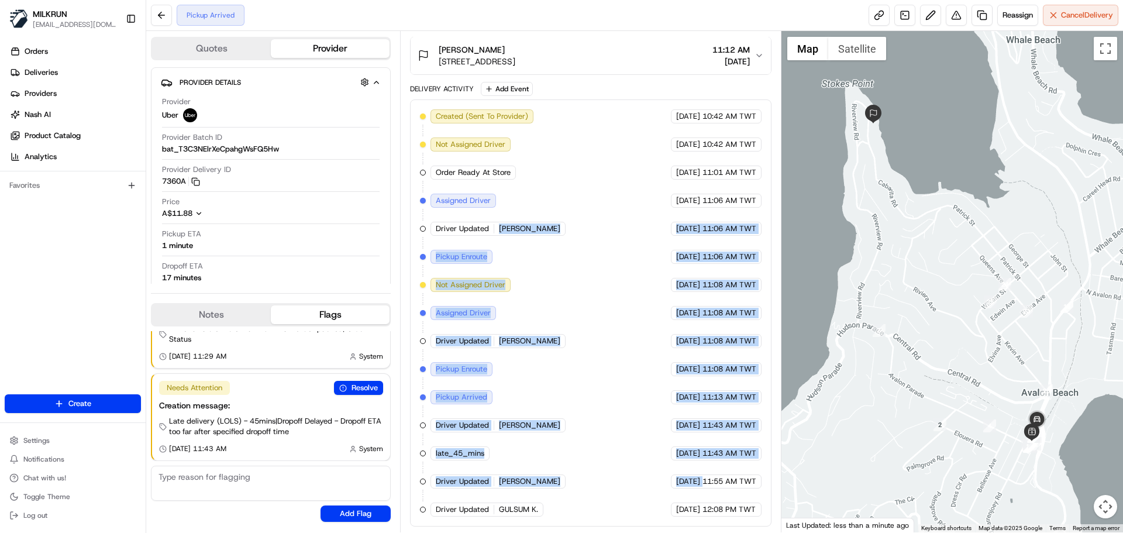
drag, startPoint x: 516, startPoint y: 237, endPoint x: 706, endPoint y: 476, distance: 305.0
click at [702, 475] on div "Created (Sent To Provider) Uber 20/08/2025 10:42 AM TWT Not Assigned Driver Ube…" at bounding box center [590, 312] width 341 height 407
click at [714, 492] on div "Created (Sent To Provider) Uber 20/08/2025 10:42 AM TWT Not Assigned Driver Ube…" at bounding box center [590, 312] width 341 height 407
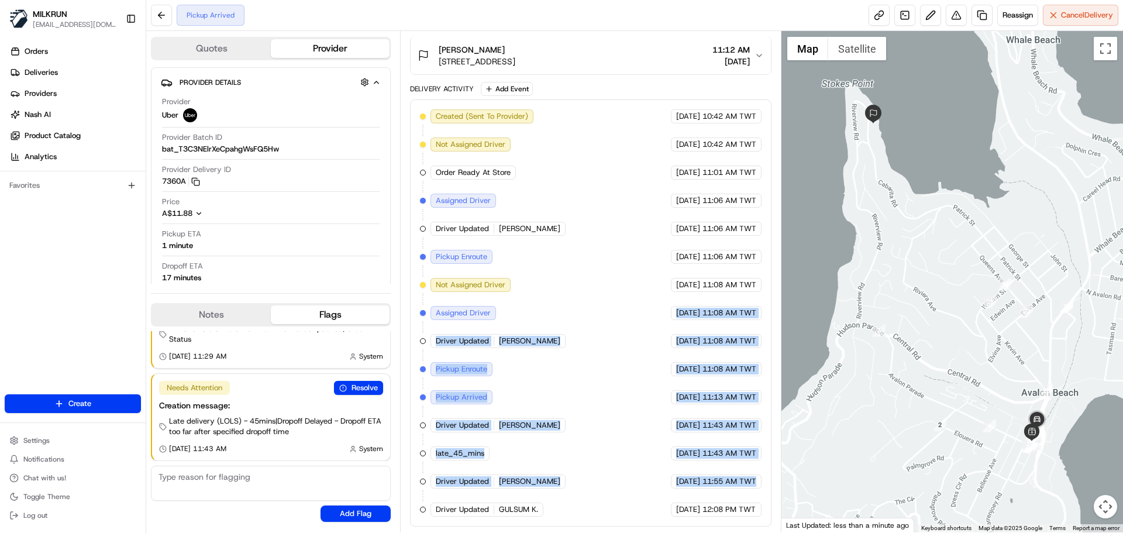
drag, startPoint x: 714, startPoint y: 492, endPoint x: 647, endPoint y: 288, distance: 215.0
click at [647, 284] on div "Created (Sent To Provider) Uber 20/08/2025 10:42 AM TWT Not Assigned Driver Ube…" at bounding box center [590, 312] width 341 height 407
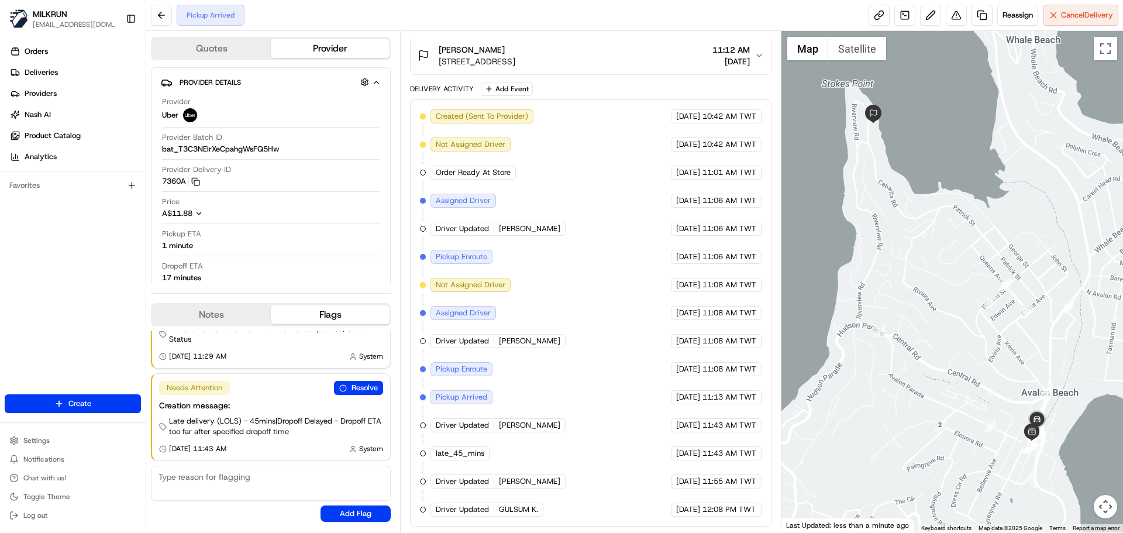
click at [727, 513] on span "12:08 PM TWT" at bounding box center [728, 509] width 53 height 11
click at [705, 385] on div "Created (Sent To Provider) Uber 20/08/2025 10:42 AM TWT Not Assigned Driver Ube…" at bounding box center [590, 312] width 341 height 407
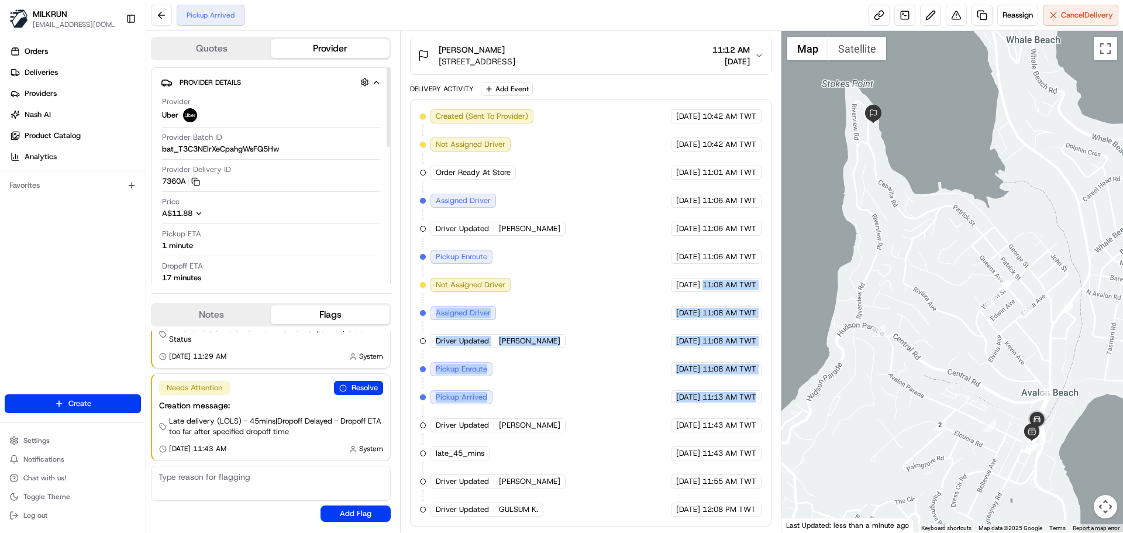
drag, startPoint x: 705, startPoint y: 385, endPoint x: 711, endPoint y: 285, distance: 100.7
click at [706, 252] on div "Created (Sent To Provider) Uber 20/08/2025 10:42 AM TWT Not Assigned Driver Ube…" at bounding box center [590, 312] width 341 height 407
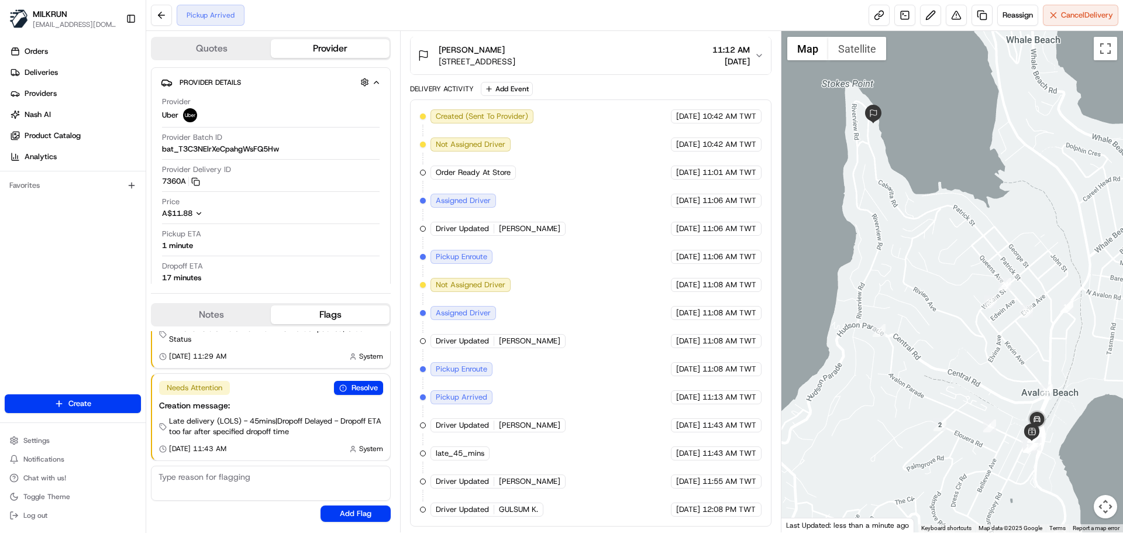
click at [734, 487] on div "20/08/2025 11:55 AM TWT" at bounding box center [716, 481] width 91 height 14
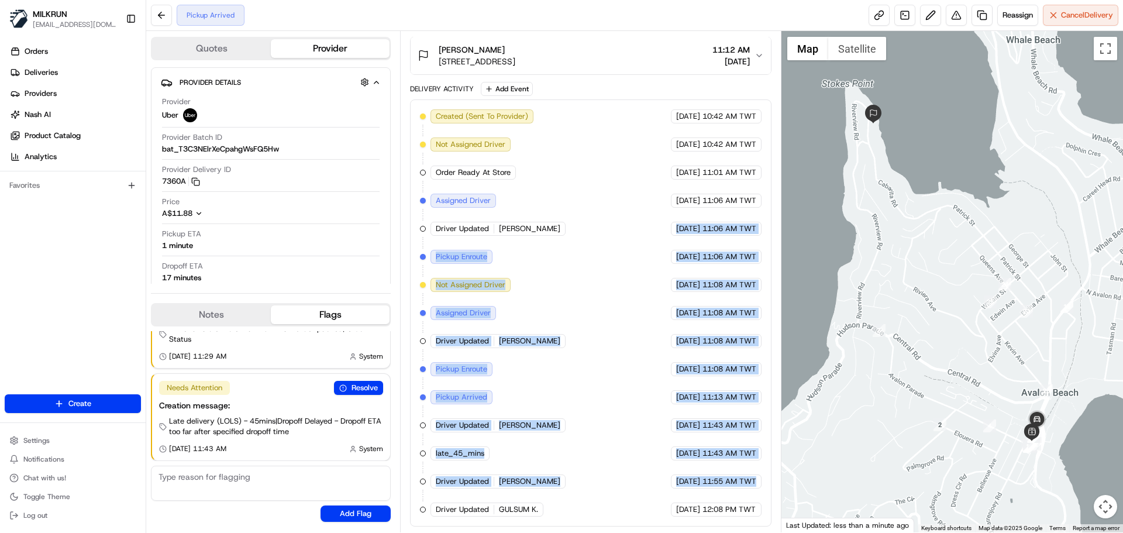
drag, startPoint x: 734, startPoint y: 487, endPoint x: 697, endPoint y: 210, distance: 279.1
click at [697, 211] on div "Created (Sent To Provider) Uber 20/08/2025 10:42 AM TWT Not Assigned Driver Ube…" at bounding box center [590, 312] width 341 height 407
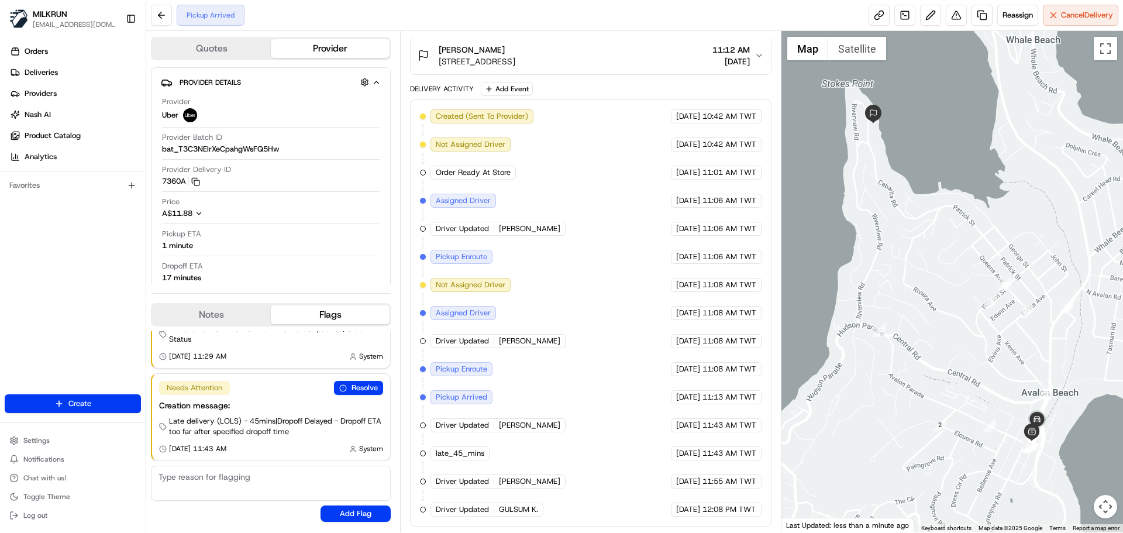
click at [747, 510] on span "12:08 PM TWT" at bounding box center [728, 509] width 53 height 11
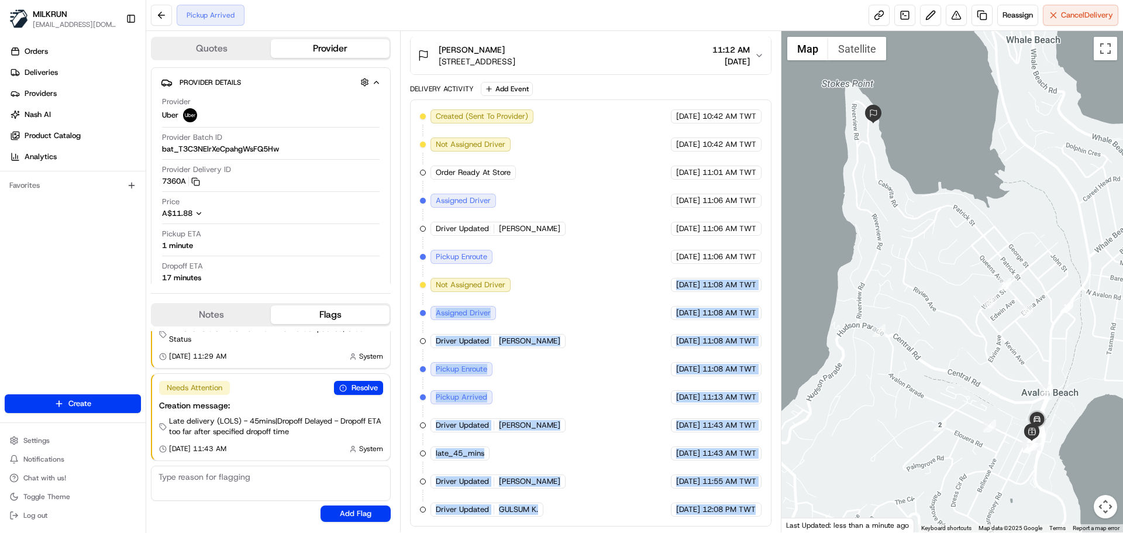
drag, startPoint x: 747, startPoint y: 510, endPoint x: 573, endPoint y: 166, distance: 385.2
click at [573, 167] on div "Created (Sent To Provider) Uber 20/08/2025 10:42 AM TWT Not Assigned Driver Ube…" at bounding box center [590, 312] width 341 height 407
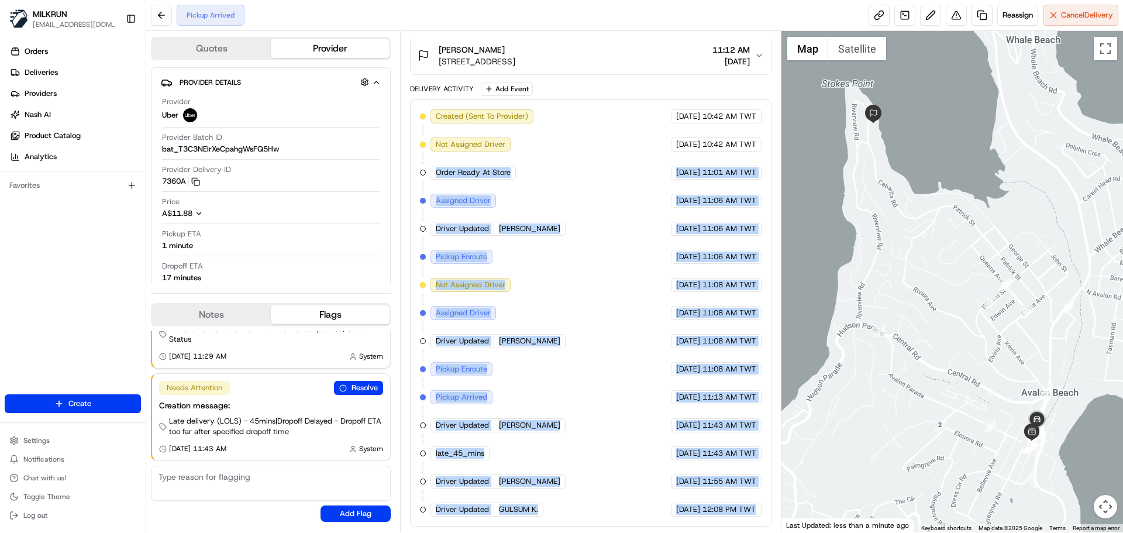
click at [635, 399] on div "Created (Sent To Provider) Uber 20/08/2025 10:42 AM TWT Not Assigned Driver Ube…" at bounding box center [590, 312] width 341 height 407
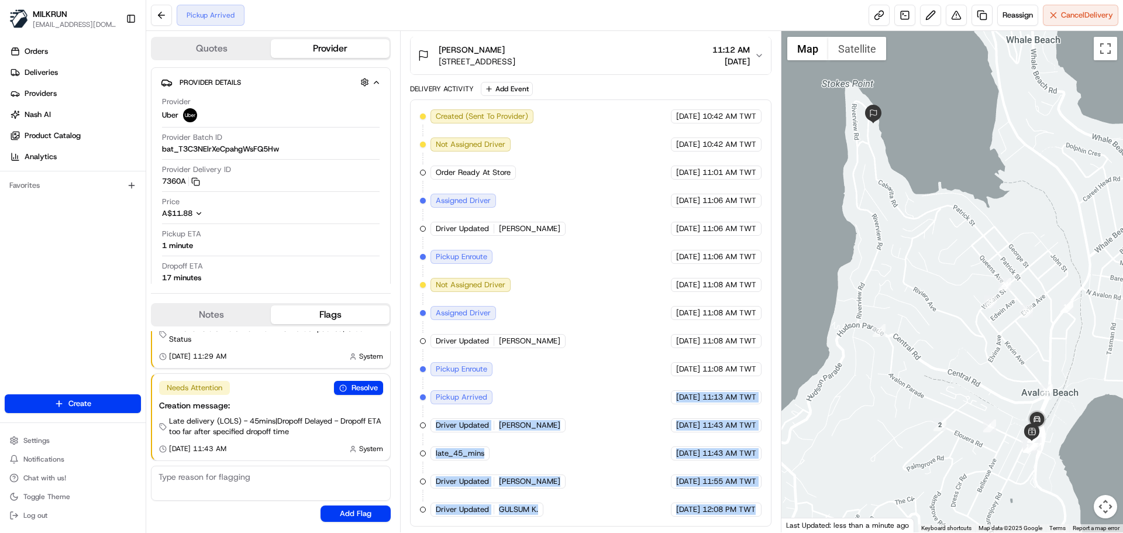
drag, startPoint x: 635, startPoint y: 399, endPoint x: 740, endPoint y: 508, distance: 151.3
click at [740, 508] on div "Created (Sent To Provider) Uber 20/08/2025 10:42 AM TWT Not Assigned Driver Ube…" at bounding box center [590, 312] width 341 height 407
click at [740, 508] on span "12:08 PM TWT" at bounding box center [728, 509] width 53 height 11
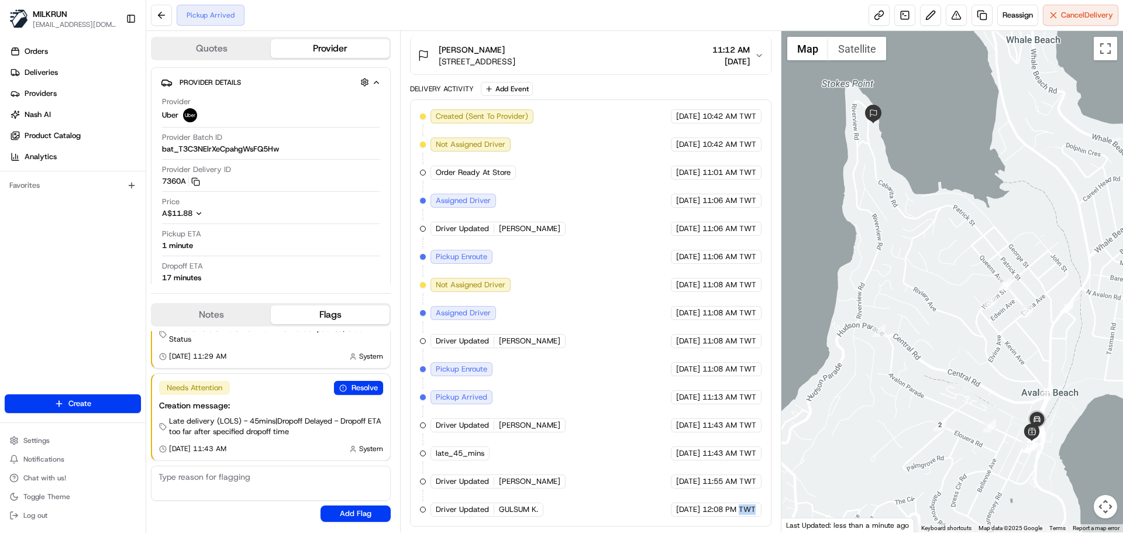
click at [740, 508] on span "12:08 PM TWT" at bounding box center [728, 509] width 53 height 11
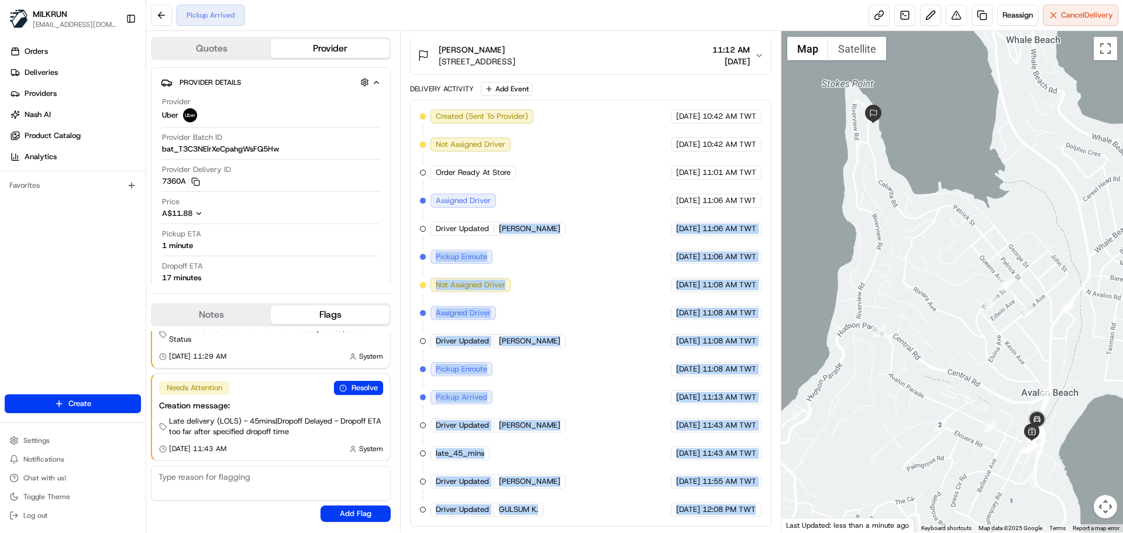
drag, startPoint x: 740, startPoint y: 508, endPoint x: 537, endPoint y: 219, distance: 353.1
click at [537, 219] on div "Created (Sent To Provider) Uber 20/08/2025 10:42 AM TWT Not Assigned Driver Ube…" at bounding box center [590, 312] width 341 height 407
click at [612, 406] on div "Created (Sent To Provider) Uber 20/08/2025 10:42 AM TWT Not Assigned Driver Ube…" at bounding box center [590, 312] width 341 height 407
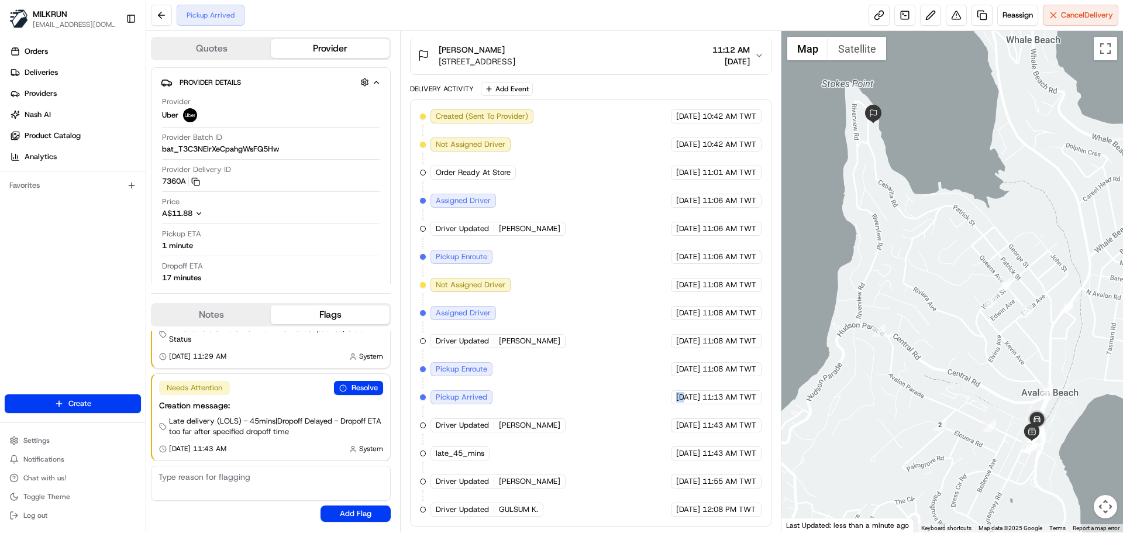
click at [612, 406] on div "Created (Sent To Provider) Uber 20/08/2025 10:42 AM TWT Not Assigned Driver Ube…" at bounding box center [590, 312] width 341 height 407
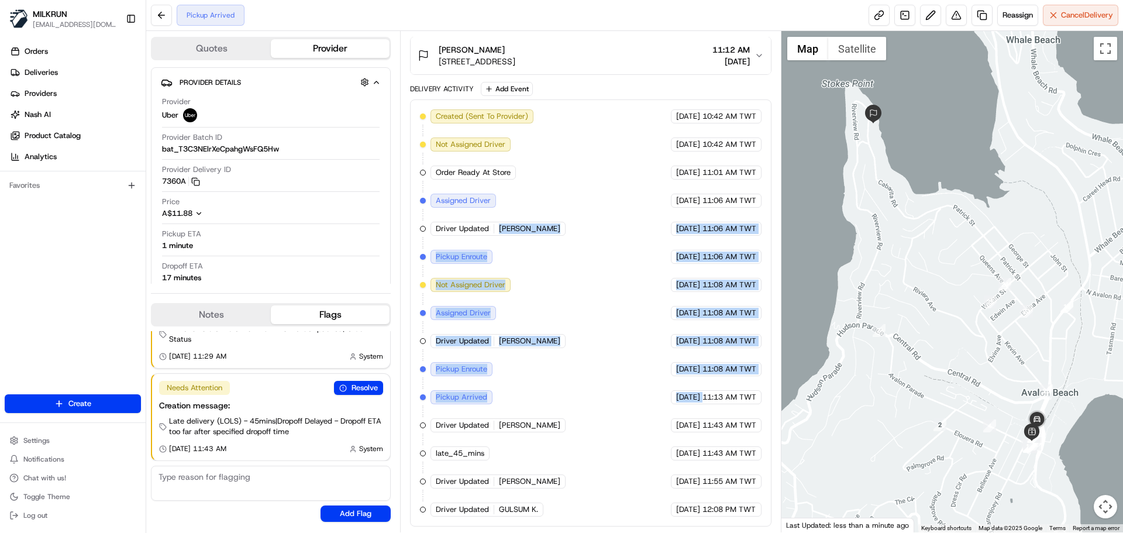
drag, startPoint x: 612, startPoint y: 406, endPoint x: 579, endPoint y: 167, distance: 240.8
click at [579, 167] on div "Created (Sent To Provider) Uber 20/08/2025 10:42 AM TWT Not Assigned Driver Ube…" at bounding box center [590, 312] width 341 height 407
click at [603, 350] on div "Created (Sent To Provider) Uber 20/08/2025 10:42 AM TWT Not Assigned Driver Ube…" at bounding box center [590, 312] width 341 height 407
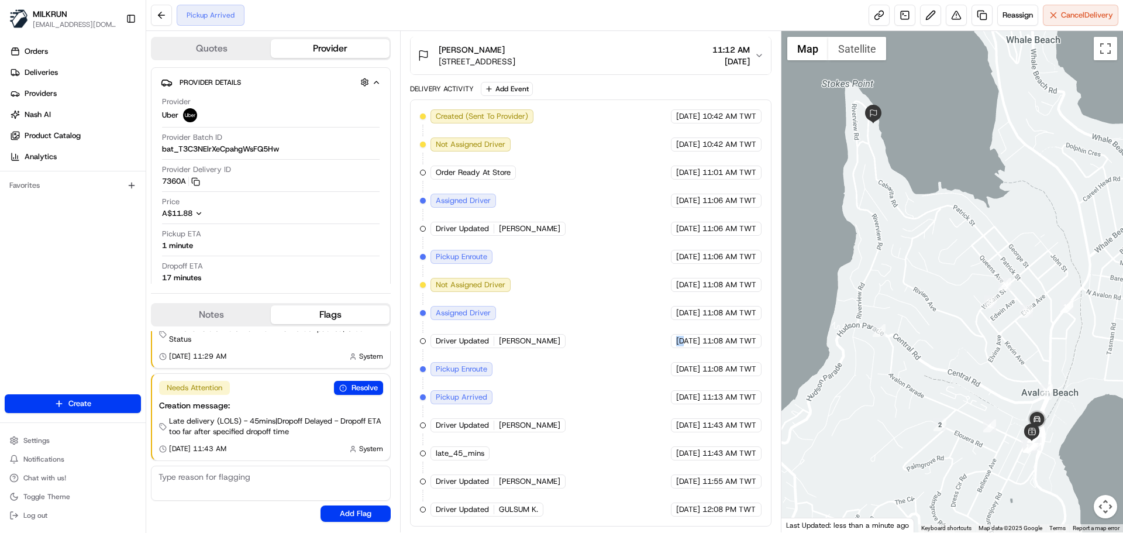
click at [603, 350] on div "Created (Sent To Provider) Uber 20/08/2025 10:42 AM TWT Not Assigned Driver Ube…" at bounding box center [590, 312] width 341 height 407
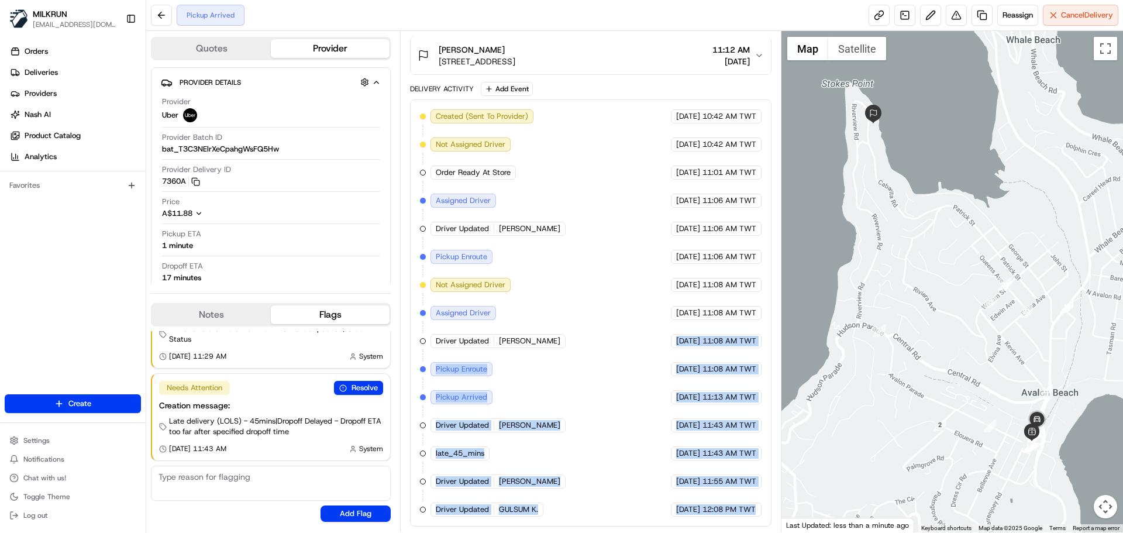
drag, startPoint x: 603, startPoint y: 350, endPoint x: 738, endPoint y: 524, distance: 220.4
click at [738, 524] on div "Created (Sent To Provider) Uber 20/08/2025 10:42 AM TWT Not Assigned Driver Ube…" at bounding box center [590, 312] width 361 height 427
click at [755, 510] on span "12:08 PM TWT" at bounding box center [728, 509] width 53 height 11
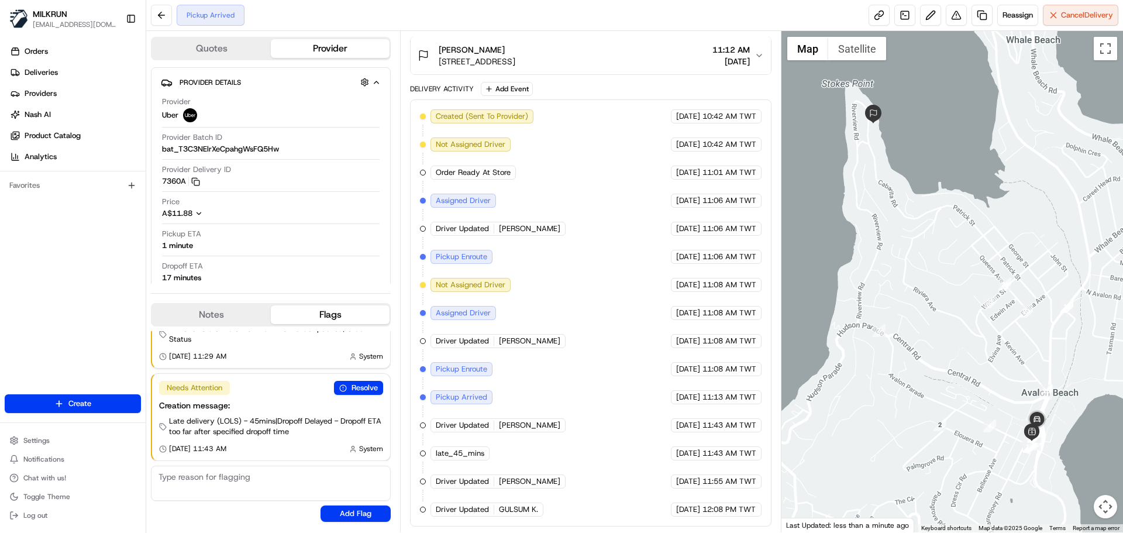
click at [755, 510] on span "12:08 PM TWT" at bounding box center [728, 509] width 53 height 11
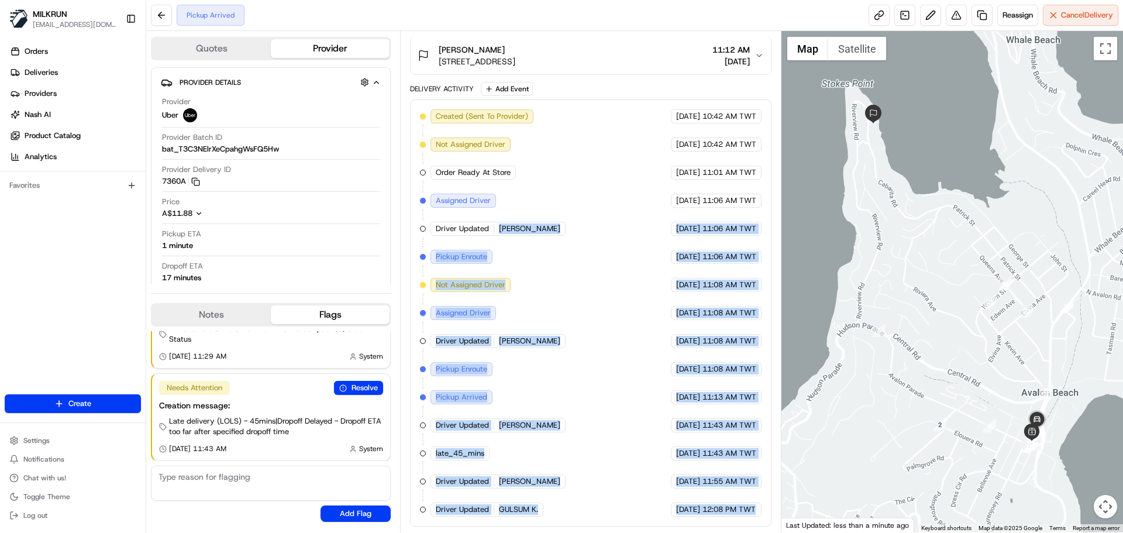
drag, startPoint x: 755, startPoint y: 510, endPoint x: 516, endPoint y: 181, distance: 406.9
click at [514, 179] on div "Created (Sent To Provider) Uber 20/08/2025 10:42 AM TWT Not Assigned Driver Ube…" at bounding box center [590, 312] width 341 height 407
click at [569, 315] on div "Created (Sent To Provider) Uber 20/08/2025 10:42 AM TWT Not Assigned Driver Ube…" at bounding box center [590, 312] width 341 height 407
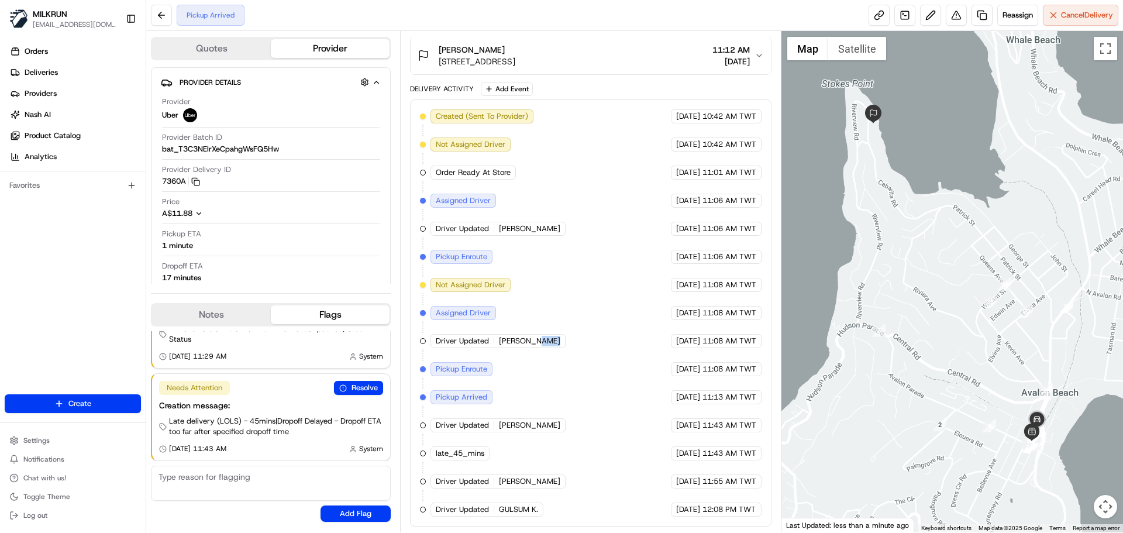
click at [569, 315] on div "Created (Sent To Provider) Uber 20/08/2025 10:42 AM TWT Not Assigned Driver Ube…" at bounding box center [590, 312] width 341 height 407
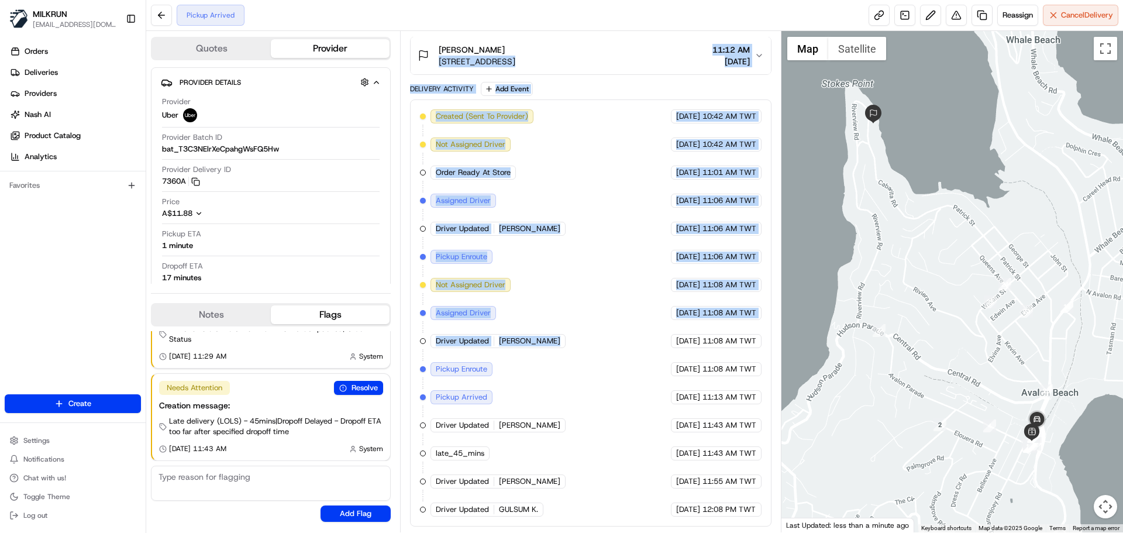
drag, startPoint x: 569, startPoint y: 315, endPoint x: 500, endPoint y: 53, distance: 270.7
click at [500, 53] on div "Package Details N/A A$118.10 Items Details Package Items ( 18 ) Location Detail…" at bounding box center [590, 194] width 361 height 663
click at [471, 119] on span "Created (Sent To Provider)" at bounding box center [482, 116] width 92 height 11
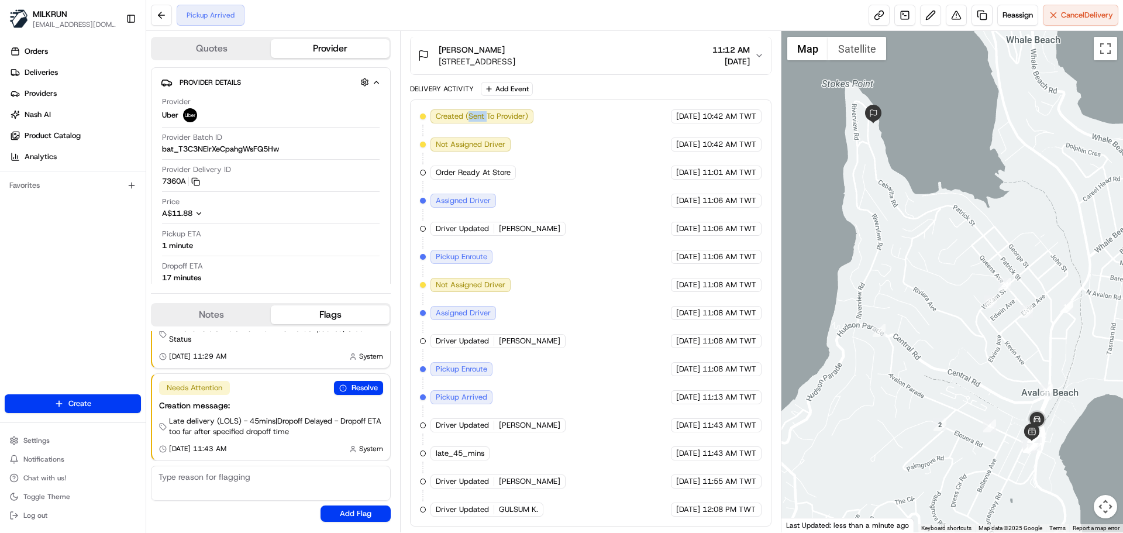
click at [471, 119] on span "Created (Sent To Provider)" at bounding box center [482, 116] width 92 height 11
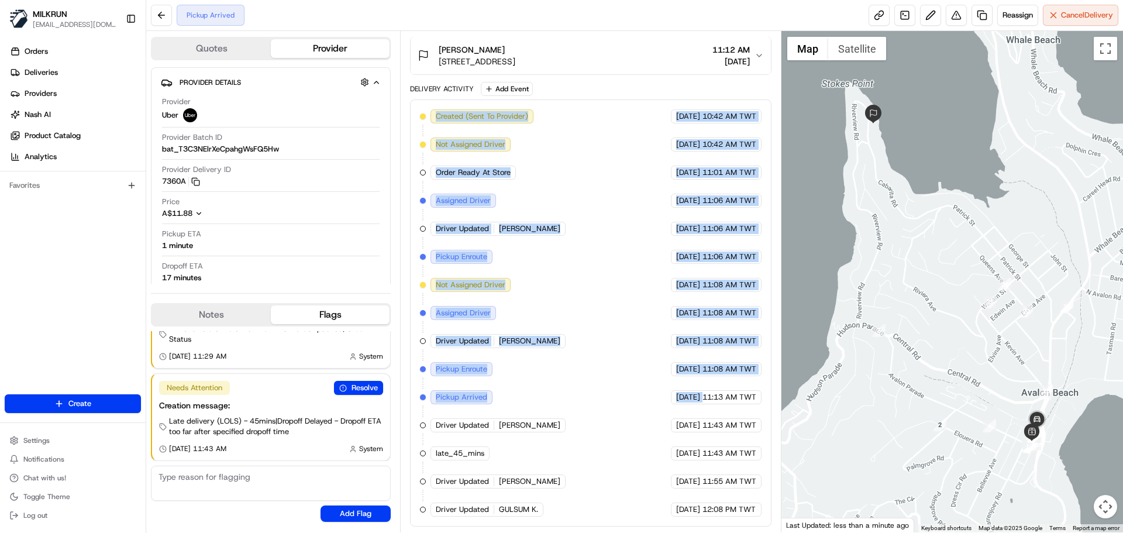
drag, startPoint x: 471, startPoint y: 119, endPoint x: 705, endPoint y: 484, distance: 433.4
click at [681, 412] on div "Created (Sent To Provider) Uber 20/08/2025 10:42 AM TWT Not Assigned Driver Ube…" at bounding box center [590, 312] width 341 height 407
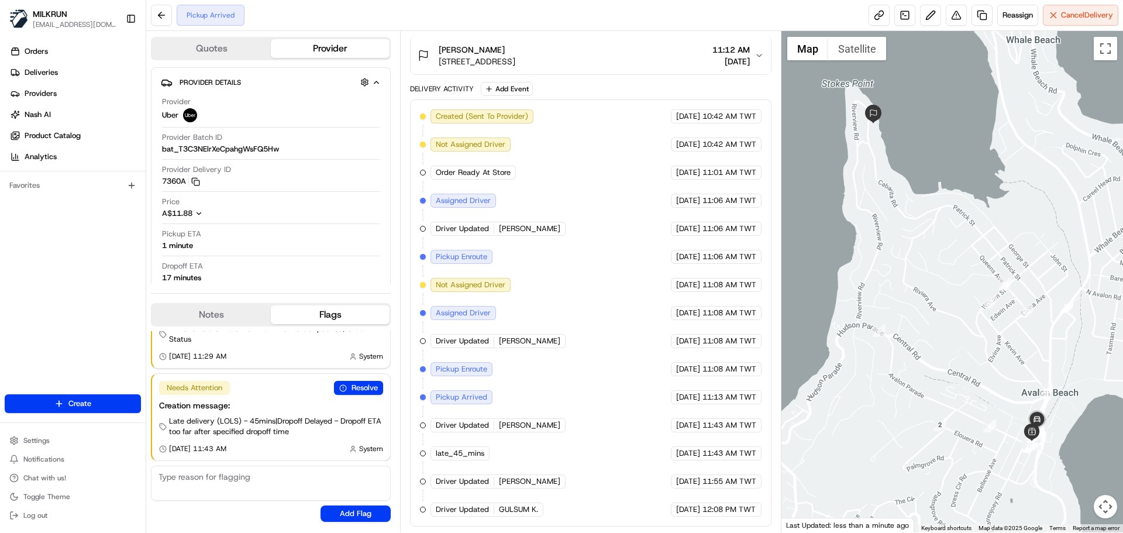
click at [730, 497] on div "Created (Sent To Provider) Uber 20/08/2025 10:42 AM TWT Not Assigned Driver Ube…" at bounding box center [590, 312] width 341 height 407
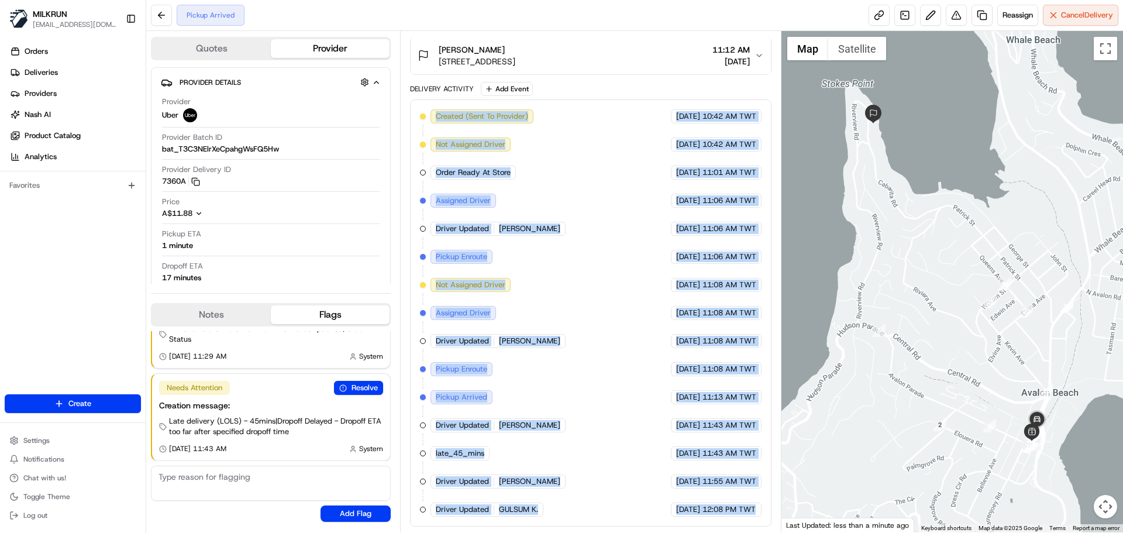
drag, startPoint x: 730, startPoint y: 497, endPoint x: 490, endPoint y: 116, distance: 450.6
click at [490, 116] on div "Created (Sent To Provider) Uber 20/08/2025 10:42 AM TWT Not Assigned Driver Ube…" at bounding box center [590, 312] width 341 height 407
click at [434, 121] on div "Created (Sent To Provider)" at bounding box center [481, 116] width 103 height 14
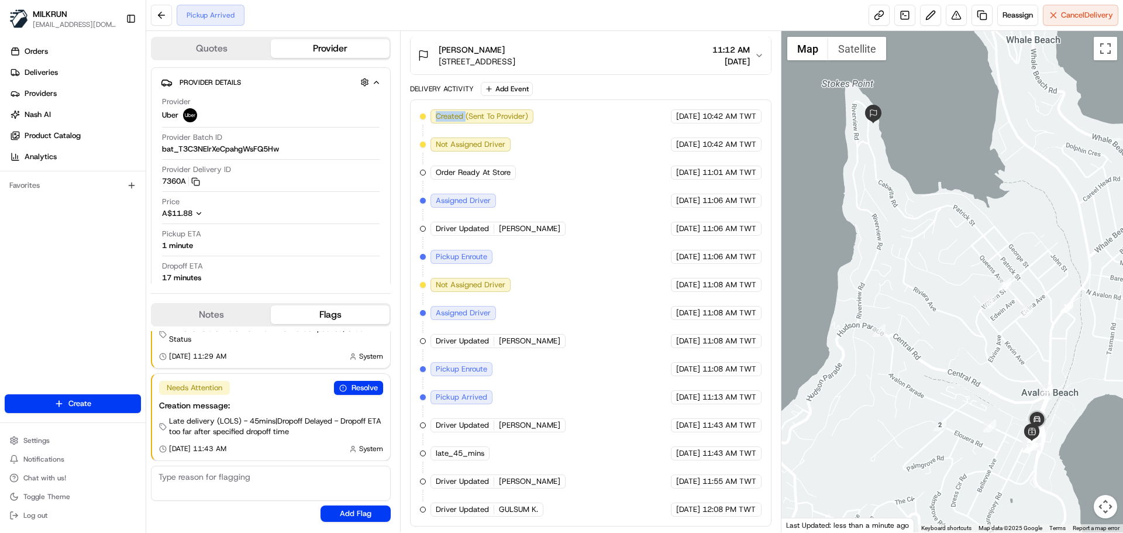
click at [434, 121] on div "Created (Sent To Provider)" at bounding box center [481, 116] width 103 height 14
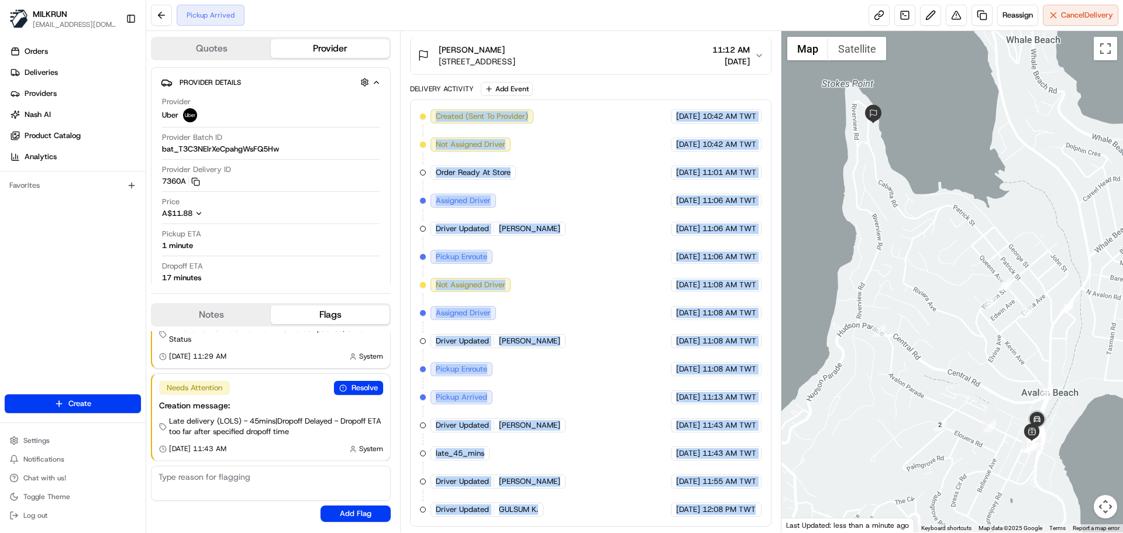
drag, startPoint x: 434, startPoint y: 121, endPoint x: 745, endPoint y: 520, distance: 506.1
click at [745, 520] on div "Created (Sent To Provider) Uber 20/08/2025 10:42 AM TWT Not Assigned Driver Ube…" at bounding box center [590, 312] width 361 height 427
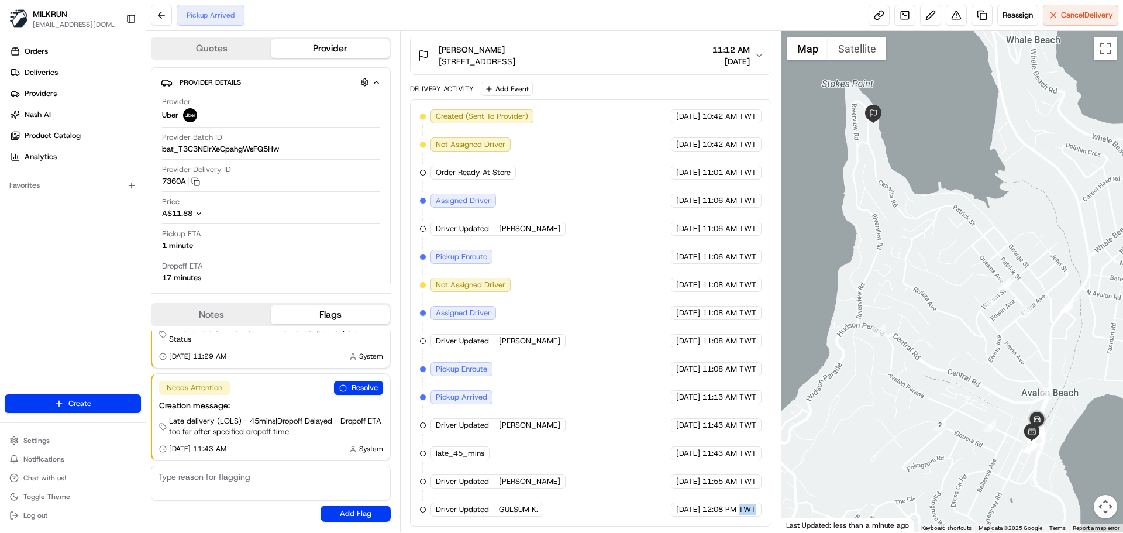
click at [745, 520] on div "Created (Sent To Provider) Uber 20/08/2025 10:42 AM TWT Not Assigned Driver Ube…" at bounding box center [590, 312] width 361 height 427
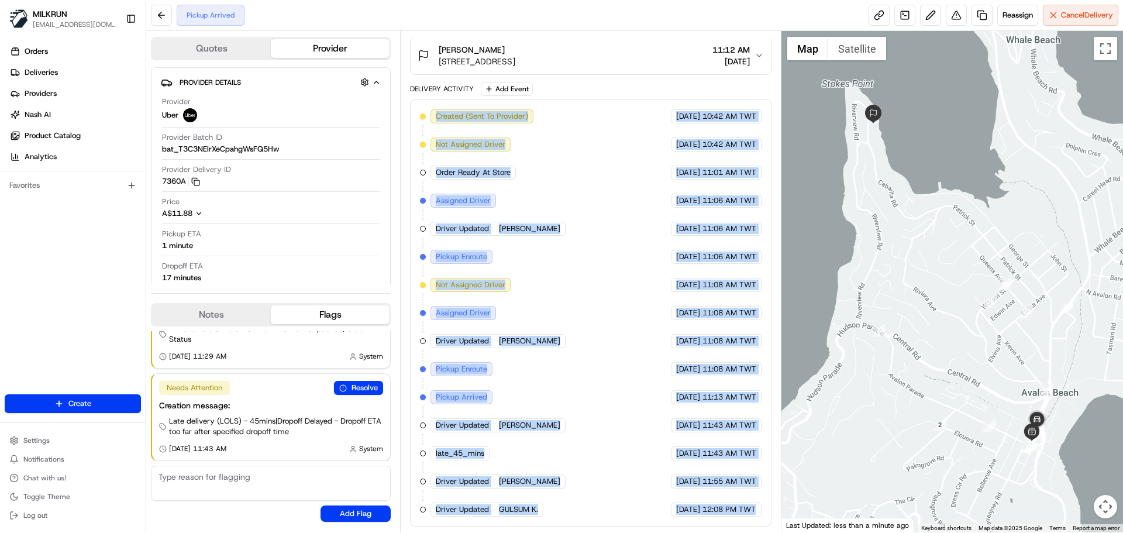
drag, startPoint x: 745, startPoint y: 520, endPoint x: 489, endPoint y: 115, distance: 479.6
click at [489, 114] on div "Created (Sent To Provider) Uber 20/08/2025 10:42 AM TWT Not Assigned Driver Ube…" at bounding box center [590, 312] width 361 height 427
click at [569, 202] on div "Created (Sent To Provider) Uber 20/08/2025 10:42 AM TWT Not Assigned Driver Ube…" at bounding box center [590, 312] width 341 height 407
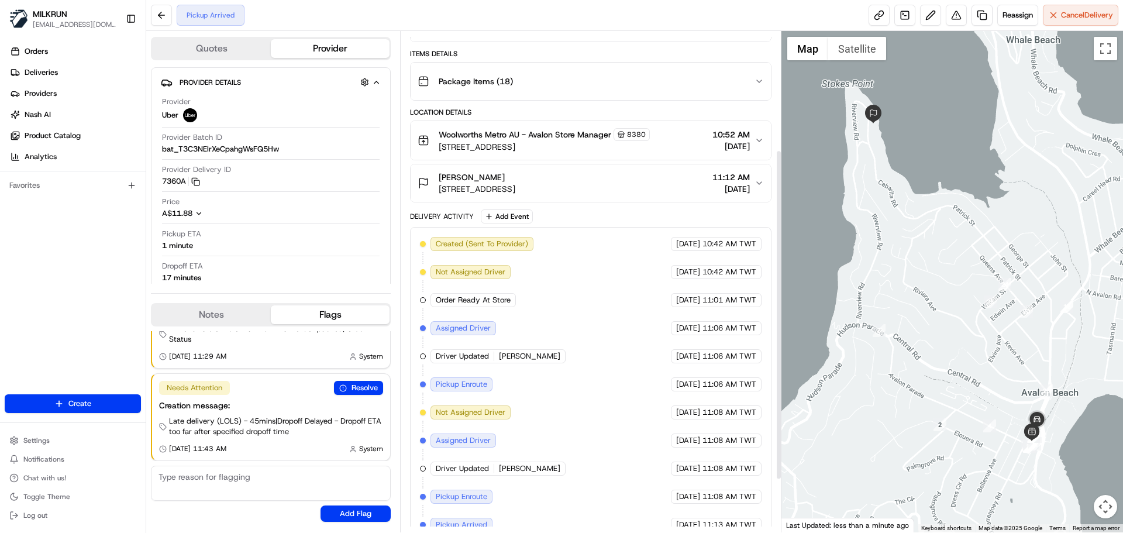
scroll to position [85, 0]
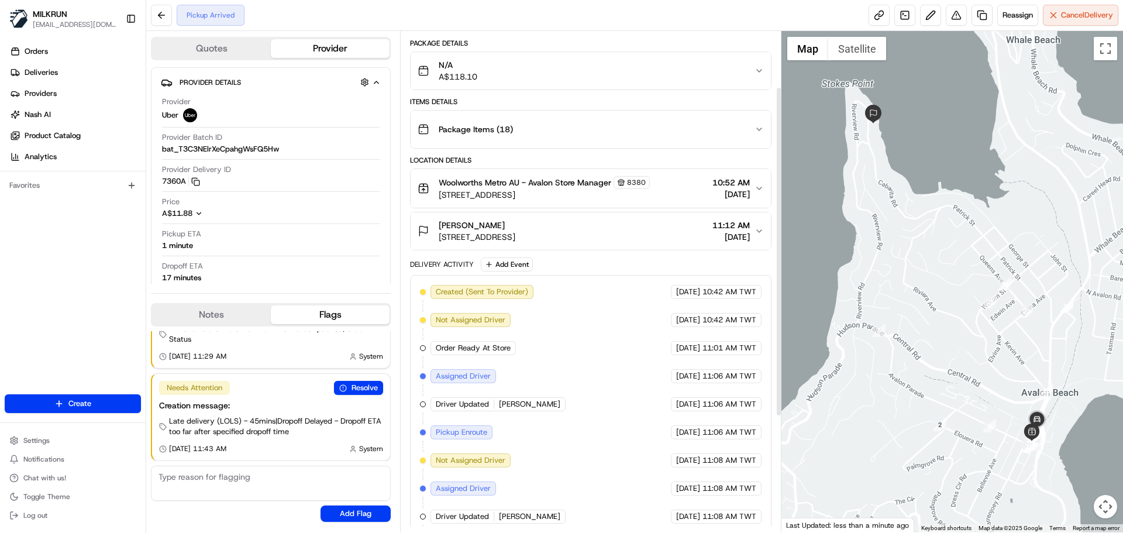
click at [449, 299] on div "Created (Sent To Provider) Uber 20/08/2025 10:42 AM TWT Not Assigned Driver Ube…" at bounding box center [590, 488] width 341 height 407
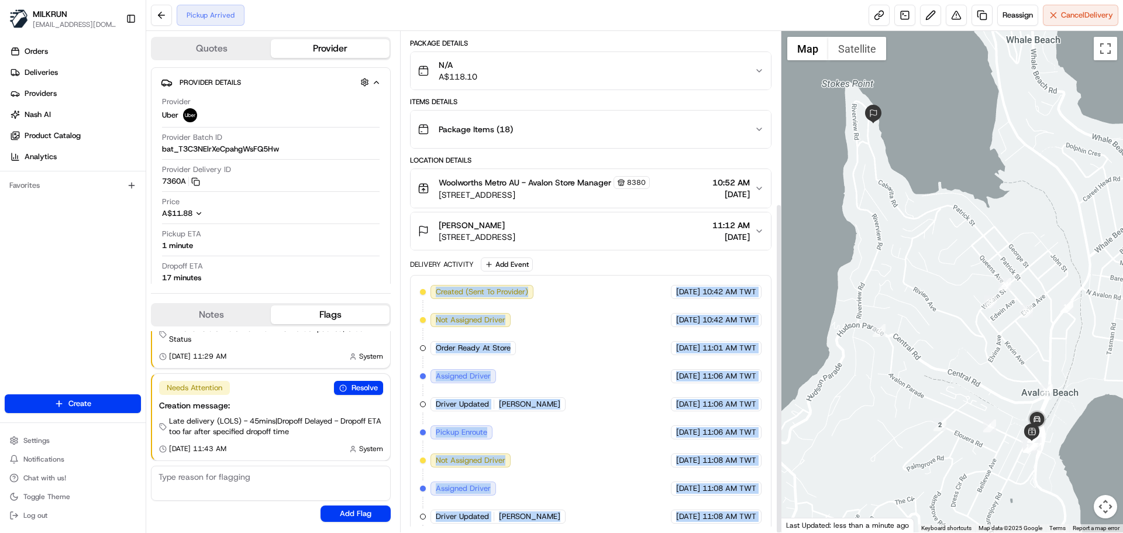
scroll to position [260, 0]
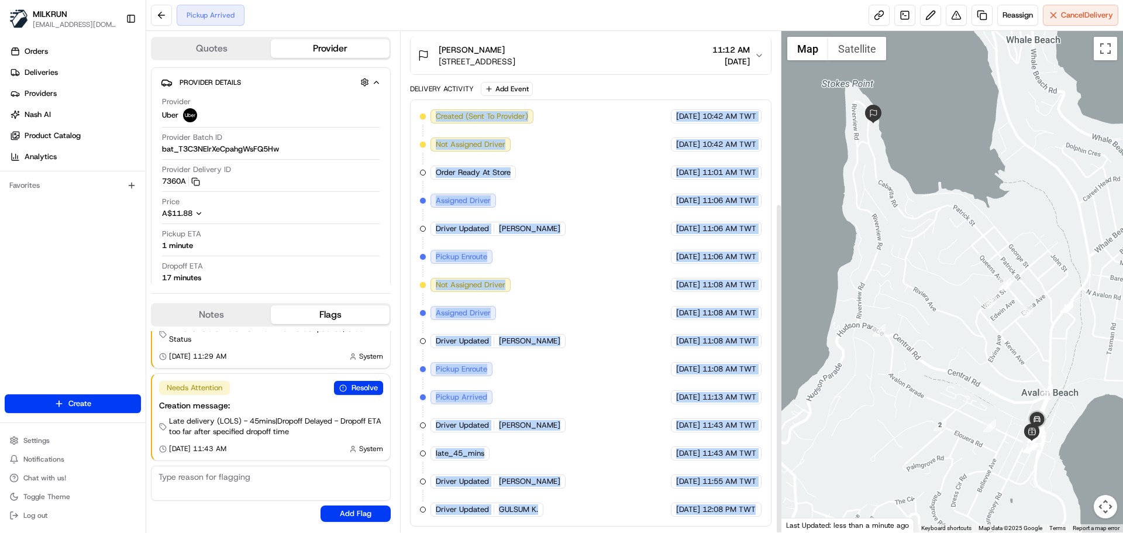
drag, startPoint x: 449, startPoint y: 299, endPoint x: 749, endPoint y: 549, distance: 390.2
click at [749, 532] on html "MILKRUN snatividad@woolworths.com.au Toggle Sidebar Orders Deliveries Providers…" at bounding box center [561, 266] width 1123 height 533
click at [748, 520] on div "Created (Sent To Provider) Uber 20/08/2025 10:42 AM TWT Not Assigned Driver Ube…" at bounding box center [590, 312] width 361 height 427
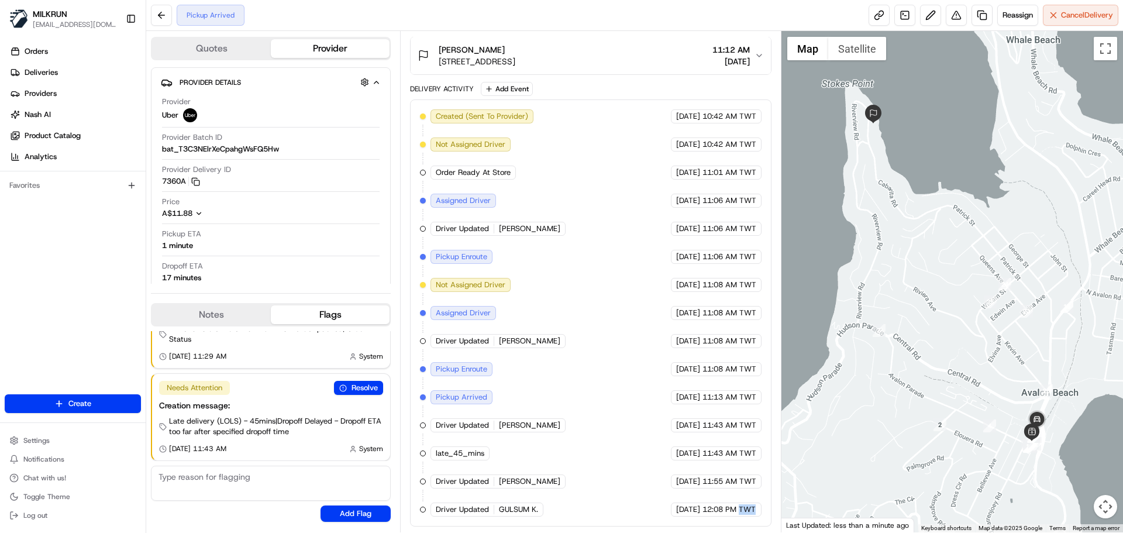
click at [748, 520] on div "Created (Sent To Provider) Uber 20/08/2025 10:42 AM TWT Not Assigned Driver Ube…" at bounding box center [590, 312] width 361 height 427
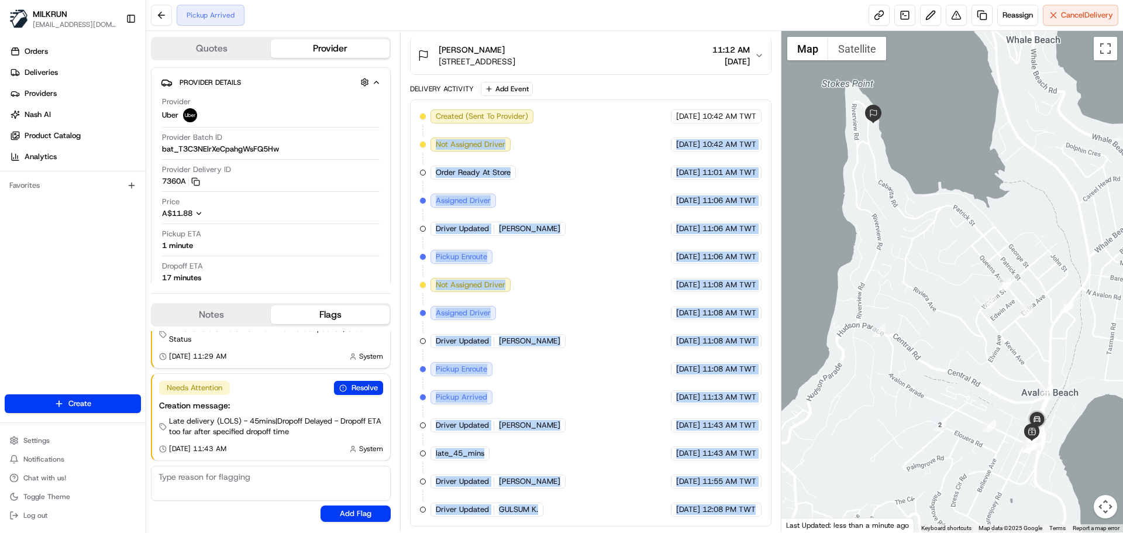
drag, startPoint x: 748, startPoint y: 520, endPoint x: 501, endPoint y: 136, distance: 456.9
click at [502, 136] on div "Created (Sent To Provider) Uber 20/08/2025 10:42 AM TWT Not Assigned Driver Ube…" at bounding box center [590, 312] width 361 height 427
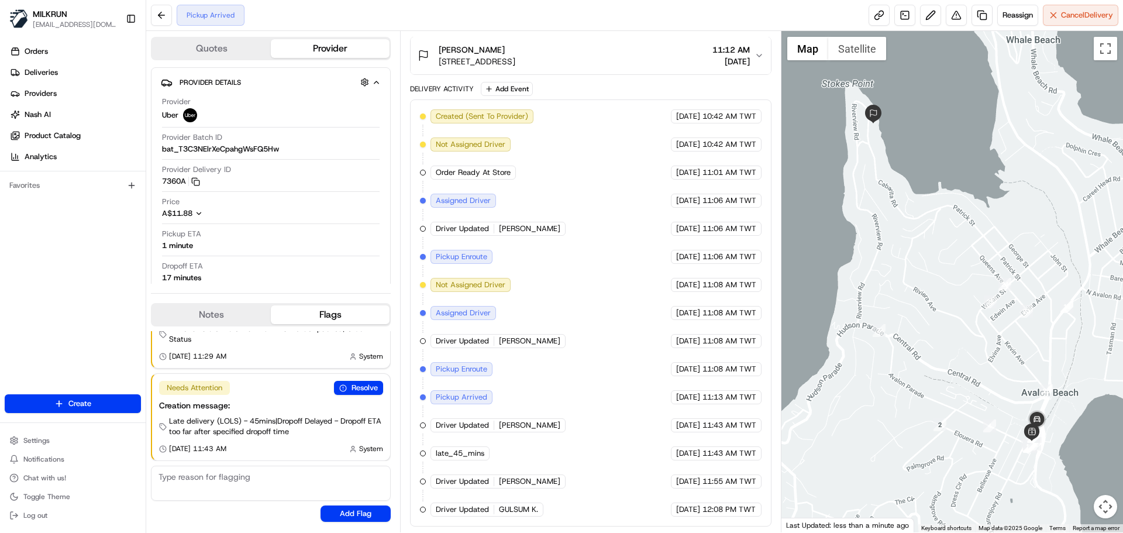
click at [466, 115] on span "Created (Sent To Provider)" at bounding box center [482, 116] width 92 height 11
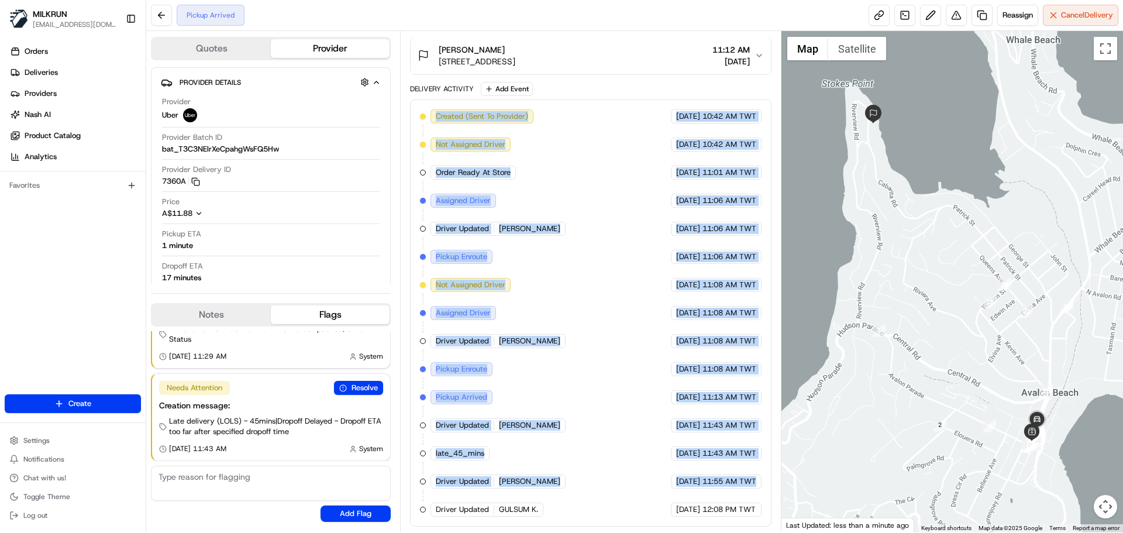
drag, startPoint x: 466, startPoint y: 115, endPoint x: 738, endPoint y: 486, distance: 460.6
click at [738, 486] on div "Created (Sent To Provider) Uber 20/08/2025 10:42 AM TWT Not Assigned Driver Ube…" at bounding box center [590, 312] width 341 height 407
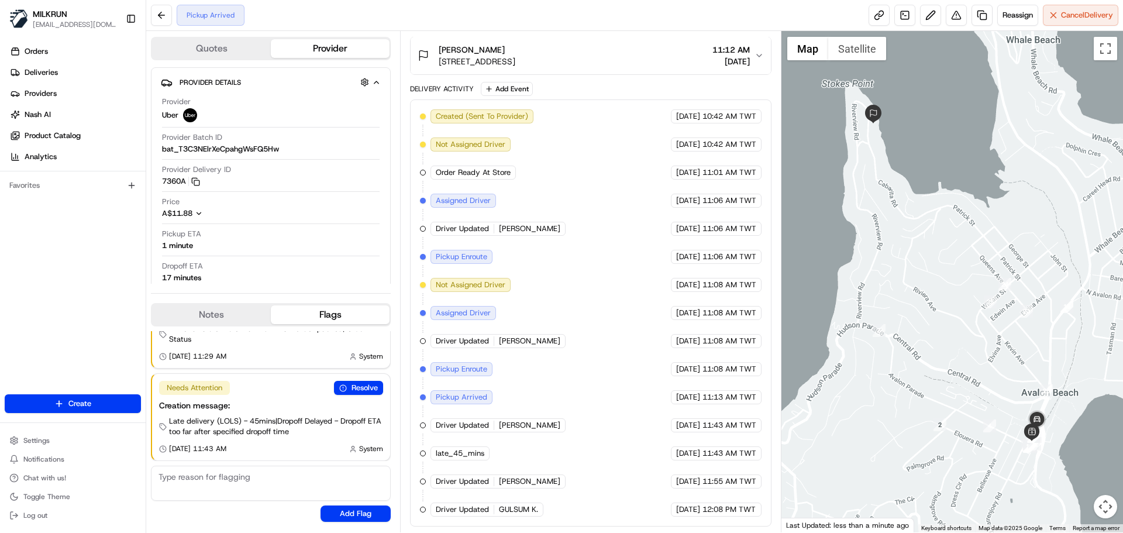
click at [743, 505] on span "12:08 PM TWT" at bounding box center [728, 509] width 53 height 11
click at [744, 505] on span "12:08 PM TWT" at bounding box center [728, 509] width 53 height 11
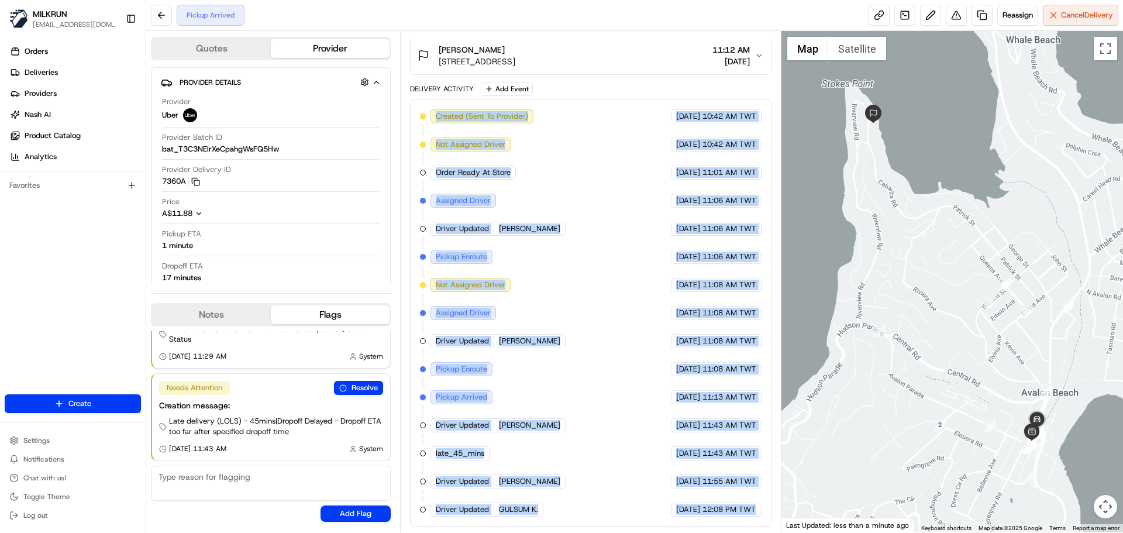
drag, startPoint x: 744, startPoint y: 505, endPoint x: 445, endPoint y: 116, distance: 490.3
click at [445, 116] on div "Created (Sent To Provider) Uber 20/08/2025 10:42 AM TWT Not Assigned Driver Ube…" at bounding box center [590, 312] width 341 height 407
click at [446, 119] on span "Created (Sent To Provider)" at bounding box center [482, 116] width 92 height 11
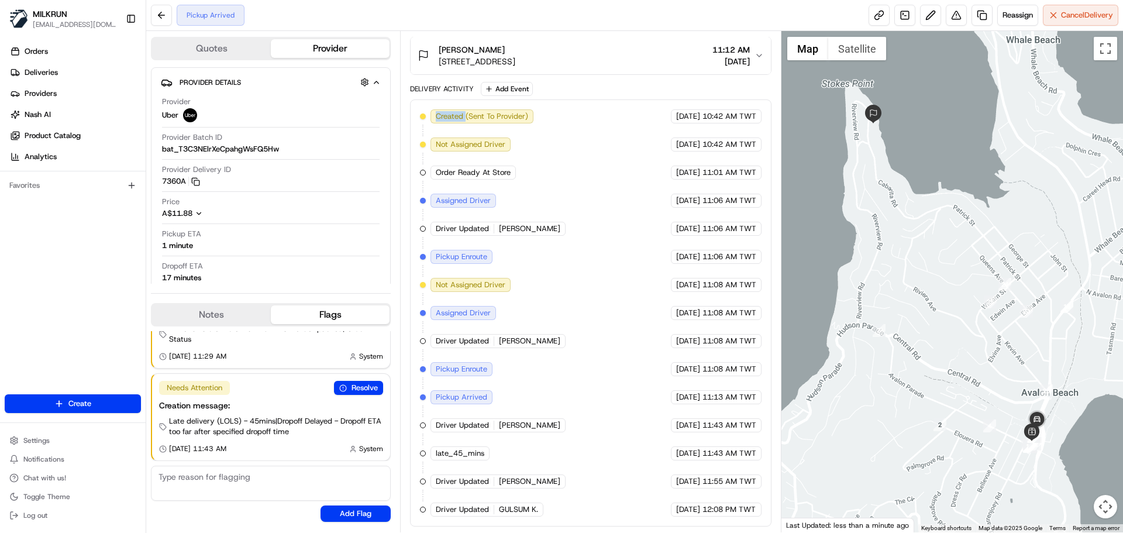
click at [446, 119] on span "Created (Sent To Provider)" at bounding box center [482, 116] width 92 height 11
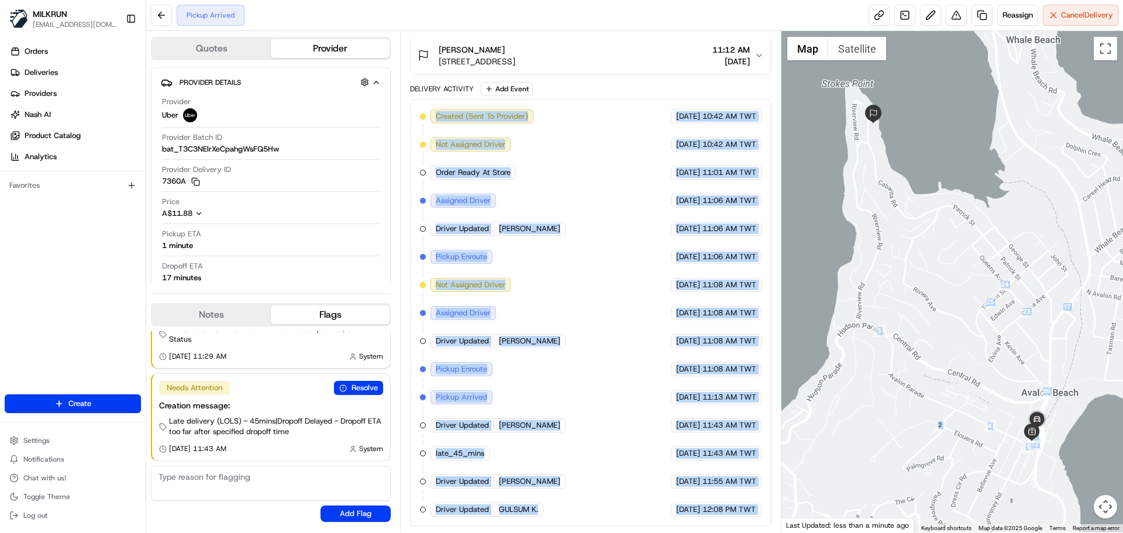
drag
click at [798, 522] on div "Quotes Provider Provider Details Hidden ( 1 ) Provider Uber Provider Batch ID b…" at bounding box center [634, 281] width 976 height 501
click at [747, 518] on div "Created (Sent To Provider) Uber 20/08/2025 10:42 AM TWT Not Assigned Driver Ube…" at bounding box center [590, 312] width 361 height 427
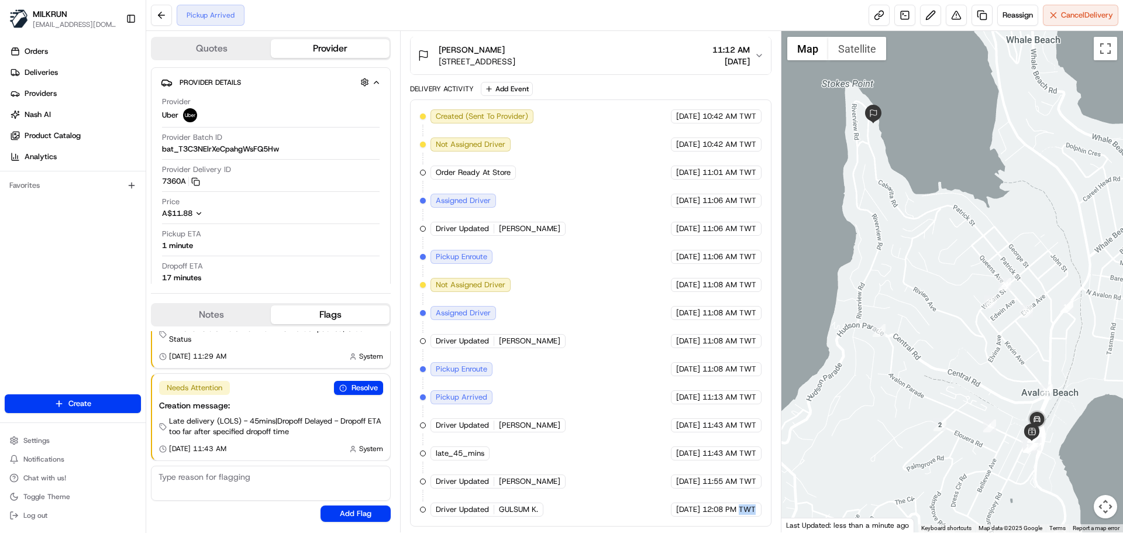
click at [747, 518] on div "Created (Sent To Provider) Uber 20/08/2025 10:42 AM TWT Not Assigned Driver Ube…" at bounding box center [590, 312] width 361 height 427
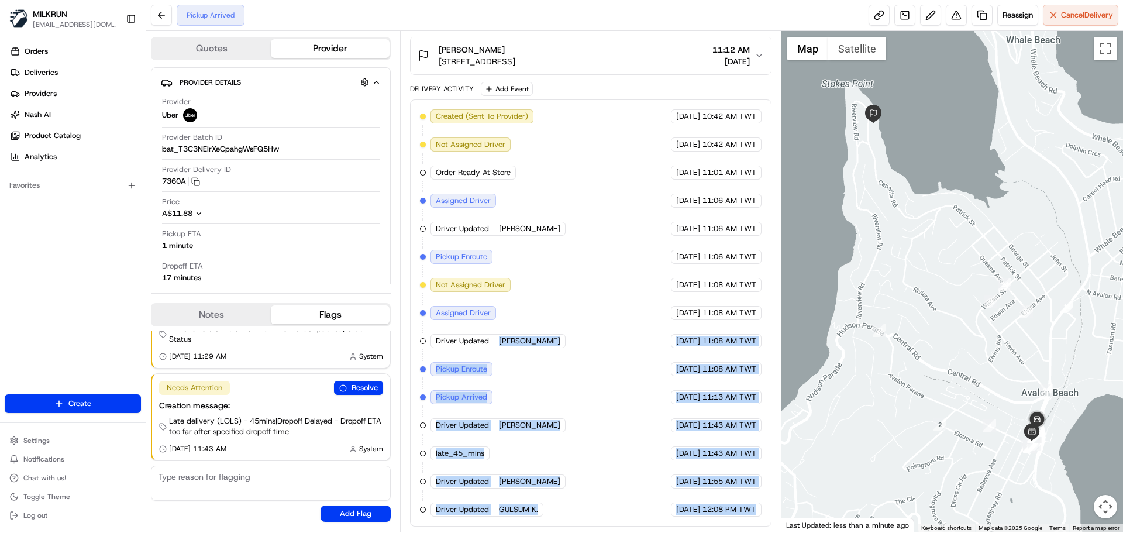
click at [549, 292] on div "Created (Sent To Provider) Uber 20/08/2025 10:42 AM TWT Not Assigned Driver Ube…" at bounding box center [590, 312] width 361 height 427
click at [629, 425] on div "Created (Sent To Provider) Uber 20/08/2025 10:42 AM TWT Not Assigned Driver Ube…" at bounding box center [590, 312] width 341 height 407
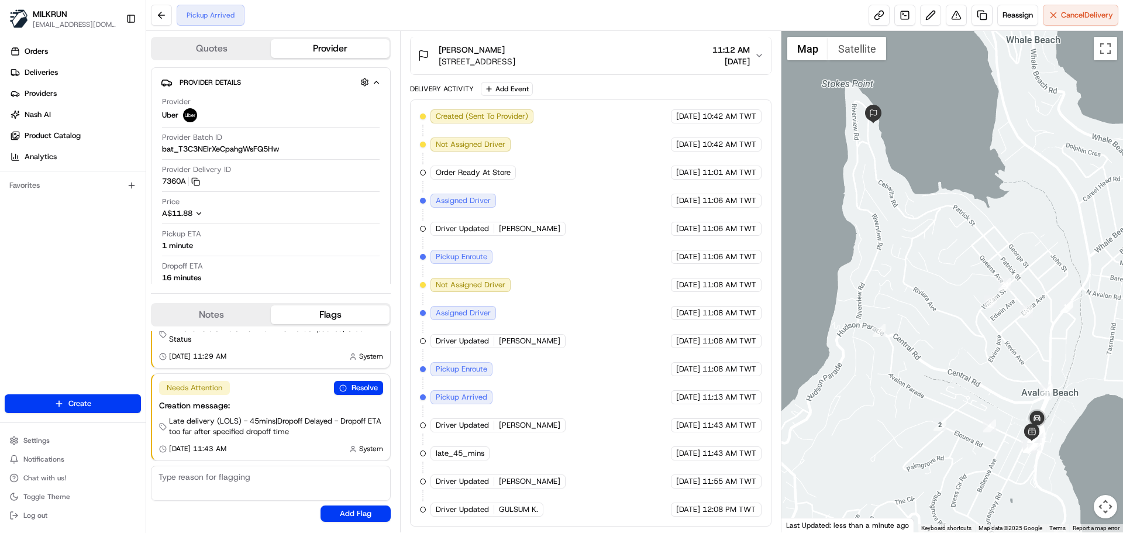
click at [548, 278] on div "Created (Sent To Provider) Uber 20/08/2025 10:42 AM TWT Not Assigned Driver Ube…" at bounding box center [590, 312] width 341 height 407
click at [568, 195] on div "Created (Sent To Provider) Uber 20/08/2025 10:42 AM TWT Not Assigned Driver Ube…" at bounding box center [590, 312] width 341 height 407
click at [607, 373] on div "Created (Sent To Provider) Uber 20/08/2025 10:42 AM TWT Not Assigned Driver Ube…" at bounding box center [590, 312] width 341 height 407
click at [676, 336] on span "[DATE]" at bounding box center [688, 341] width 24 height 11
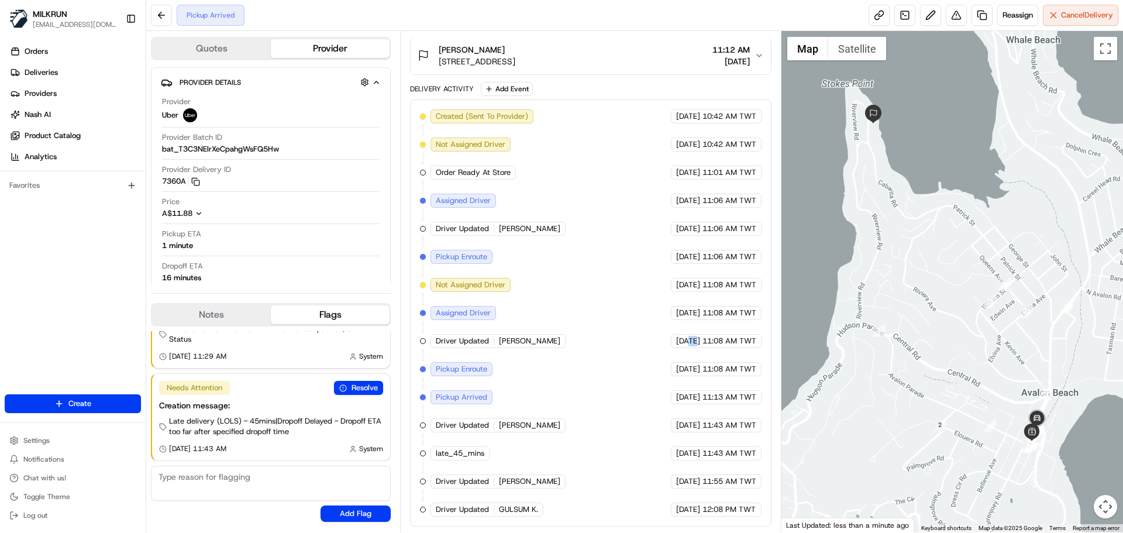
click at [676, 336] on span "[DATE]" at bounding box center [688, 341] width 24 height 11
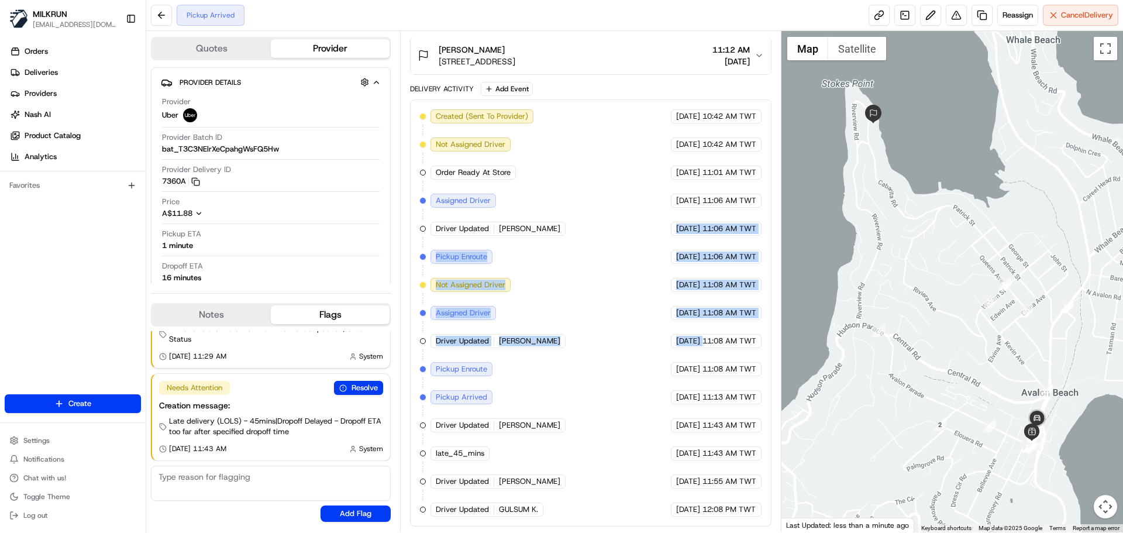
drag, startPoint x: 669, startPoint y: 336, endPoint x: 672, endPoint y: 201, distance: 135.1
click at [675, 217] on div "Created (Sent To Provider) Uber 20/08/2025 10:42 AM TWT Not Assigned Driver Ube…" at bounding box center [590, 312] width 341 height 407
click at [674, 326] on div "Created (Sent To Provider) Uber 20/08/2025 10:42 AM TWT Not Assigned Driver Ube…" at bounding box center [590, 312] width 341 height 407
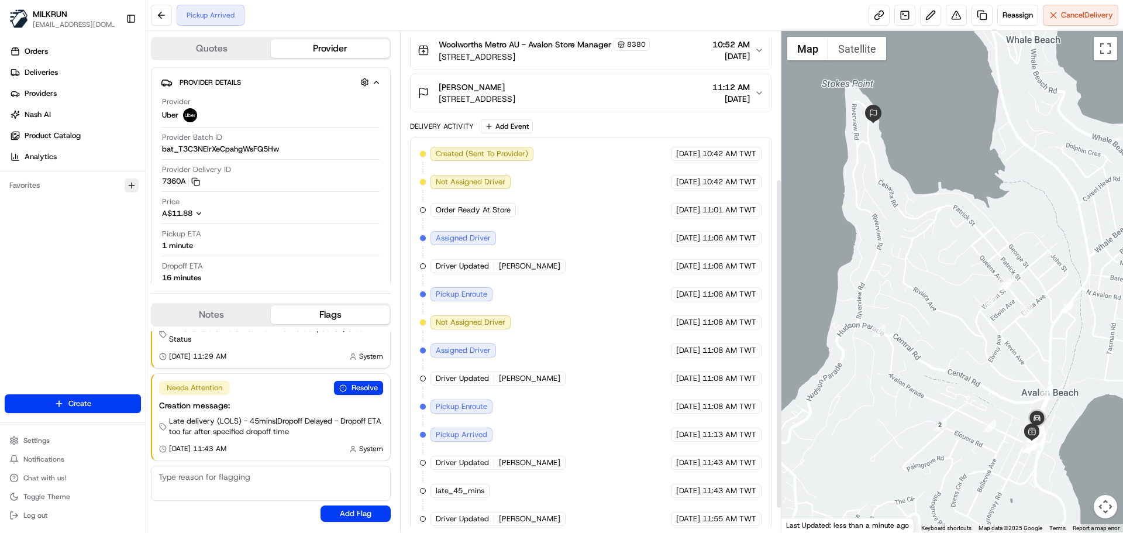
scroll to position [202, 0]
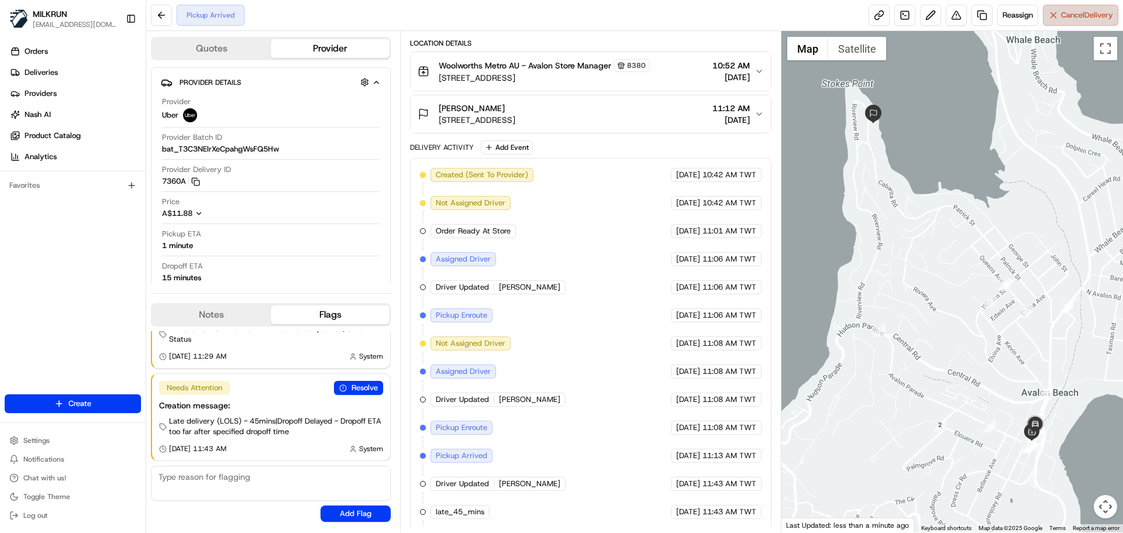
click at [1074, 23] on button "Cancel Delivery" at bounding box center [1079, 15] width 75 height 21
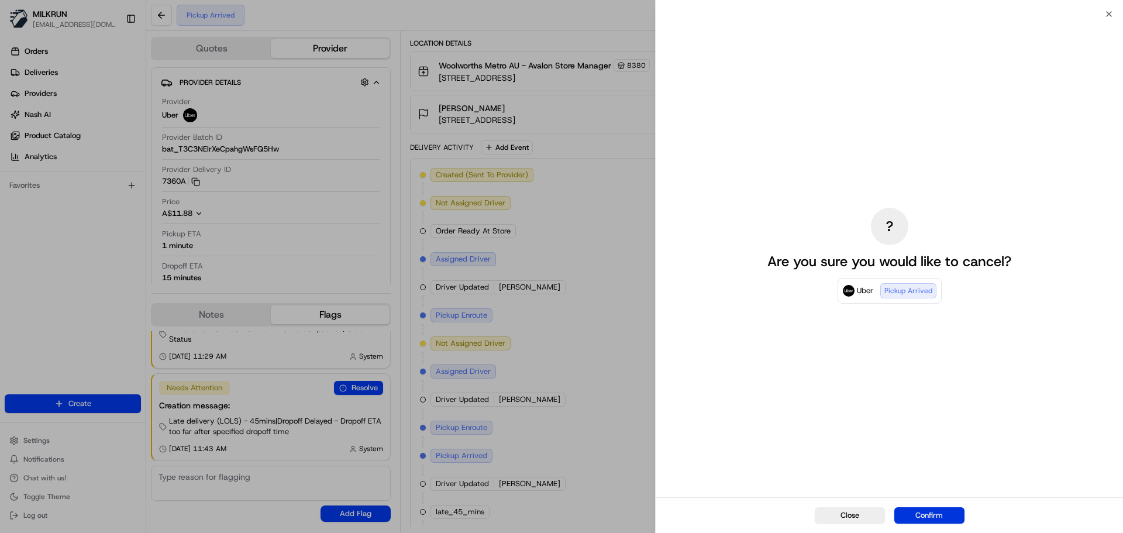
click at [938, 513] on button "Confirm" at bounding box center [929, 515] width 70 height 16
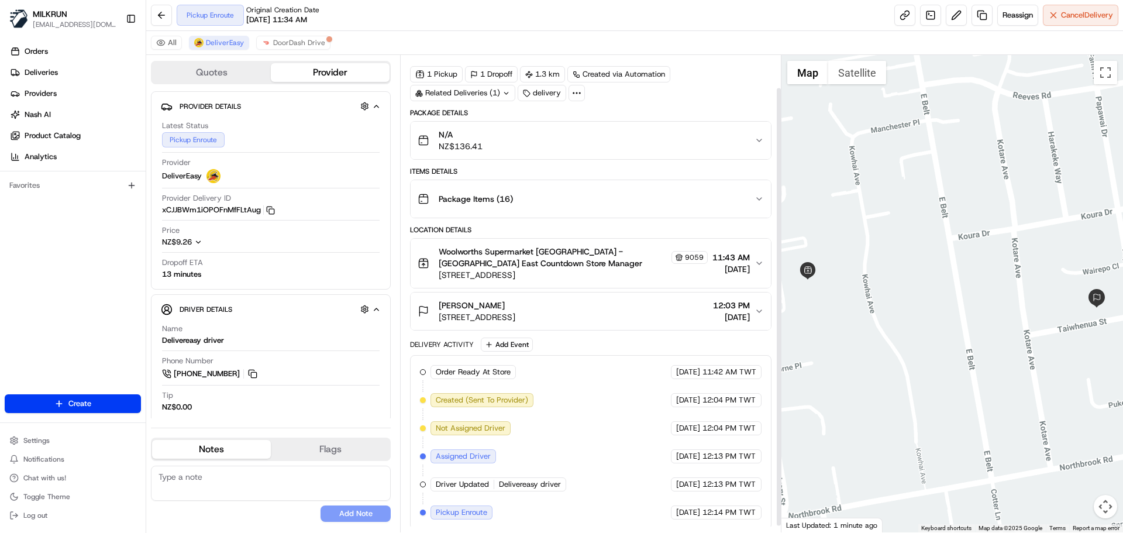
scroll to position [42, 0]
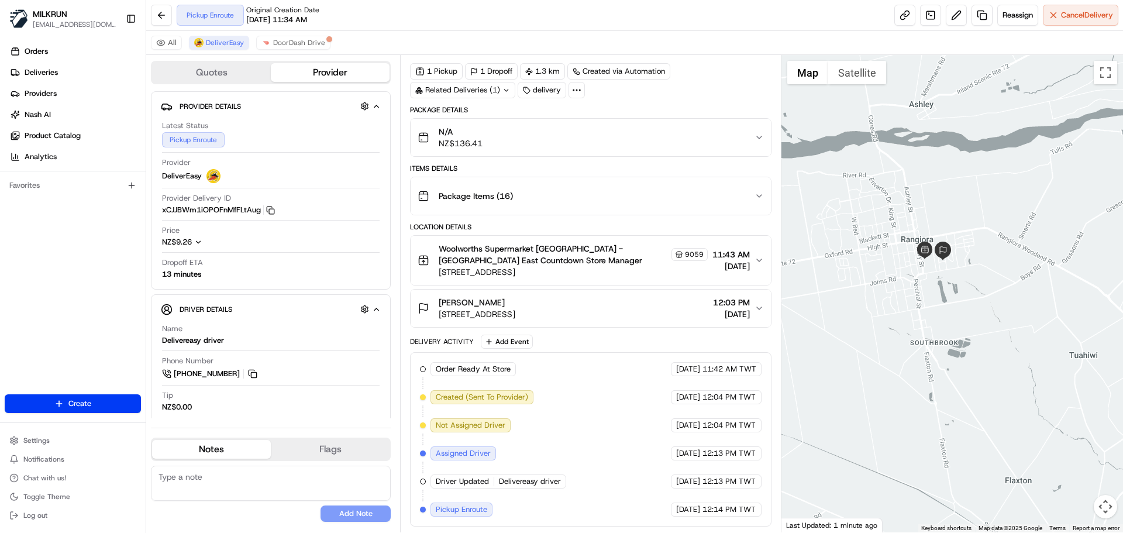
drag, startPoint x: 1012, startPoint y: 360, endPoint x: 939, endPoint y: 302, distance: 92.9
click at [939, 302] on div at bounding box center [952, 293] width 342 height 477
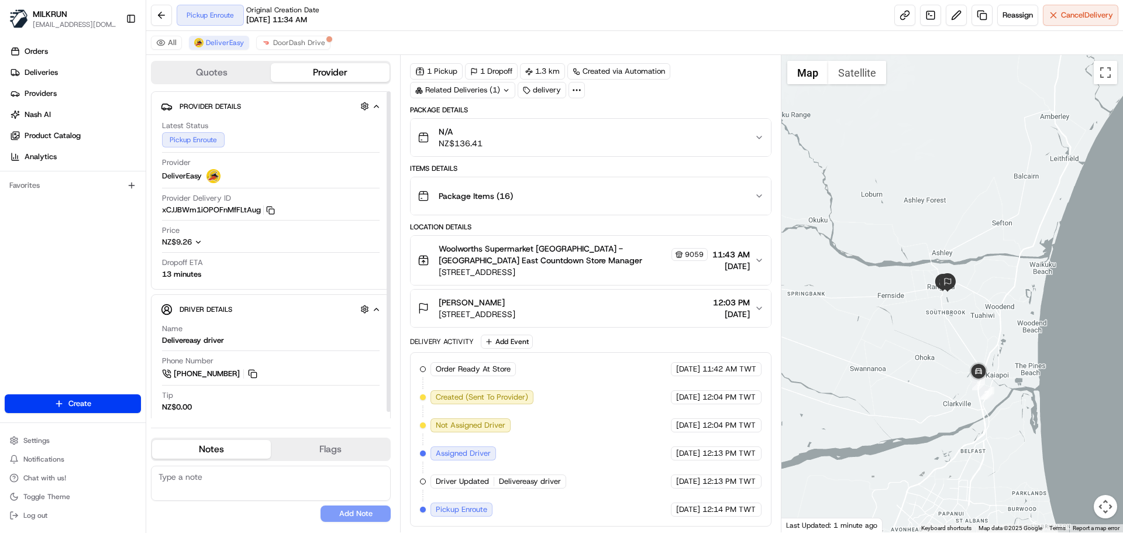
click at [217, 336] on div "Delivereasy driver" at bounding box center [193, 340] width 62 height 11
drag, startPoint x: 217, startPoint y: 336, endPoint x: 398, endPoint y: 330, distance: 180.2
click at [308, 286] on div "Provider Details Hidden ( 3 ) Latest Status Pickup Enroute Provider DeliverEasy…" at bounding box center [271, 257] width 240 height 333
click at [520, 478] on span "Delivereasy driver" at bounding box center [530, 481] width 62 height 11
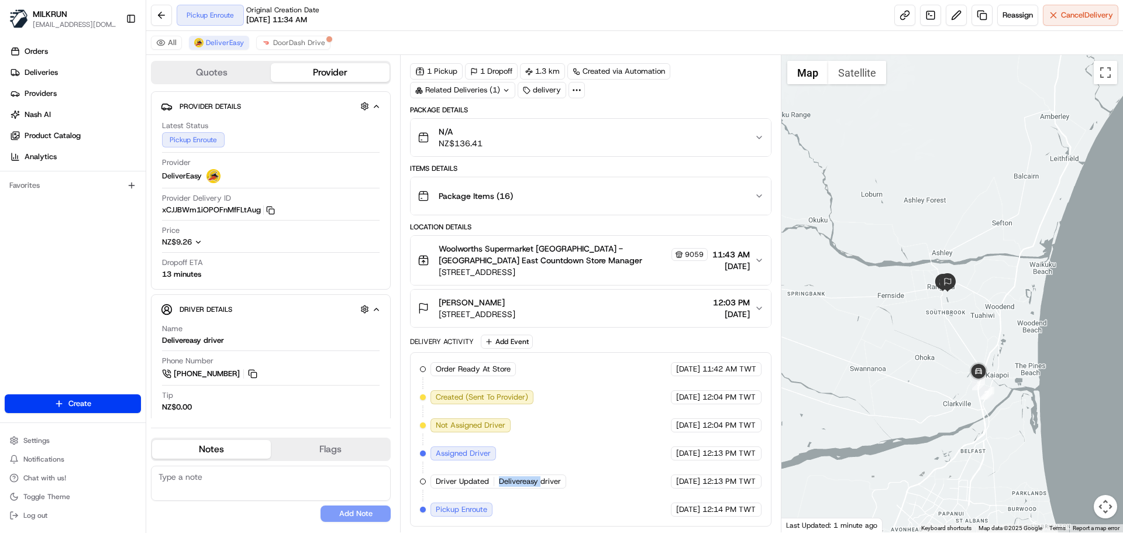
click at [520, 478] on span "Delivereasy driver" at bounding box center [530, 481] width 62 height 11
drag, startPoint x: 520, startPoint y: 478, endPoint x: 540, endPoint y: 374, distance: 106.1
click at [530, 379] on div "Order Ready At Store MILKRUN [DATE] 11:42 AM TWT Created (Sent To Provider) Del…" at bounding box center [590, 439] width 341 height 154
click at [721, 503] on div "[DATE] 12:14 PM TWT" at bounding box center [716, 509] width 91 height 14
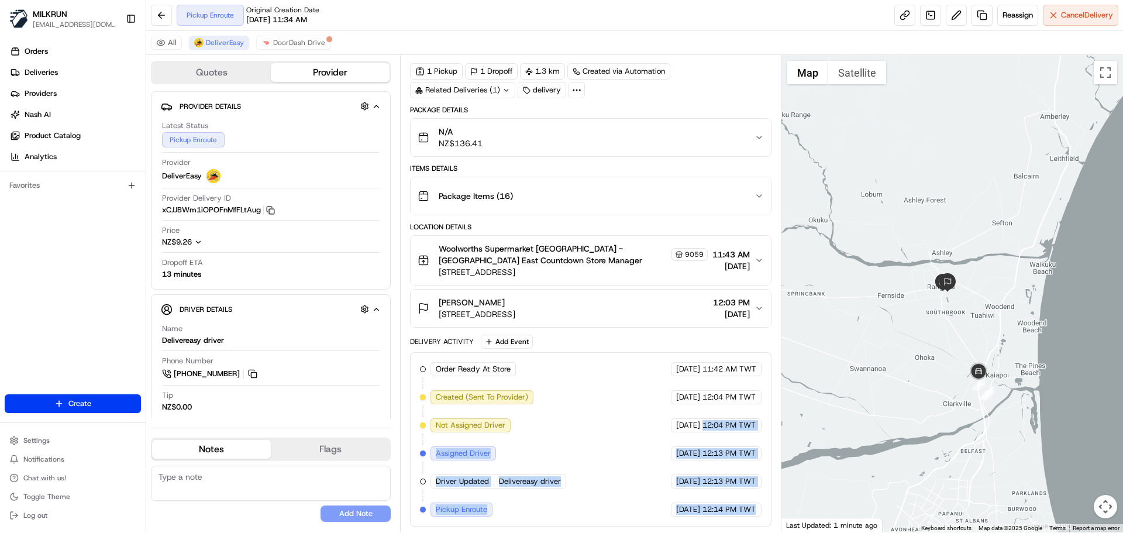
drag, startPoint x: 721, startPoint y: 503, endPoint x: 720, endPoint y: 395, distance: 108.2
click at [721, 400] on div "Order Ready At Store MILKRUN [DATE] 11:42 AM TWT Created (Sent To Provider) Del…" at bounding box center [590, 439] width 341 height 154
click at [728, 429] on span "12:04 PM TWT" at bounding box center [728, 425] width 53 height 11
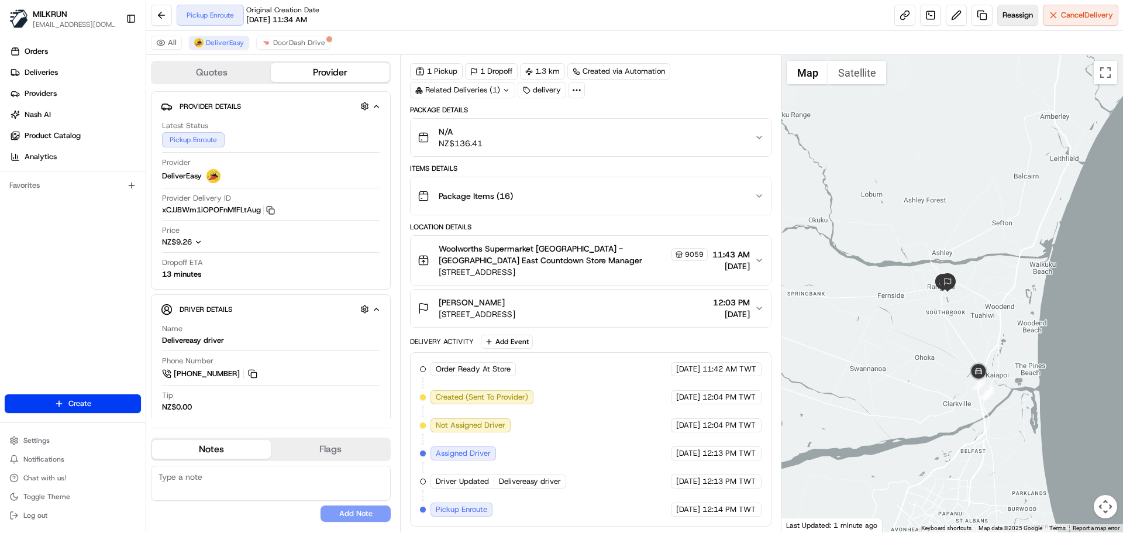
click at [1027, 12] on span "Reassign" at bounding box center [1017, 15] width 30 height 11
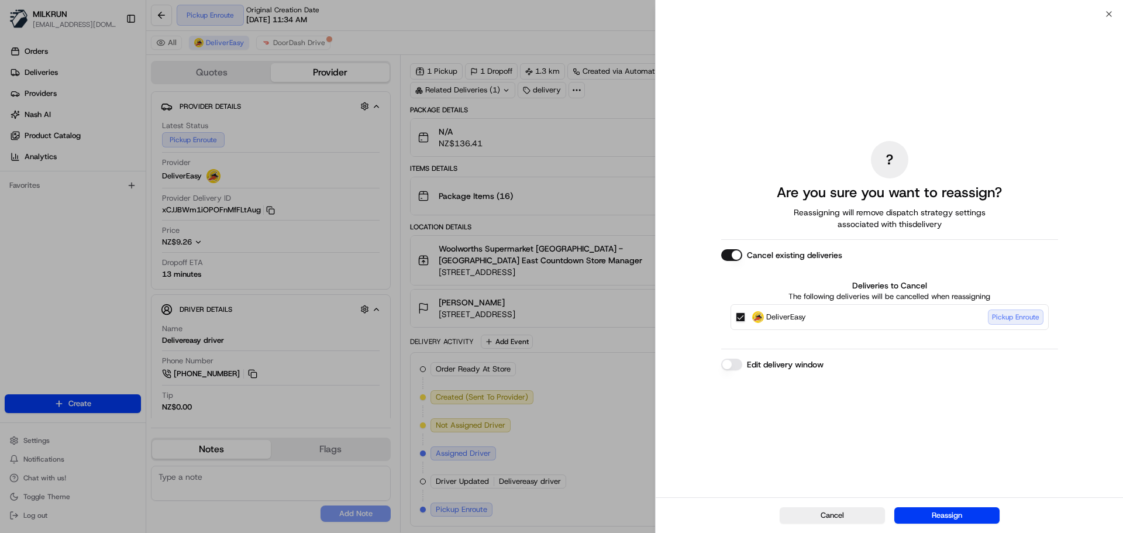
click at [728, 364] on button "Edit delivery window" at bounding box center [731, 364] width 21 height 12
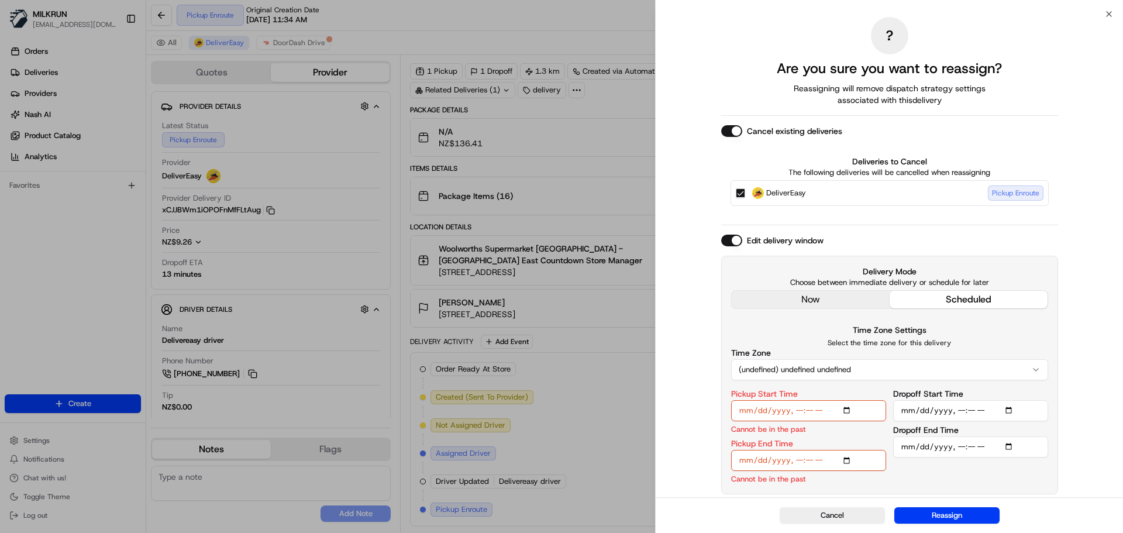
click at [725, 245] on button "Edit delivery window" at bounding box center [731, 240] width 21 height 12
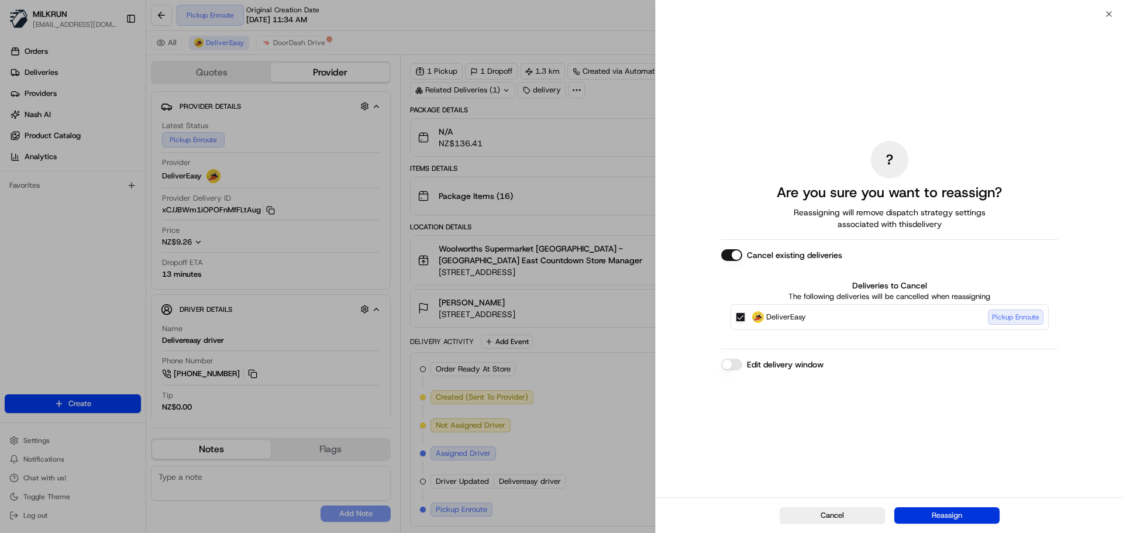
click at [955, 517] on button "Reassign" at bounding box center [946, 515] width 105 height 16
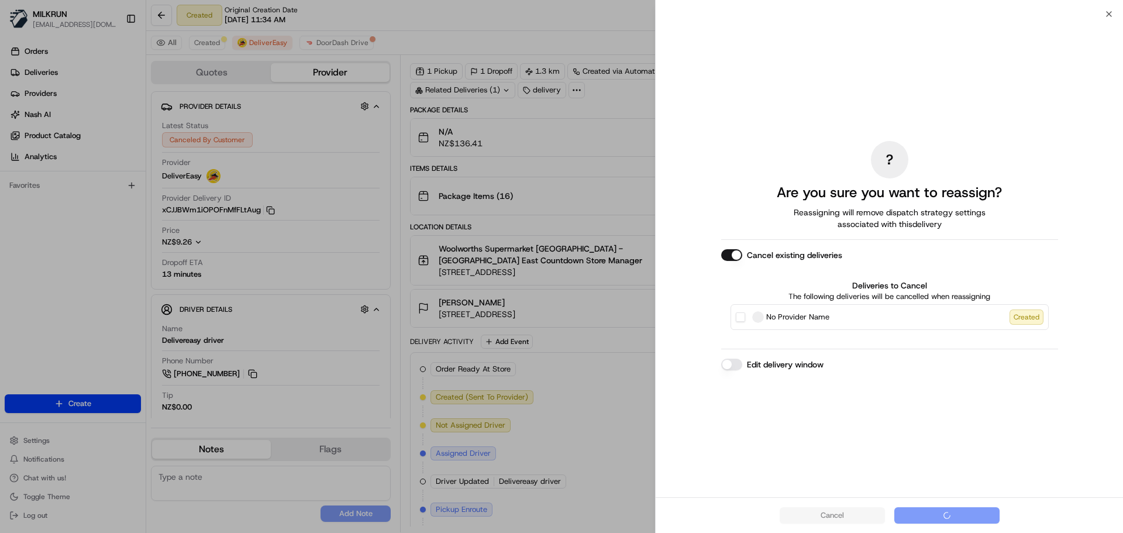
scroll to position [0, 0]
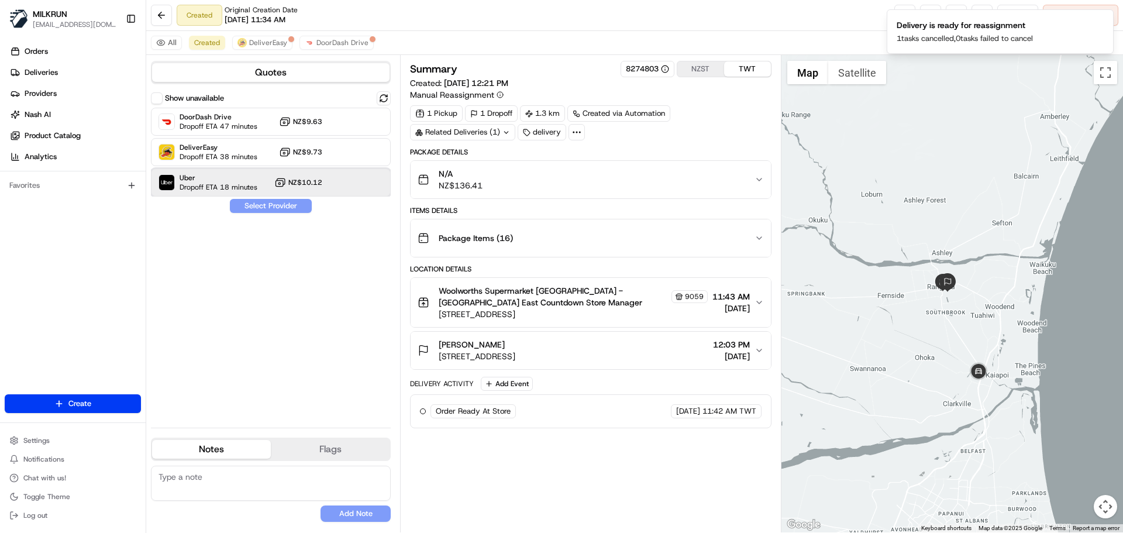
click at [216, 187] on span "Dropoff ETA 18 minutes" at bounding box center [218, 186] width 78 height 9
click at [274, 203] on button "Assign Provider" at bounding box center [270, 206] width 83 height 14
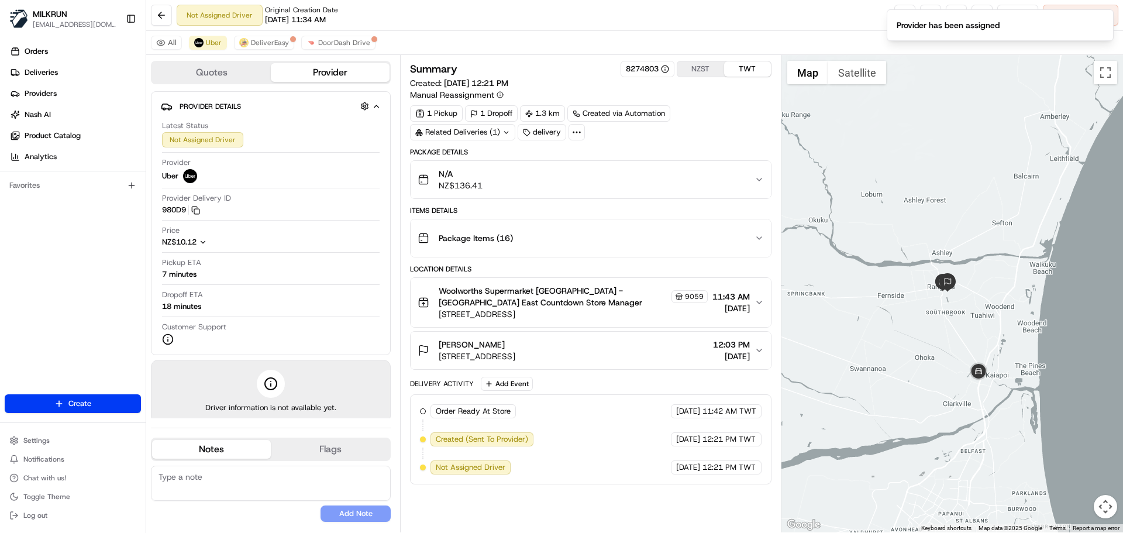
click at [695, 475] on div "Order Ready At Store MILKRUN [DATE] 11:42 AM TWT Created (Sent To Provider) Ube…" at bounding box center [590, 439] width 361 height 90
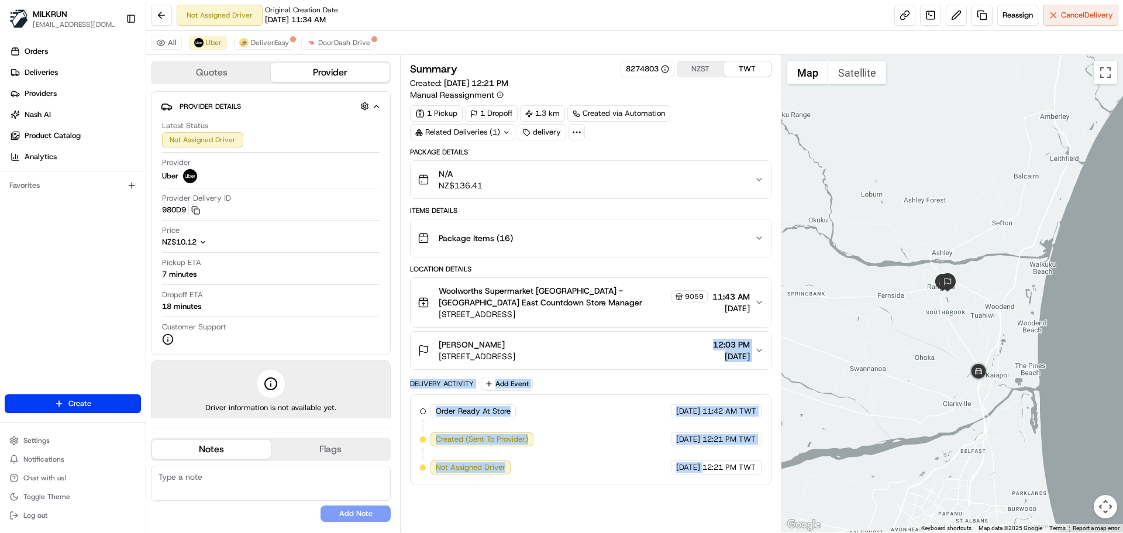
drag, startPoint x: 695, startPoint y: 475, endPoint x: 767, endPoint y: 308, distance: 182.3
click at [749, 334] on div "Package Details N/A NZ$136.41 Items Details Package Items ( 16 ) Location Detai…" at bounding box center [590, 315] width 361 height 337
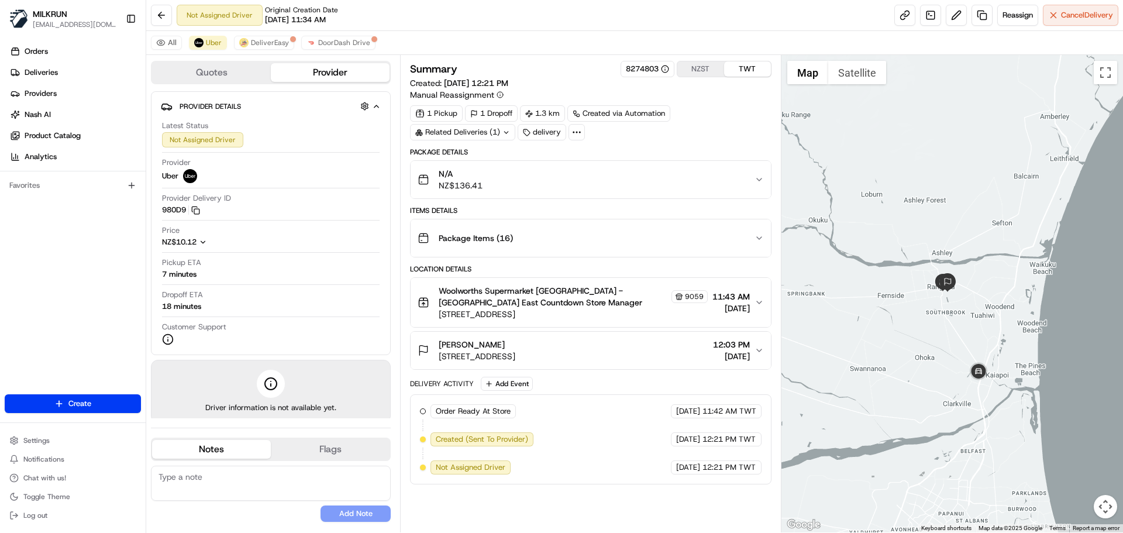
click at [759, 479] on div "Order Ready At Store MILKRUN [DATE] 11:42 AM TWT Created (Sent To Provider) Ube…" at bounding box center [590, 439] width 361 height 90
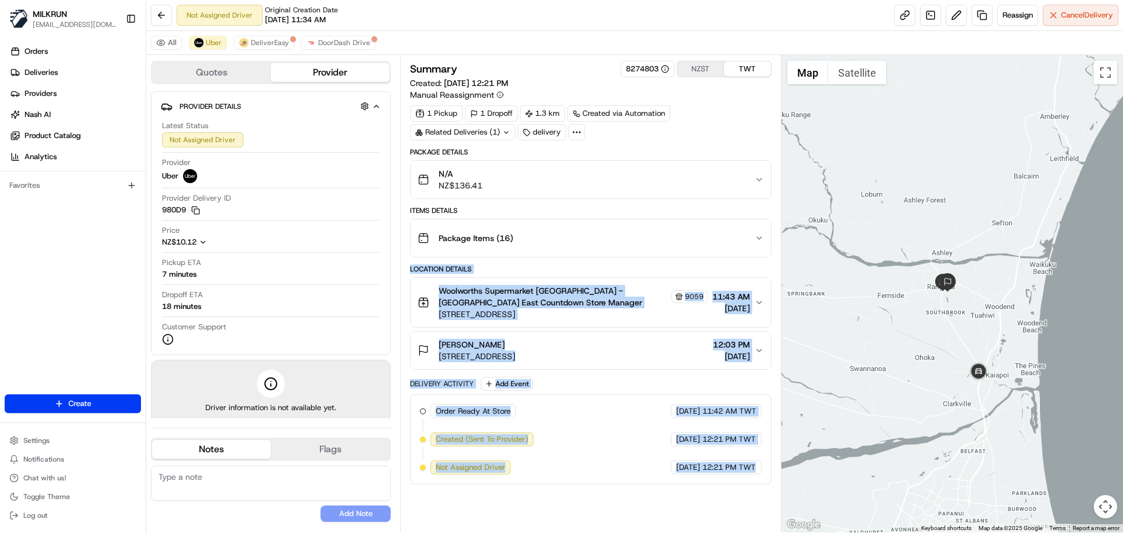
drag, startPoint x: 759, startPoint y: 479, endPoint x: 714, endPoint y: 256, distance: 227.8
click at [714, 250] on div "Package Details N/A NZ$136.41 Items Details Package Items ( 16 ) Location Detai…" at bounding box center [590, 315] width 361 height 337
click at [719, 457] on div "Order Ready At Store MILKRUN [DATE] 11:42 AM TWT Created (Sent To Provider) Ube…" at bounding box center [590, 439] width 341 height 70
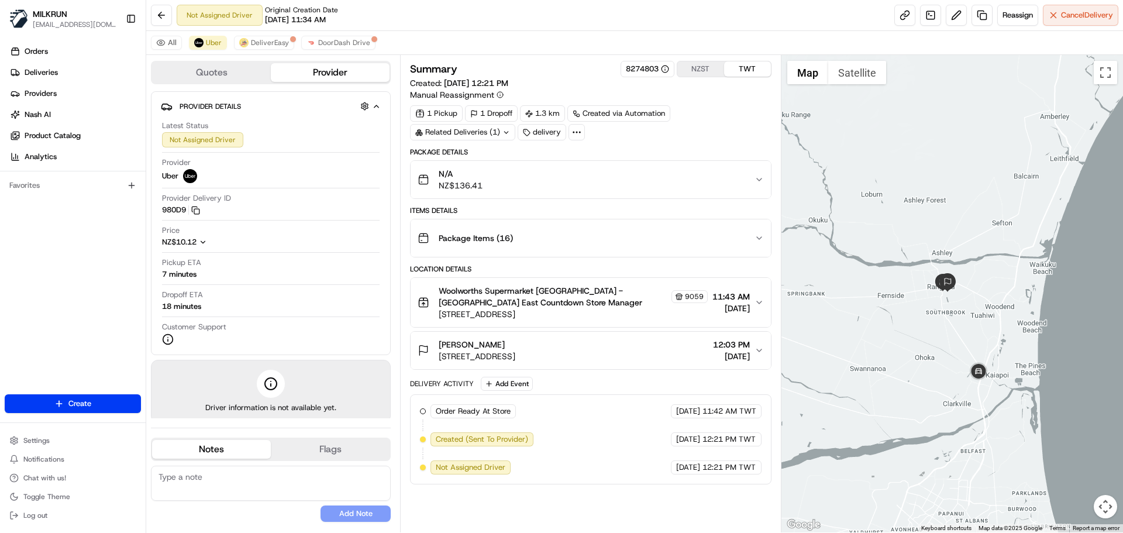
click at [721, 465] on span "12:21 PM TWT" at bounding box center [728, 467] width 53 height 11
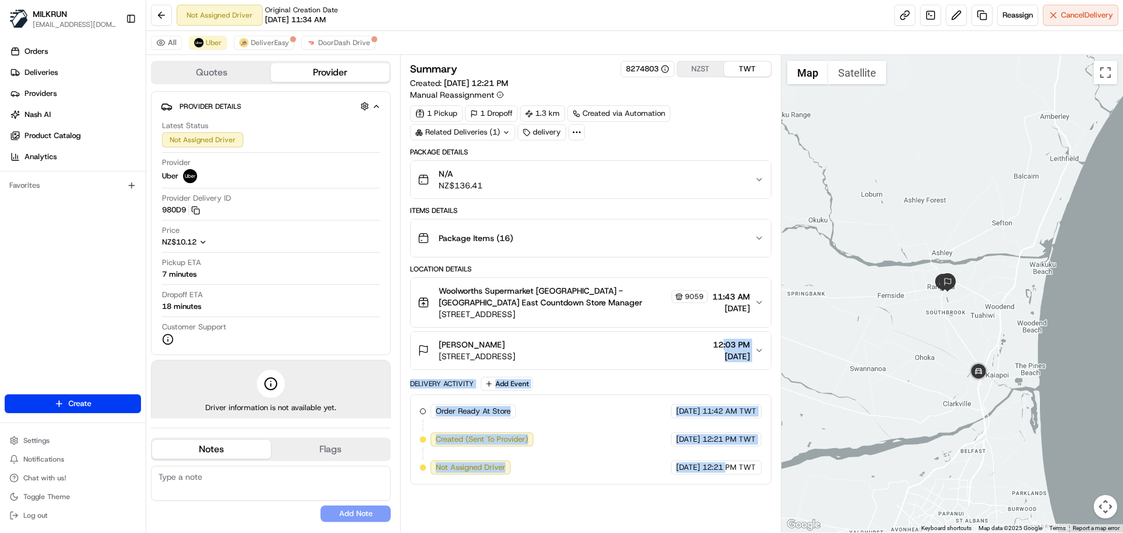
drag, startPoint x: 721, startPoint y: 465, endPoint x: 724, endPoint y: 305, distance: 160.2
click at [724, 305] on div "Package Details N/A NZ$136.41 Items Details Package Items ( 16 ) Location Detai…" at bounding box center [590, 315] width 361 height 337
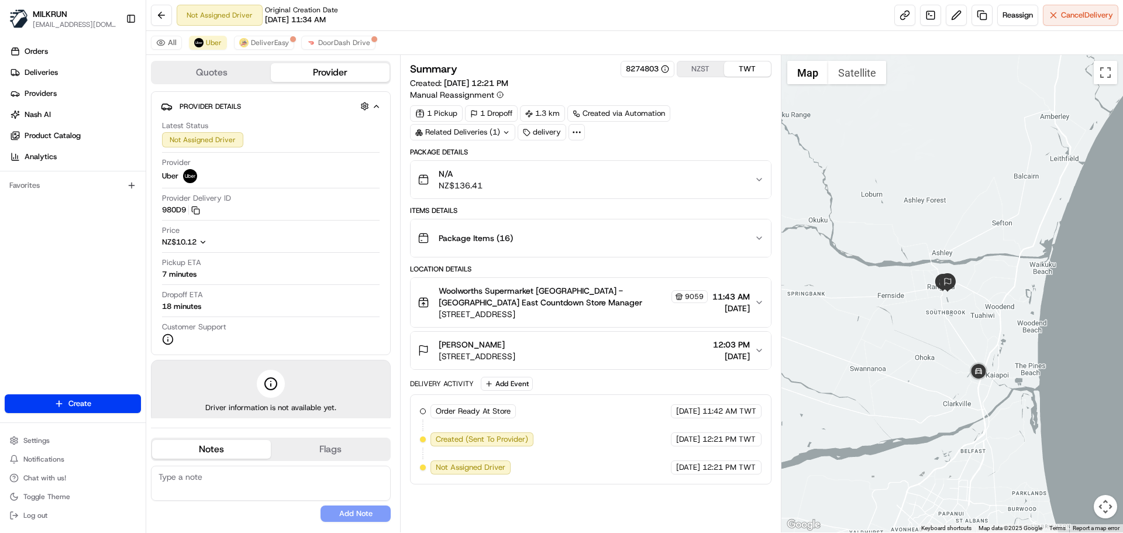
click at [737, 482] on div "Order Ready At Store MILKRUN [DATE] 11:42 AM TWT Created (Sent To Provider) Ube…" at bounding box center [590, 439] width 361 height 90
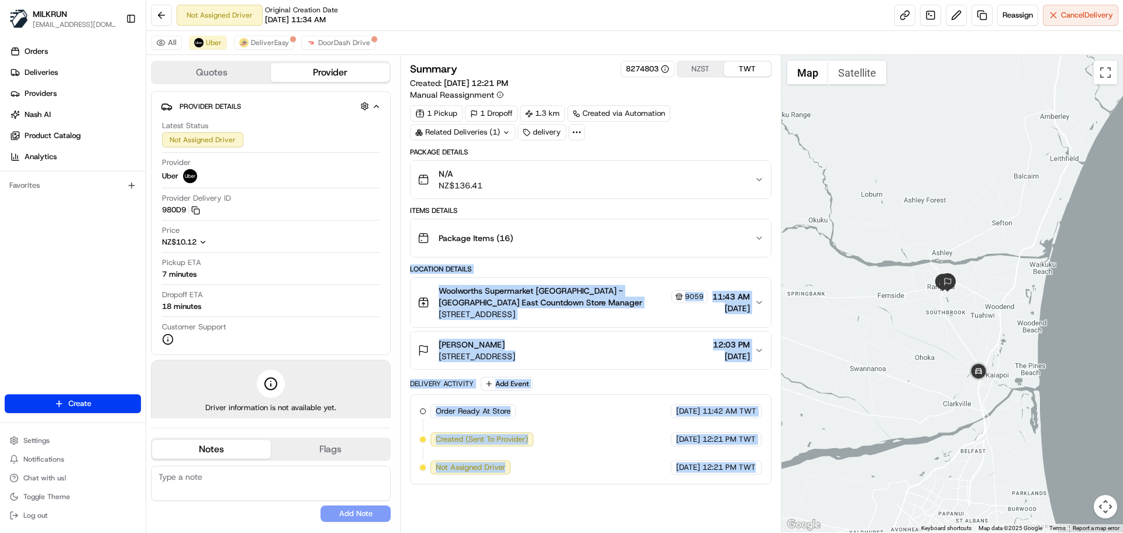
drag, startPoint x: 737, startPoint y: 482, endPoint x: 752, endPoint y: 135, distance: 347.6
click at [747, 160] on div "Package Details N/A NZ$136.41 Items Details Package Items ( 16 ) Location Detai…" at bounding box center [590, 315] width 361 height 337
click at [744, 481] on div "Order Ready At Store MILKRUN [DATE] 11:42 AM TWT Created (Sent To Provider) Ube…" at bounding box center [590, 439] width 361 height 90
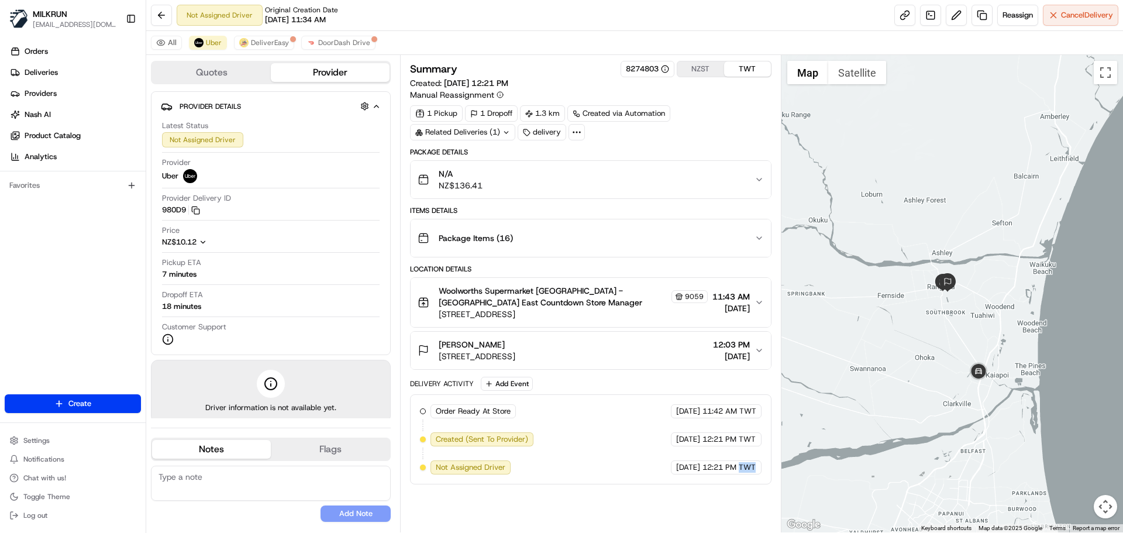
click at [744, 481] on div "Order Ready At Store MILKRUN [DATE] 11:42 AM TWT Created (Sent To Provider) Ube…" at bounding box center [590, 439] width 361 height 90
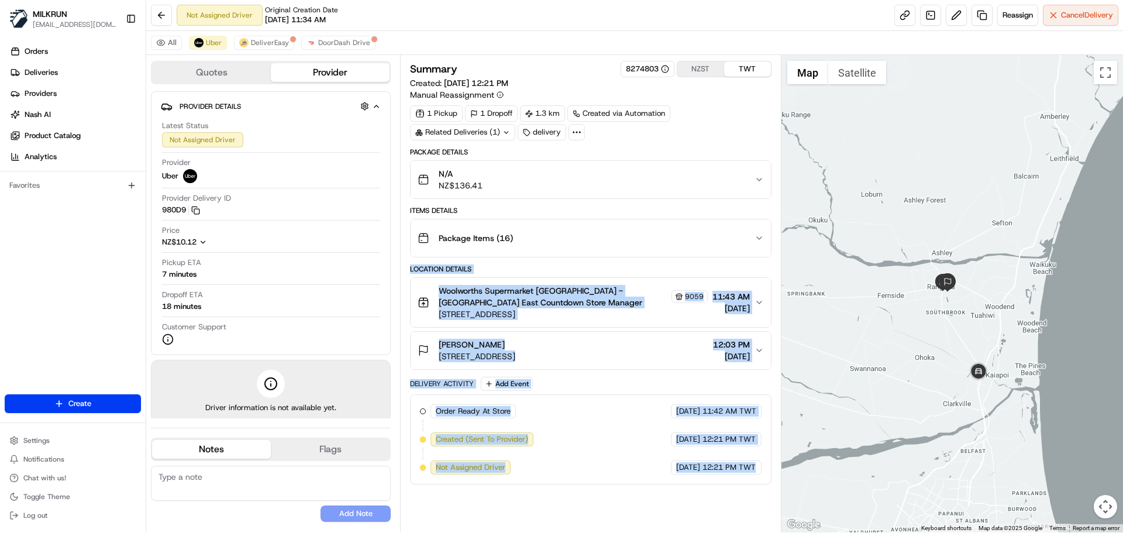
drag, startPoint x: 744, startPoint y: 481, endPoint x: 561, endPoint y: 188, distance: 345.2
click at [561, 189] on div "Package Details N/A NZ$136.41 Items Details Package Items ( 16 ) Location Detai…" at bounding box center [590, 315] width 361 height 337
click at [755, 460] on div "Order Ready At Store MILKRUN [DATE] 11:42 AM TWT Created (Sent To Provider) Ube…" at bounding box center [590, 439] width 341 height 70
click at [678, 464] on span "[DATE]" at bounding box center [688, 467] width 24 height 11
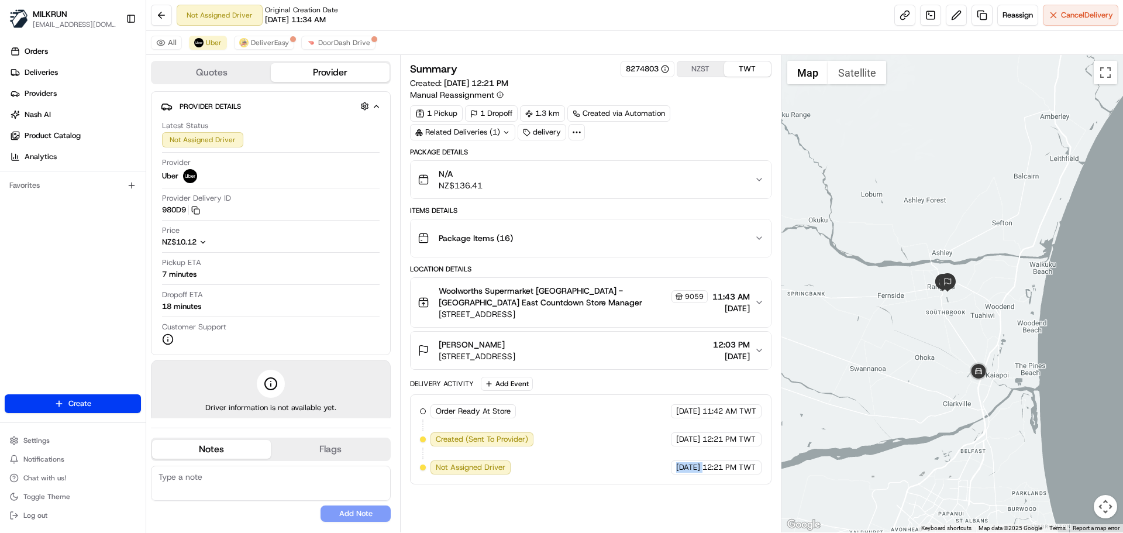
drag, startPoint x: 678, startPoint y: 464, endPoint x: 707, endPoint y: 483, distance: 34.7
click at [707, 483] on div "Order Ready At Store MILKRUN [DATE] 11:42 AM TWT Created (Sent To Provider) Ube…" at bounding box center [590, 439] width 361 height 90
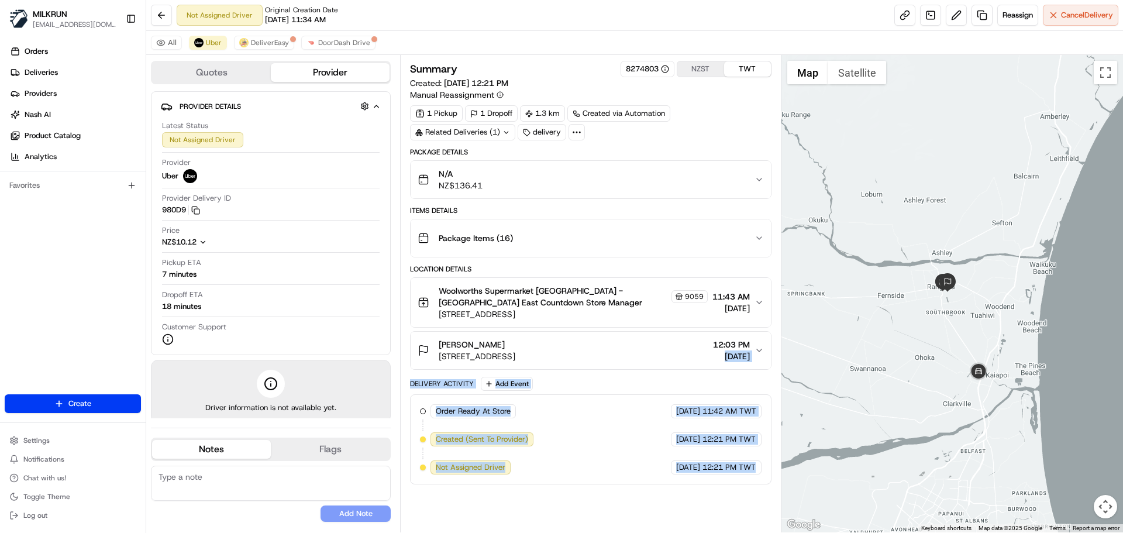
drag, startPoint x: 707, startPoint y: 483, endPoint x: 700, endPoint y: 355, distance: 127.7
click at [700, 355] on div "Package Details N/A NZ$136.41 Items Details Package Items ( 16 ) Location Detai…" at bounding box center [590, 315] width 361 height 337
click at [717, 468] on span "12:21 PM TWT" at bounding box center [728, 467] width 53 height 11
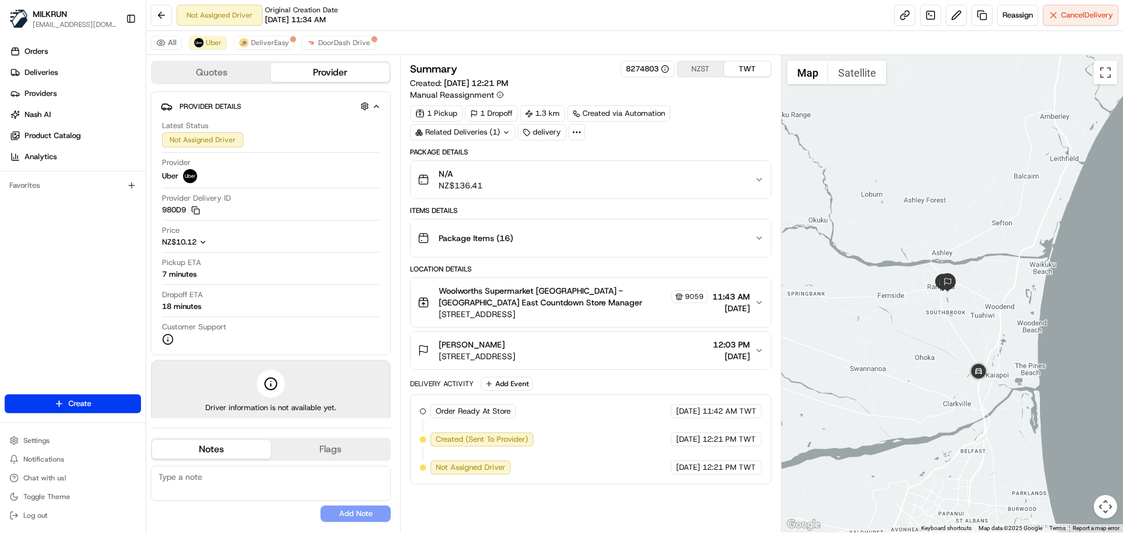
click at [716, 469] on span "12:21 PM TWT" at bounding box center [728, 467] width 53 height 11
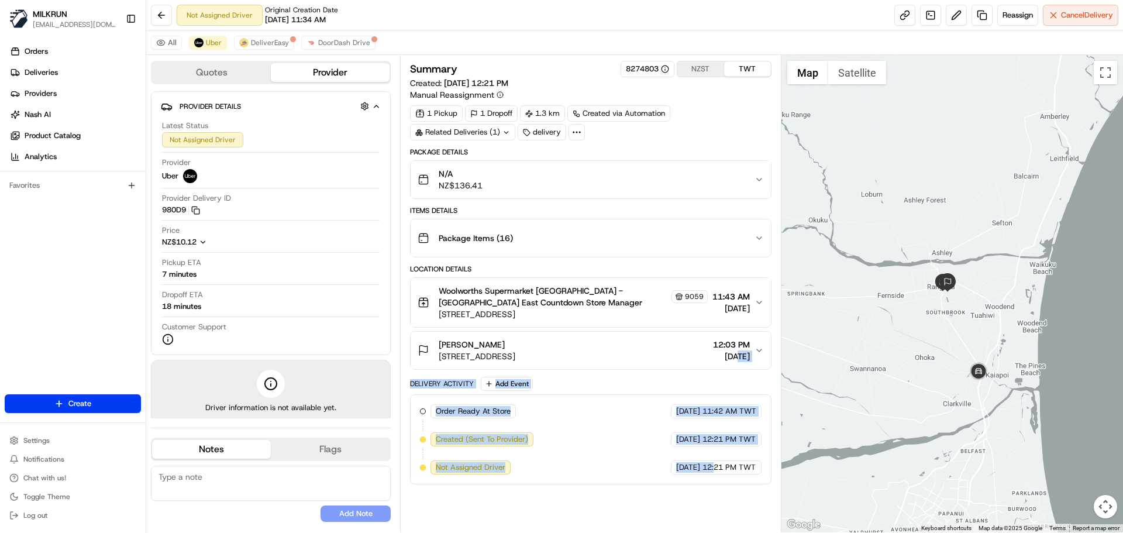
drag, startPoint x: 713, startPoint y: 469, endPoint x: 731, endPoint y: 478, distance: 19.4
click at [714, 362] on div "Package Details N/A NZ$136.41 Items Details Package Items ( 16 ) Location Detai…" at bounding box center [590, 315] width 361 height 337
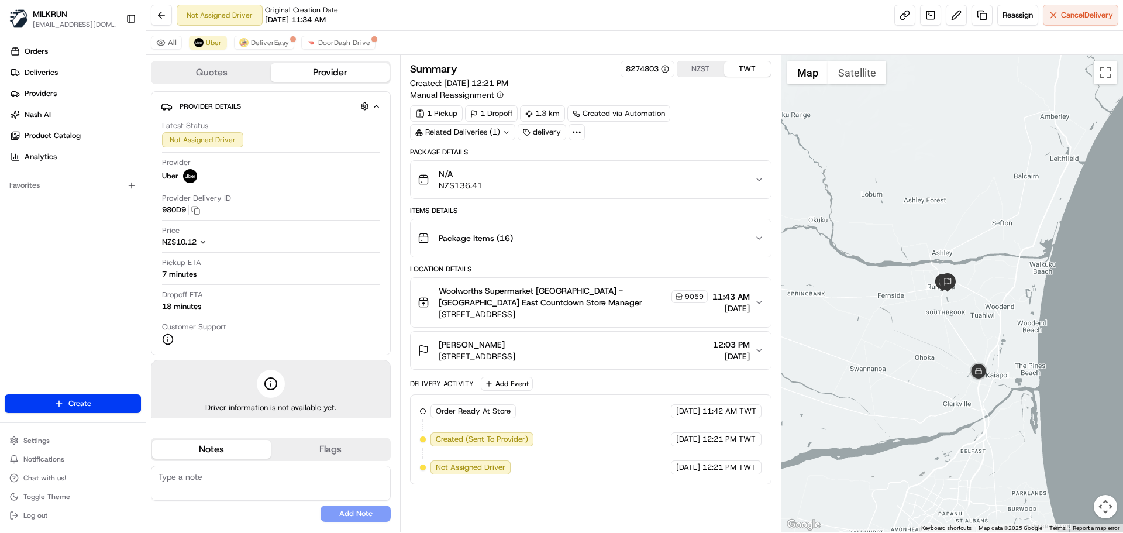
click at [727, 494] on div "Summary 8274803 NZST TWT Created: [DATE] 12:21 PM Manual Reassignment 1 Pickup …" at bounding box center [590, 293] width 361 height 465
click at [730, 495] on div "Summary 8274803 NZST TWT Created: [DATE] 12:21 PM Manual Reassignment 1 Pickup …" at bounding box center [590, 293] width 361 height 465
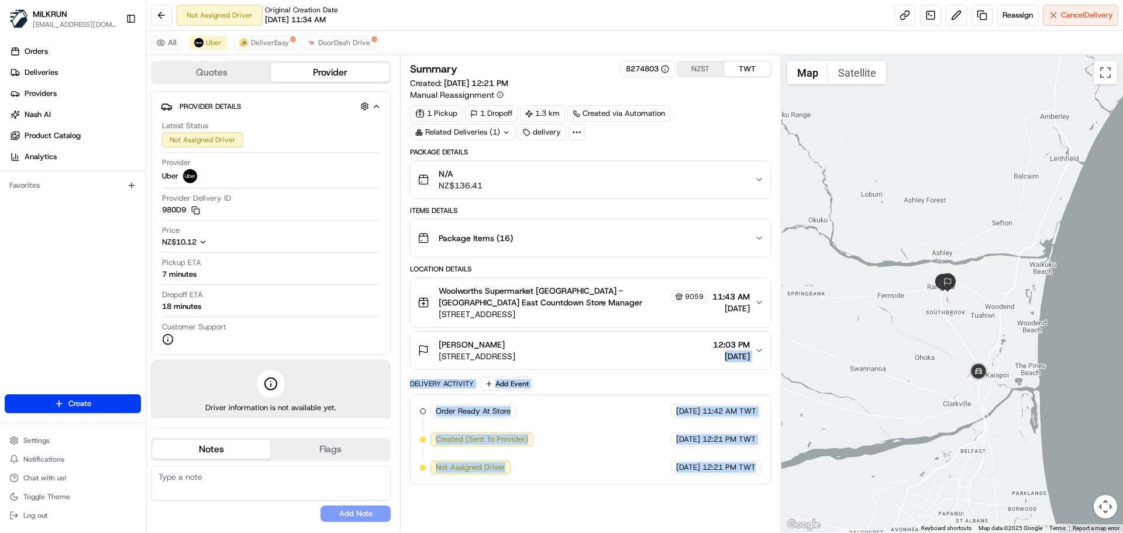
drag, startPoint x: 730, startPoint y: 495, endPoint x: 753, endPoint y: 454, distance: 47.1
click at [754, 345] on div "Summary 8274803 NZST TWT Created: [DATE] 12:21 PM Manual Reassignment 1 Pickup …" at bounding box center [590, 293] width 361 height 465
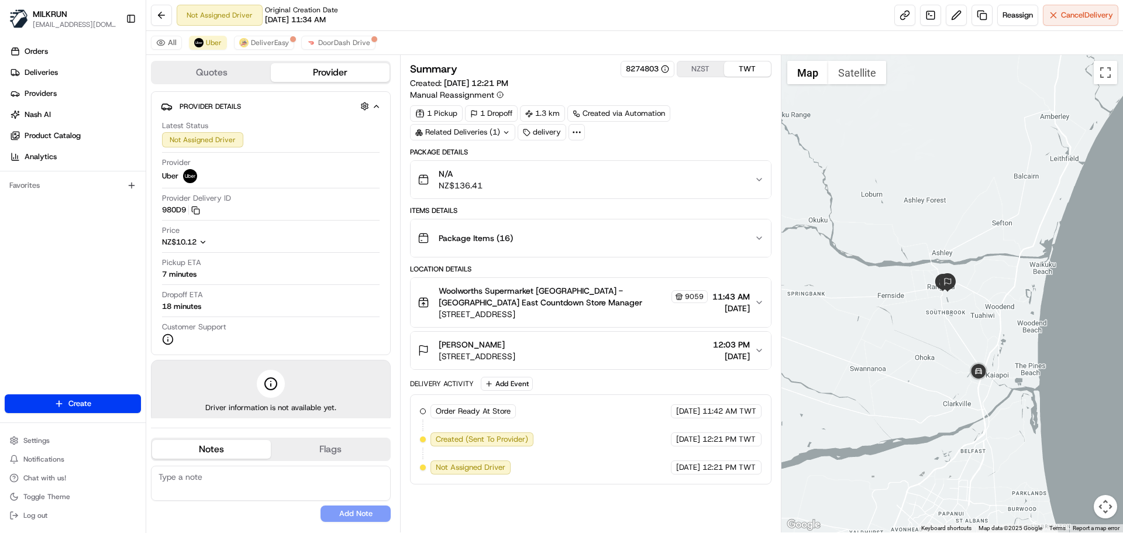
click at [748, 488] on div "Summary 8274803 NZST TWT Created: [DATE] 12:21 PM Manual Reassignment 1 Pickup …" at bounding box center [590, 293] width 361 height 465
drag, startPoint x: 748, startPoint y: 488, endPoint x: 747, endPoint y: 389, distance: 99.4
click at [747, 391] on div "Summary 8274803 NZST TWT Created: [DATE] 12:21 PM Manual Reassignment 1 Pickup …" at bounding box center [590, 293] width 361 height 465
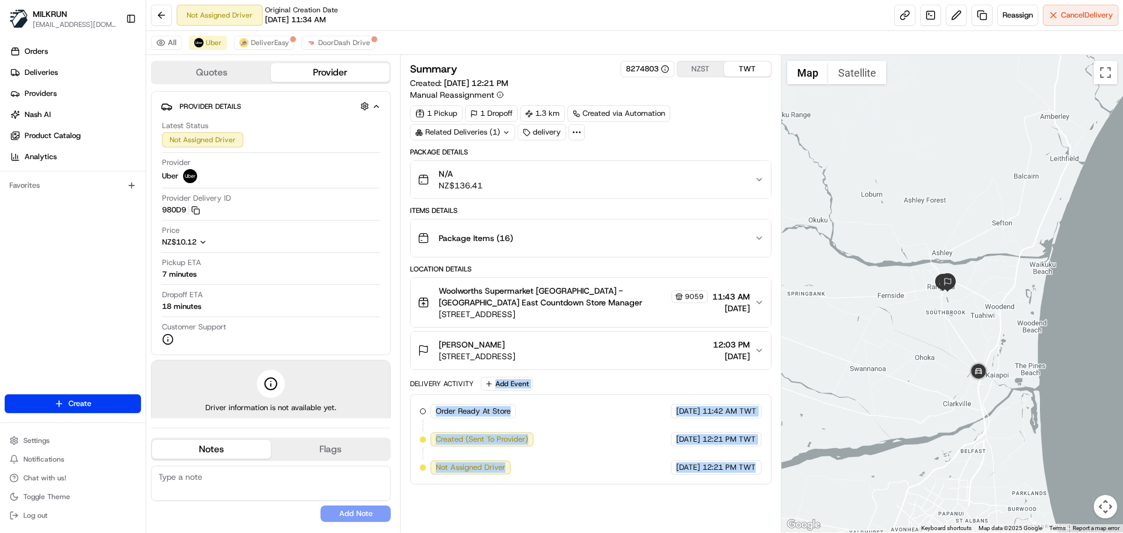
click at [762, 472] on div "Order Ready At Store MILKRUN [DATE] 11:42 AM TWT Created (Sent To Provider) Ube…" at bounding box center [590, 439] width 361 height 90
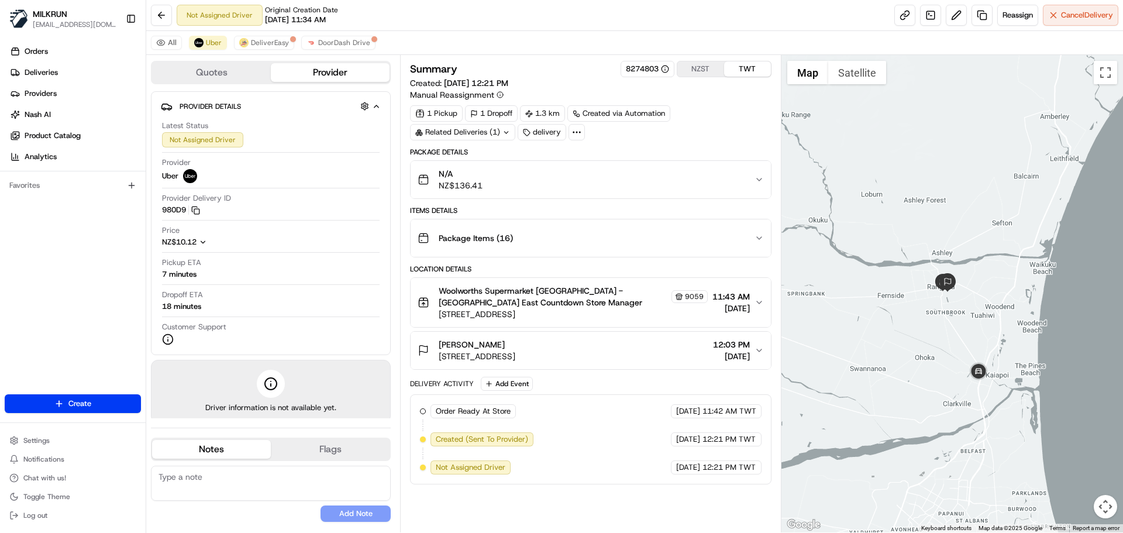
click at [762, 472] on div "Order Ready At Store MILKRUN [DATE] 11:42 AM TWT Created (Sent To Provider) Ube…" at bounding box center [590, 439] width 361 height 90
drag, startPoint x: 762, startPoint y: 472, endPoint x: 786, endPoint y: 325, distance: 148.7
click at [786, 324] on div "Quotes Provider Provider Details Hidden ( 2 ) Latest Status Not Assigned Driver…" at bounding box center [634, 293] width 976 height 477
click at [752, 469] on span "12:21 PM TWT" at bounding box center [728, 467] width 53 height 11
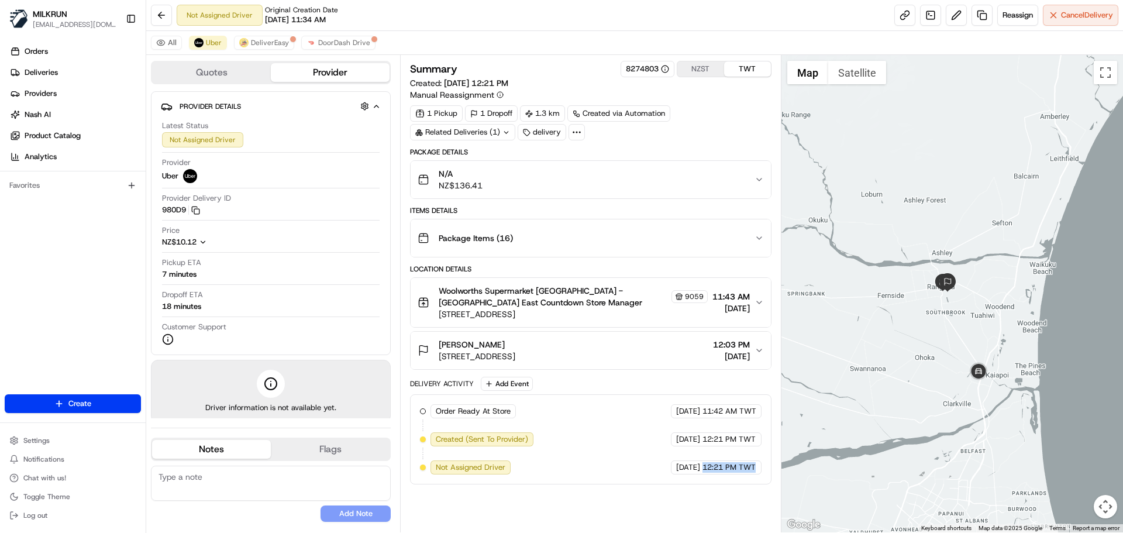
drag, startPoint x: 752, startPoint y: 469, endPoint x: 755, endPoint y: 333, distance: 135.7
click at [756, 324] on div "Package Details N/A NZ$136.41 Items Details Package Items ( 16 ) Location Detai…" at bounding box center [590, 315] width 361 height 337
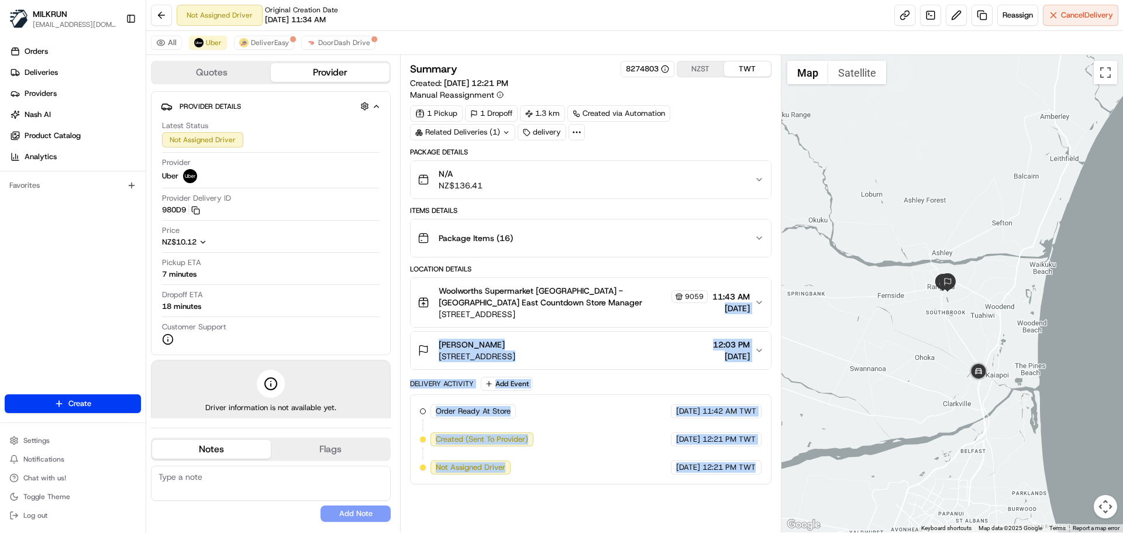
click at [740, 494] on div "Summary 8274803 NZST TWT Created: [DATE] 12:21 PM Manual Reassignment 1 Pickup …" at bounding box center [590, 293] width 361 height 465
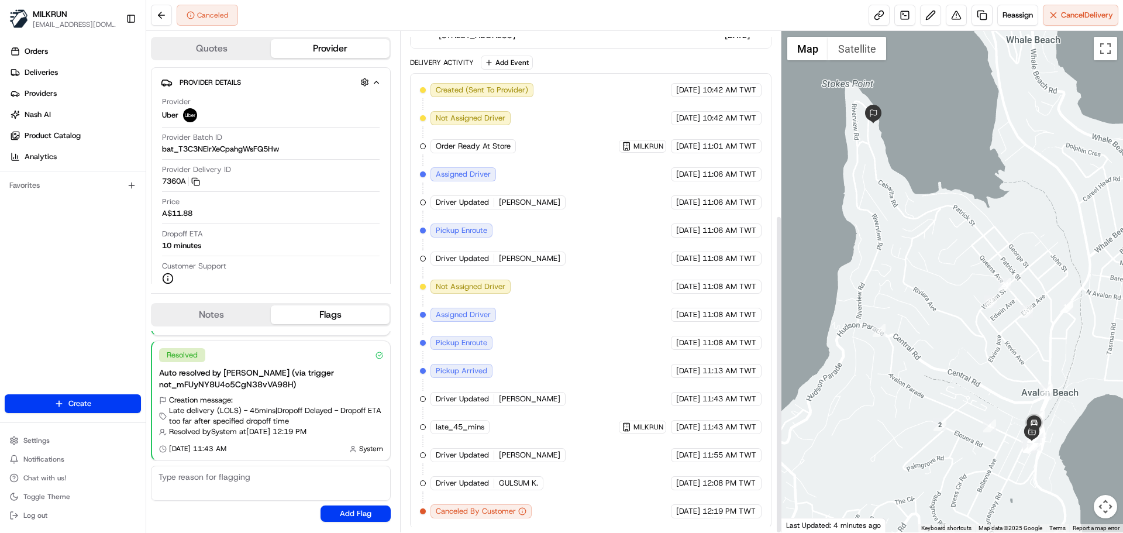
scroll to position [288, 0]
